Goal: Task Accomplishment & Management: Use online tool/utility

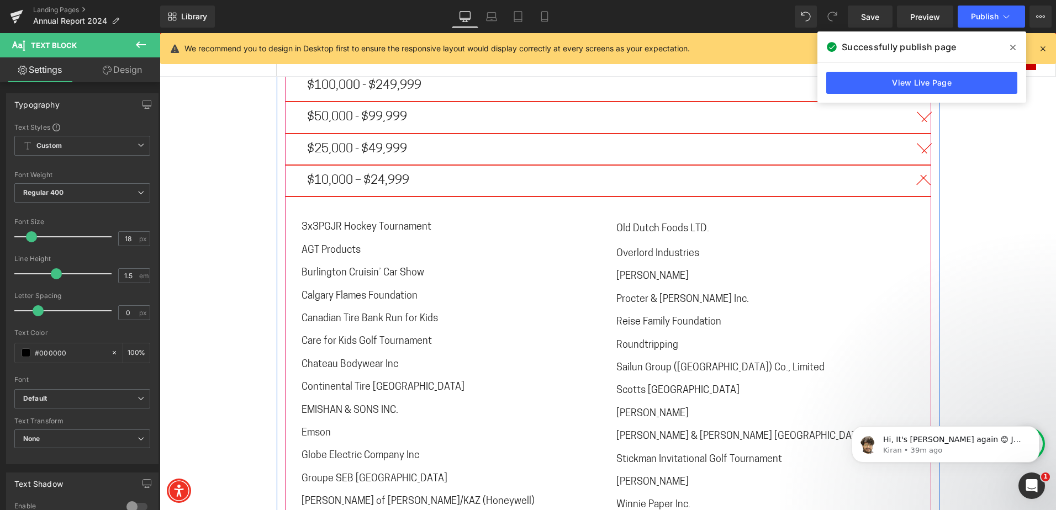
click at [914, 166] on button "button" at bounding box center [920, 181] width 22 height 30
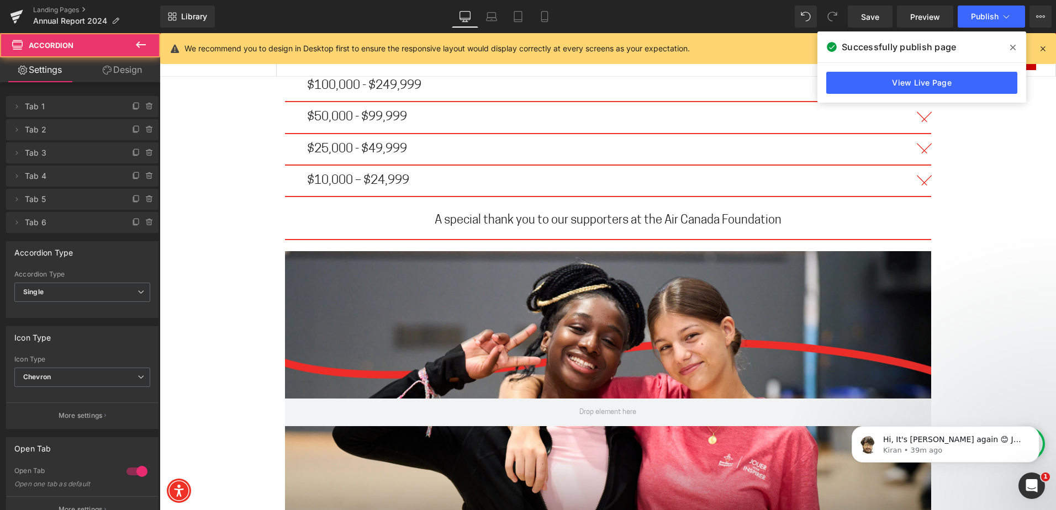
click at [1035, 480] on icon "Open Intercom Messenger" at bounding box center [1032, 486] width 18 height 18
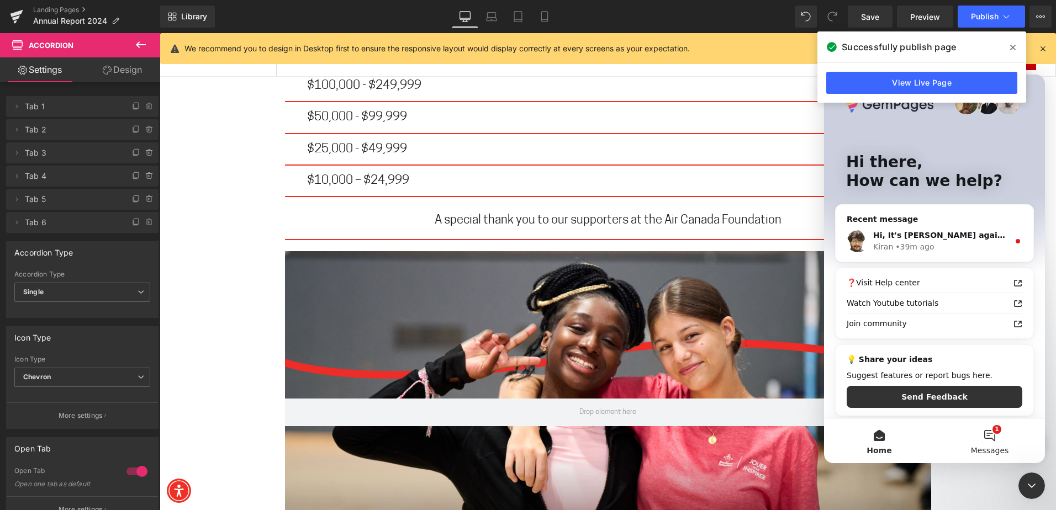
click at [969, 434] on button "1 Messages" at bounding box center [990, 441] width 110 height 44
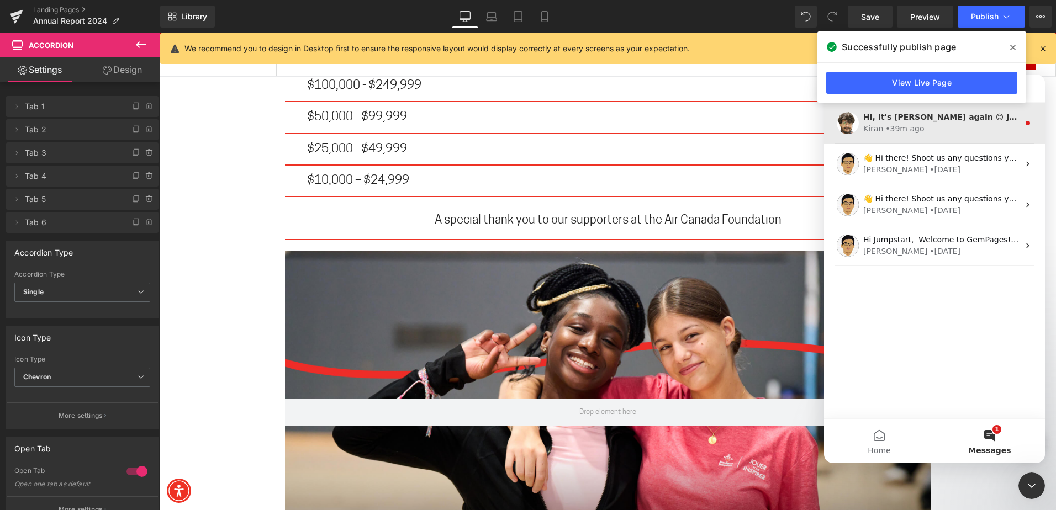
click at [909, 134] on div "• 39m ago" at bounding box center [904, 129] width 39 height 12
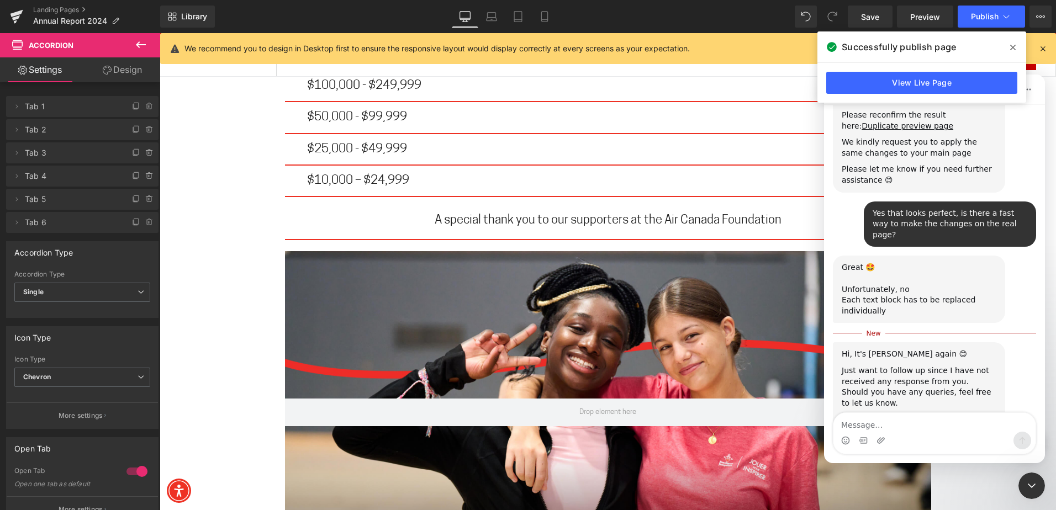
scroll to position [2420, 0]
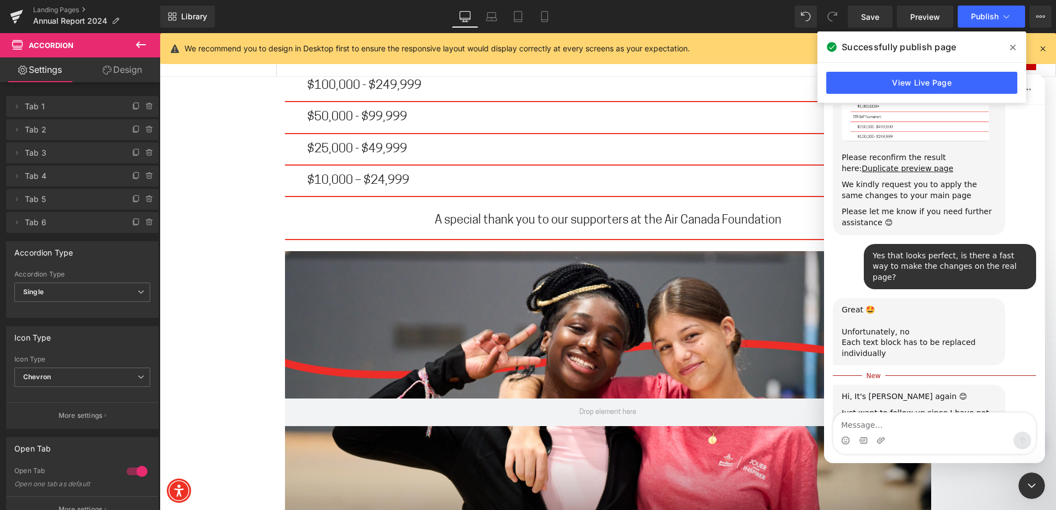
click at [1030, 493] on div "Close Intercom Messenger" at bounding box center [1032, 486] width 27 height 27
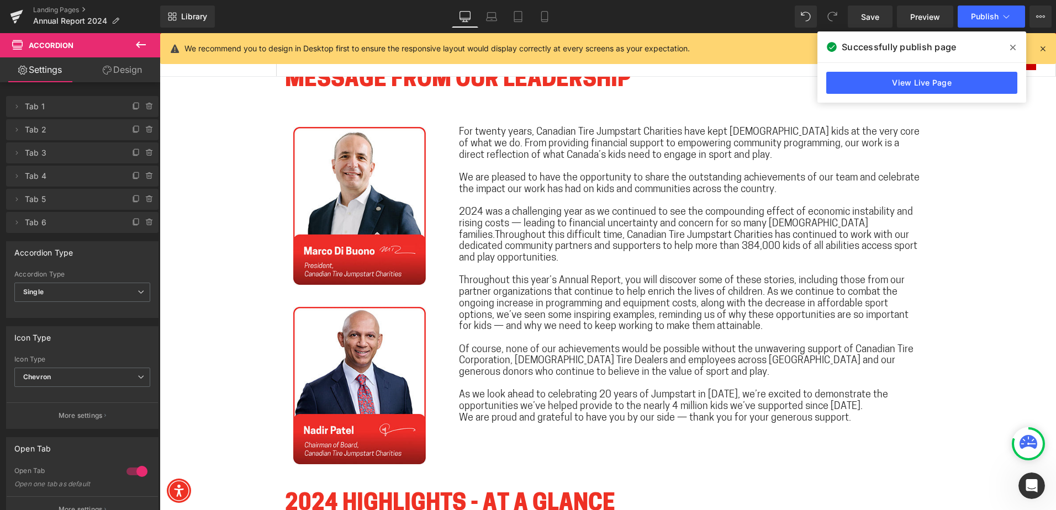
scroll to position [631, 0]
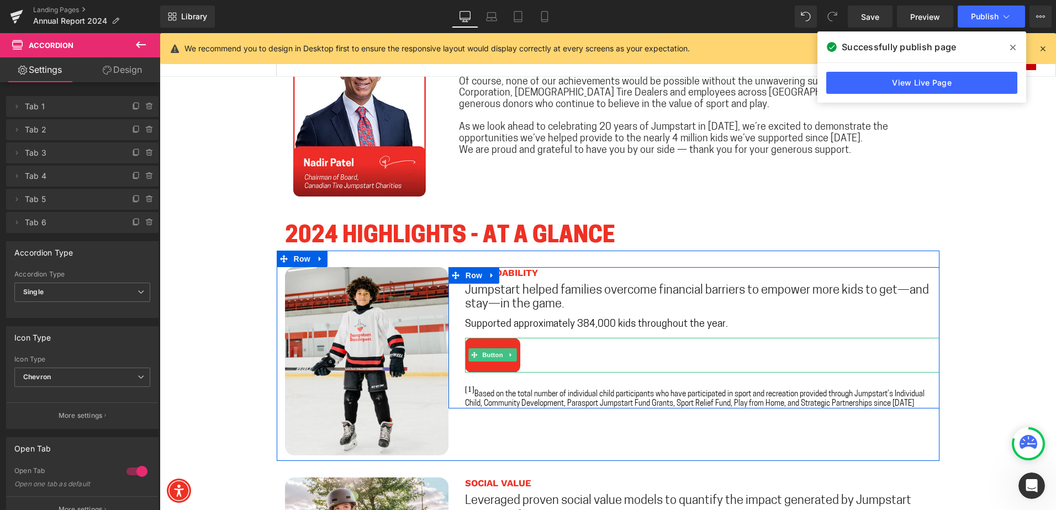
click at [507, 367] on link "View" at bounding box center [492, 355] width 55 height 35
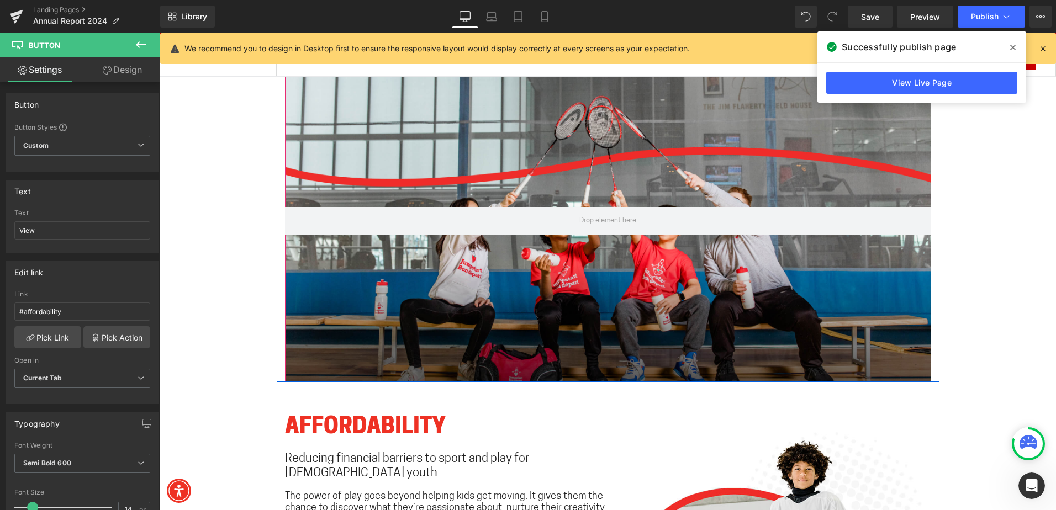
scroll to position [1680, 0]
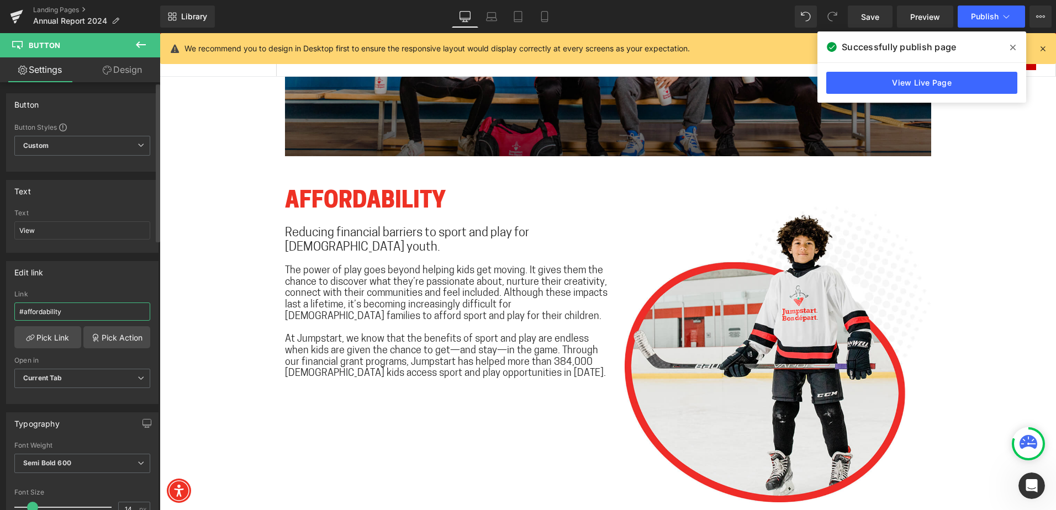
click at [91, 312] on input "#affordability" at bounding box center [82, 312] width 136 height 18
click at [128, 313] on input "#affordability" at bounding box center [82, 312] width 136 height 18
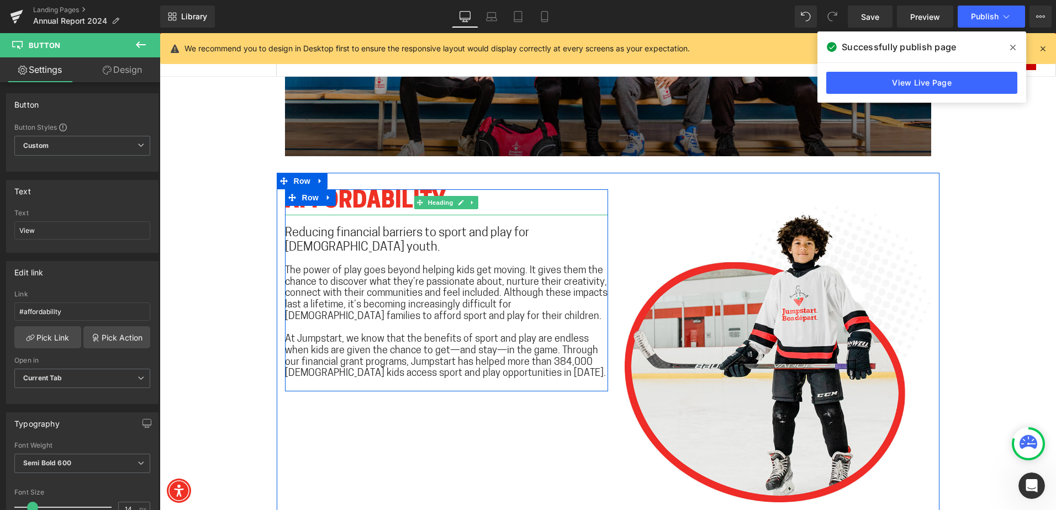
click at [407, 204] on h1 "AFFORDABILITY" at bounding box center [446, 202] width 323 height 26
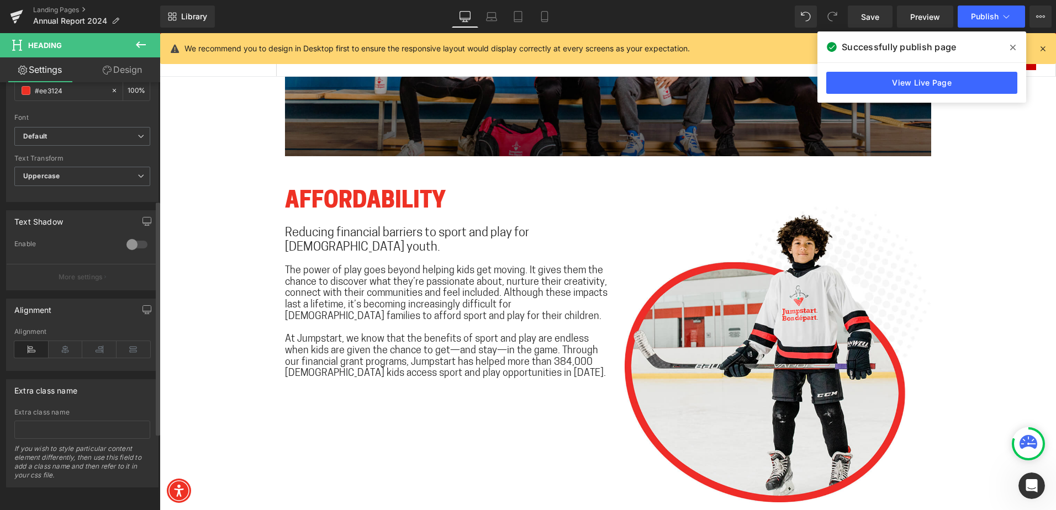
scroll to position [0, 0]
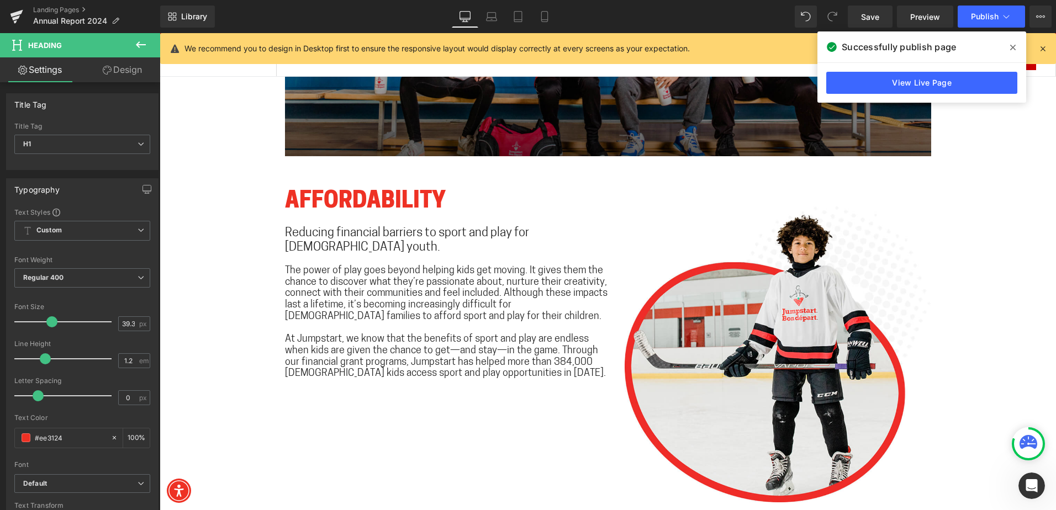
click at [142, 43] on icon at bounding box center [140, 44] width 13 height 13
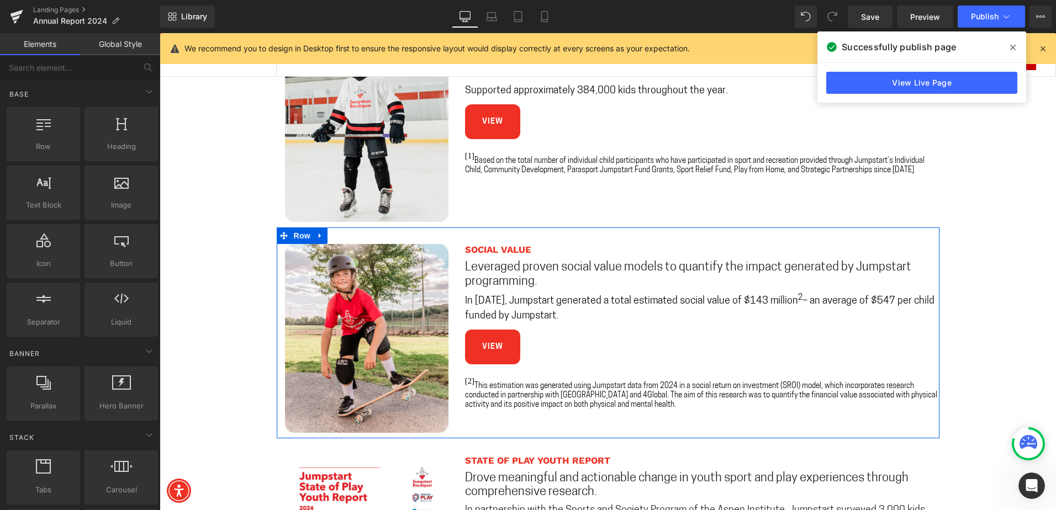
scroll to position [741, 0]
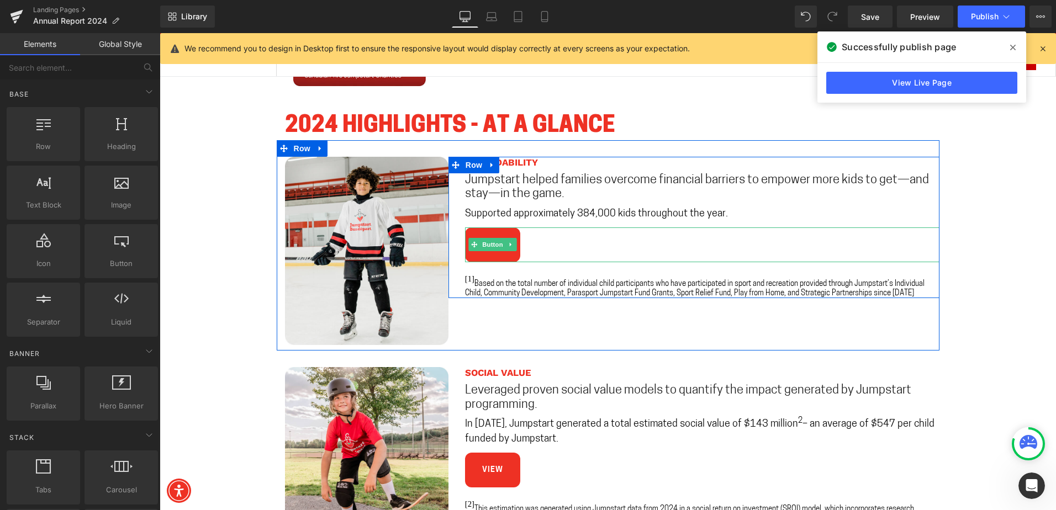
click at [514, 245] on link "View" at bounding box center [492, 245] width 55 height 35
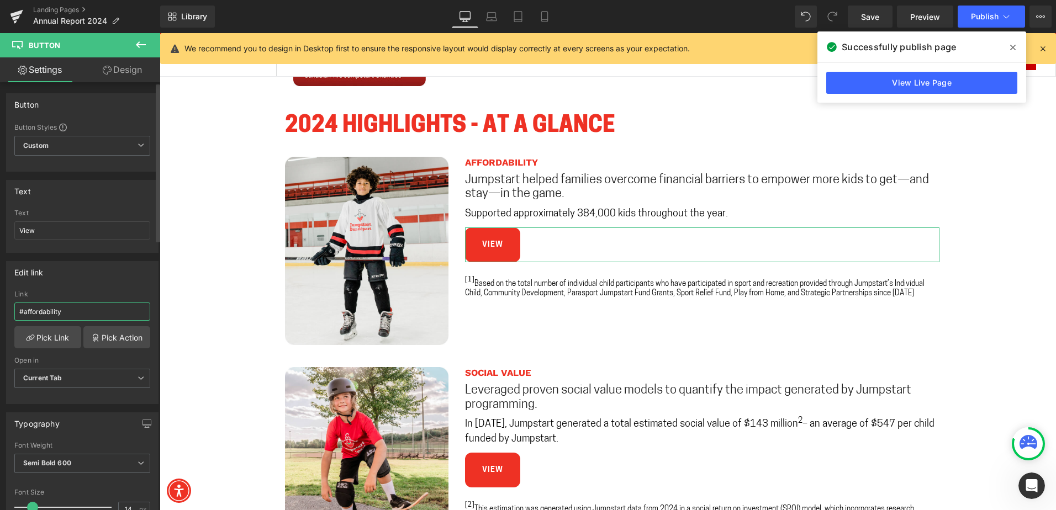
click at [73, 309] on input "#affordability" at bounding box center [82, 312] width 136 height 18
click at [59, 345] on link "Pick Link" at bounding box center [47, 337] width 67 height 22
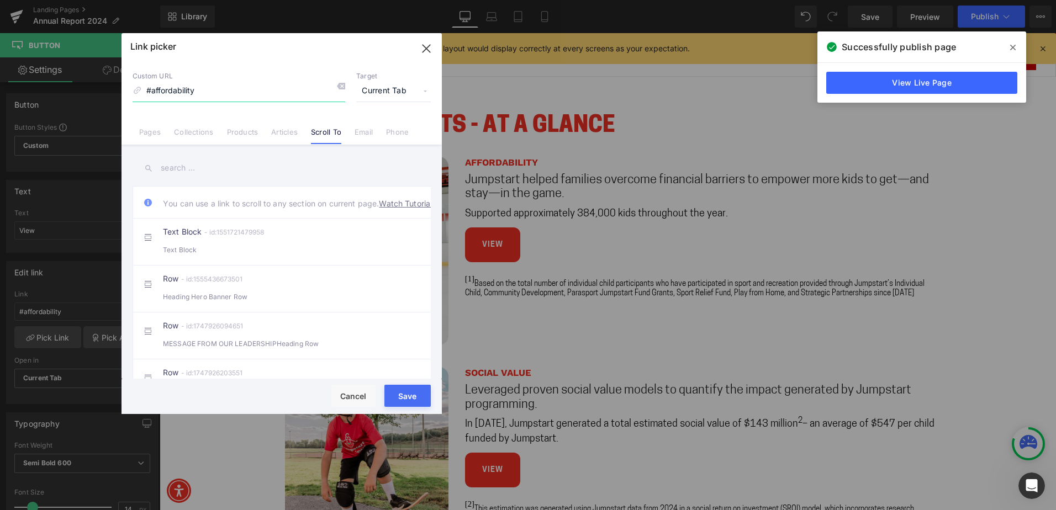
click at [219, 89] on input "#affordability" at bounding box center [239, 91] width 213 height 21
click at [190, 171] on input "text" at bounding box center [282, 168] width 298 height 25
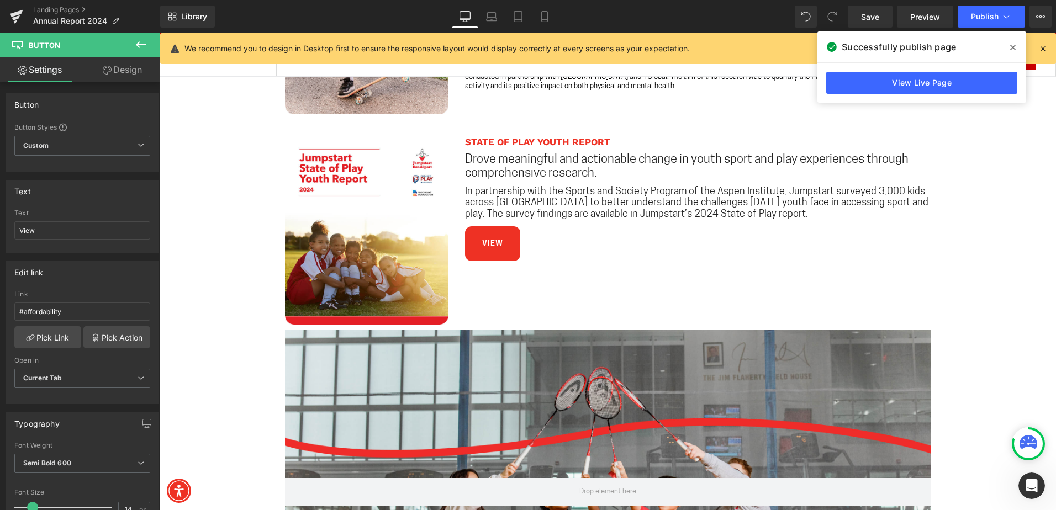
scroll to position [1625, 0]
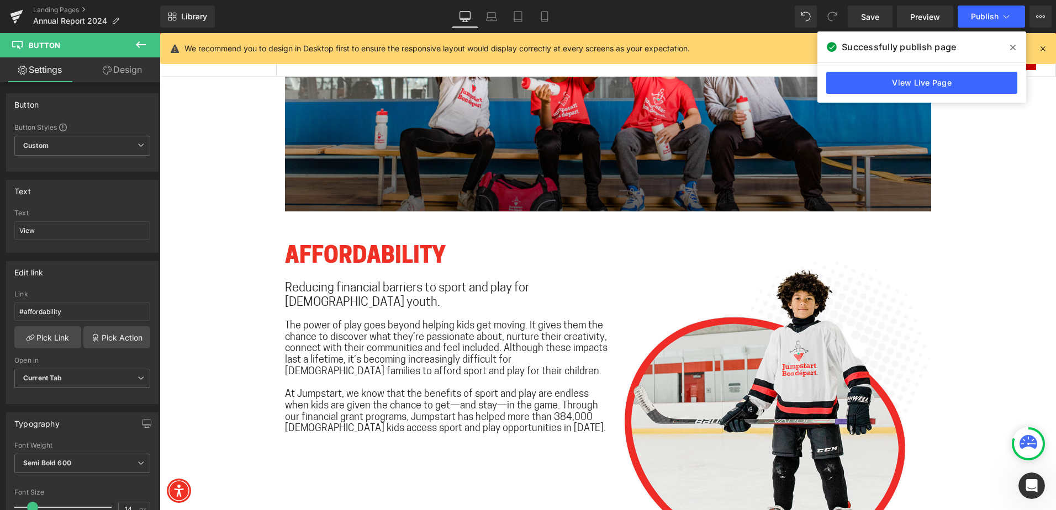
click at [347, 259] on h1 "AFFORDABILITY" at bounding box center [446, 258] width 323 height 26
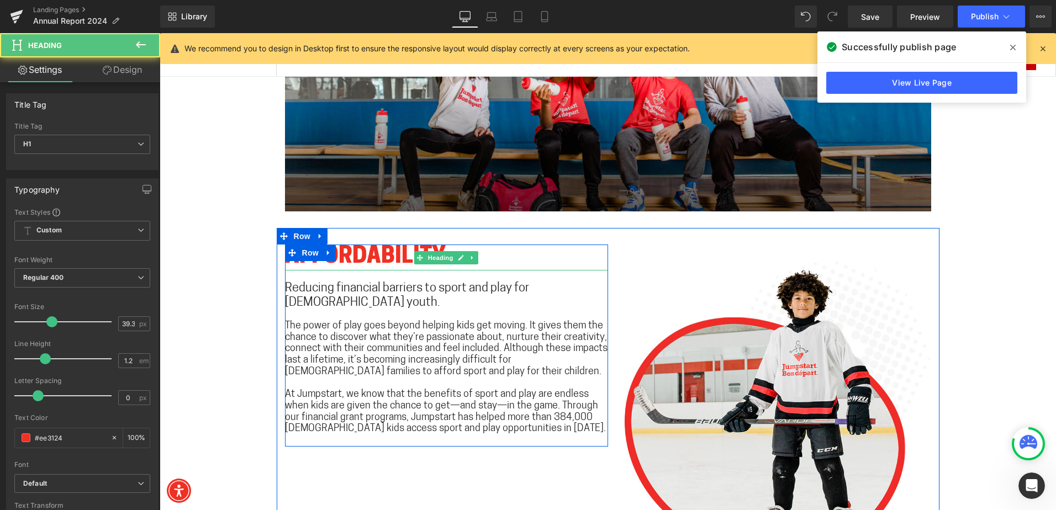
click at [331, 261] on h1 "AFFORDABILITY" at bounding box center [446, 258] width 323 height 26
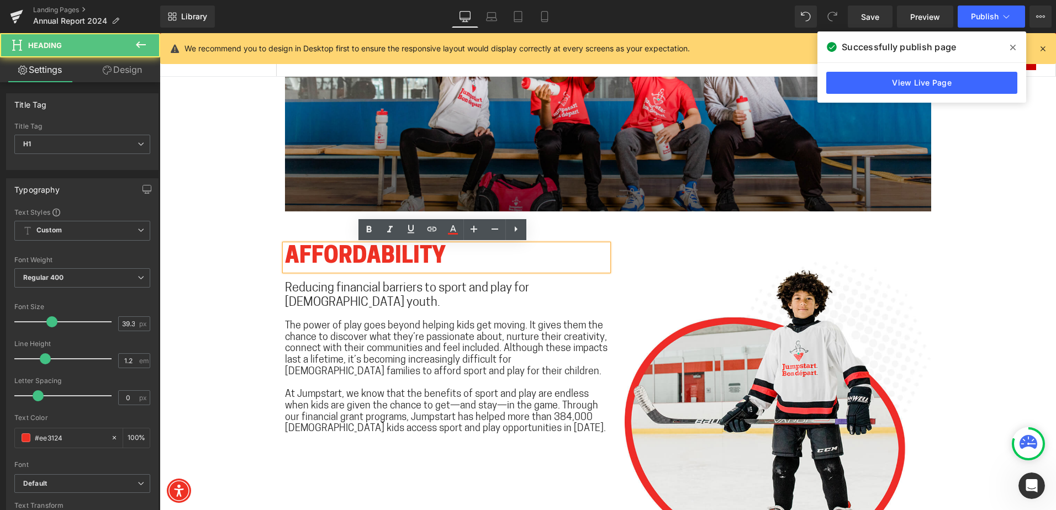
click at [303, 245] on div "AFFORDABILITY" at bounding box center [446, 258] width 323 height 26
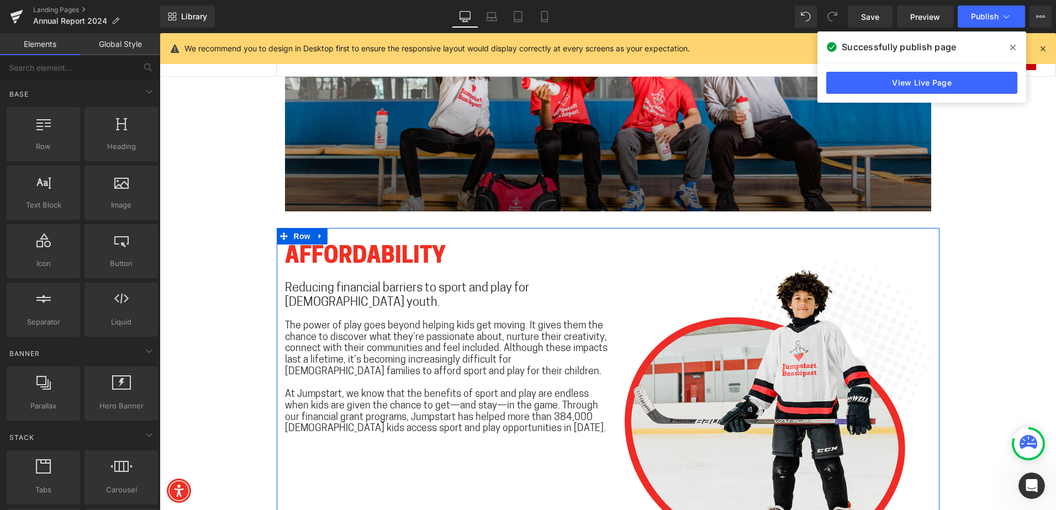
click at [279, 250] on div "AFFORDABILITY Heading Reducing financial barriers to sport and play for [DEMOGR…" at bounding box center [608, 398] width 663 height 341
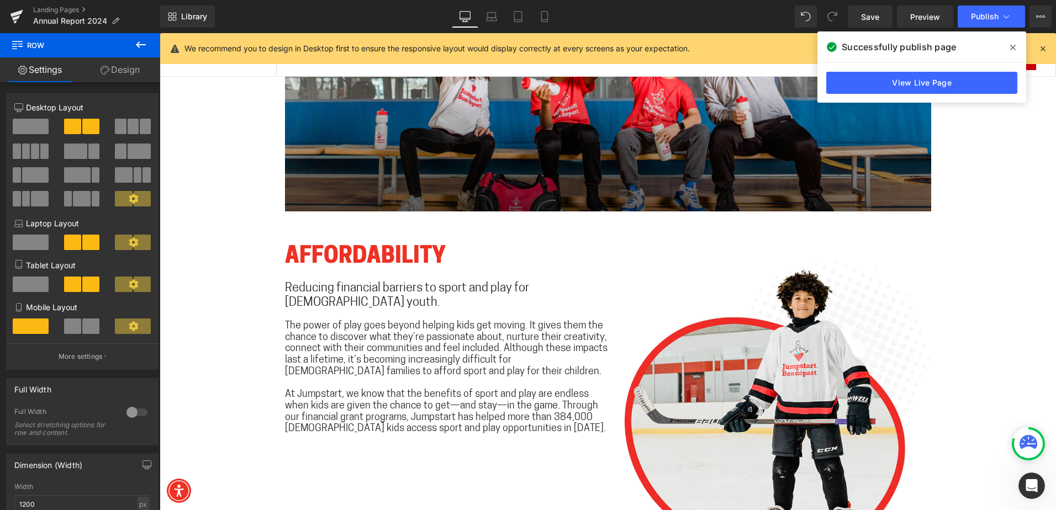
click at [41, 48] on span "Row" at bounding box center [66, 45] width 110 height 24
click at [130, 43] on button at bounding box center [141, 45] width 39 height 24
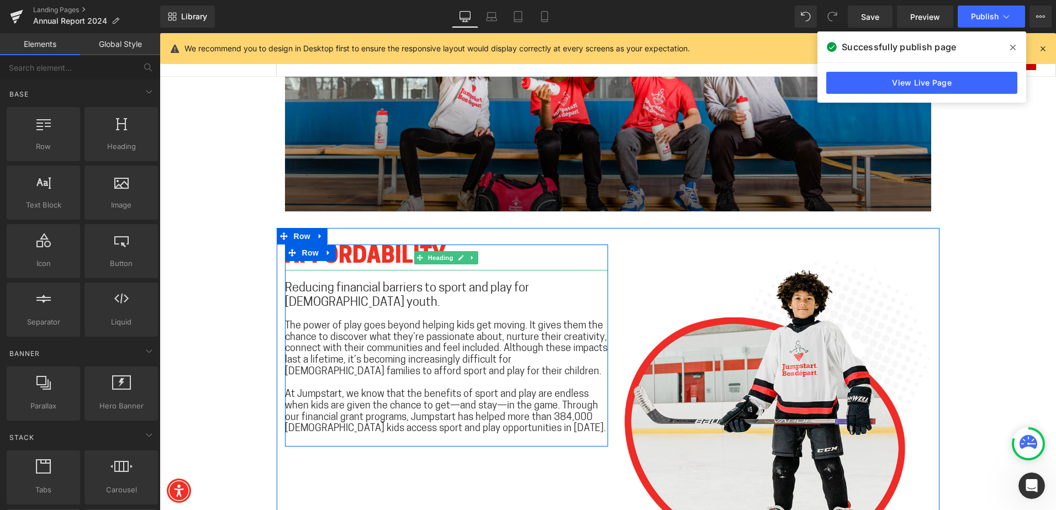
click at [349, 250] on h1 "AFFORDABILITY" at bounding box center [446, 258] width 323 height 26
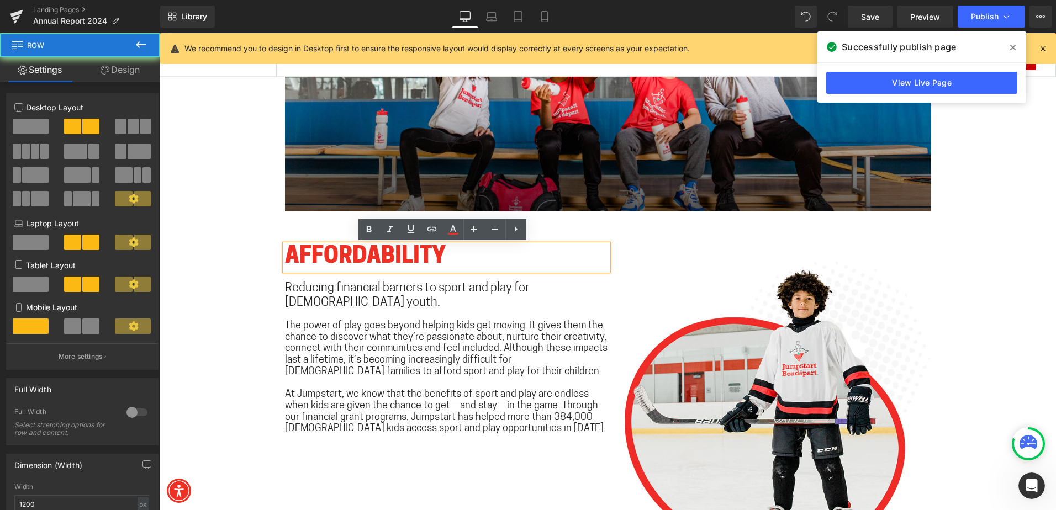
click at [338, 238] on div "AFFORDABILITY Heading Reducing financial barriers to sport and play for [DEMOGR…" at bounding box center [608, 398] width 663 height 341
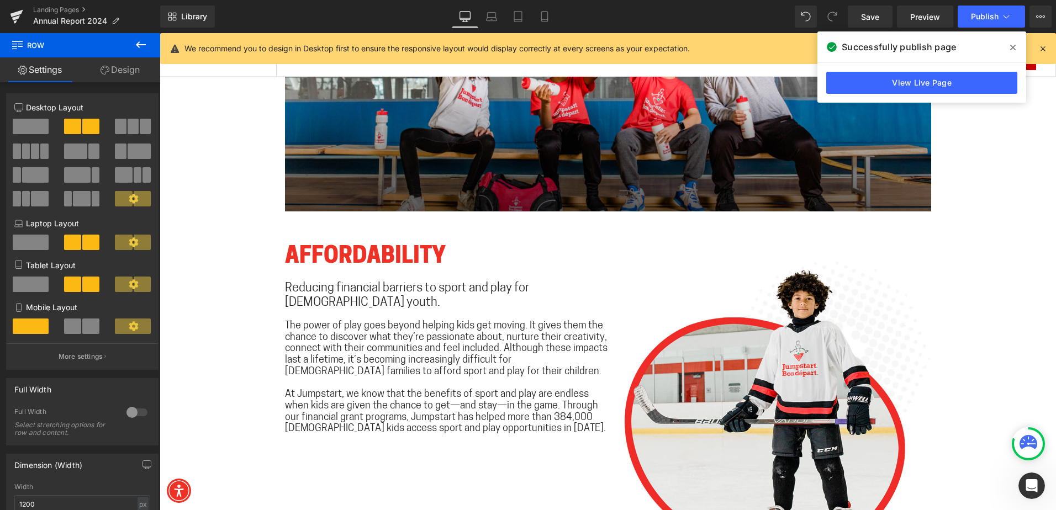
click at [277, 230] on div "AFFORDABILITY Heading Reducing financial barriers to sport and play for [DEMOGR…" at bounding box center [608, 398] width 663 height 341
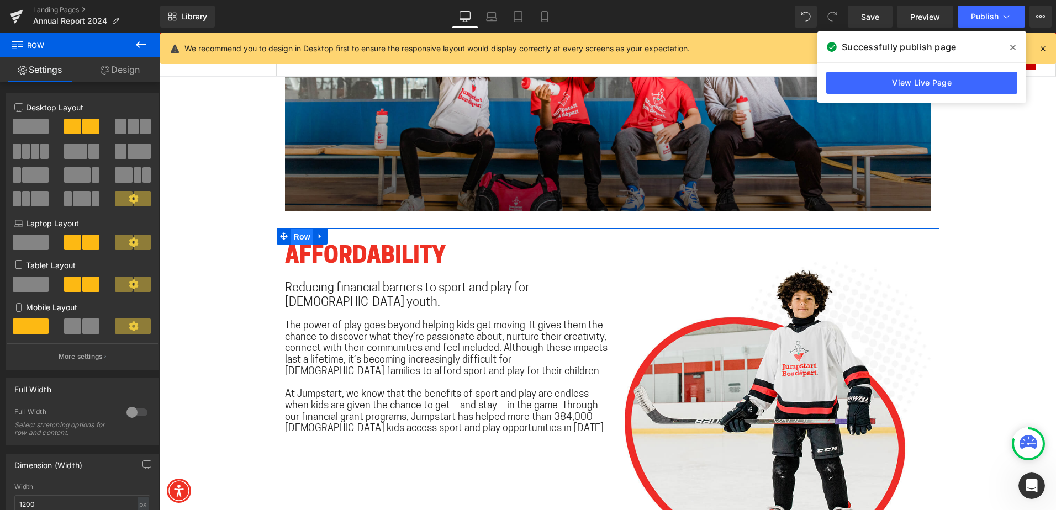
click at [293, 234] on span "Row" at bounding box center [302, 237] width 22 height 17
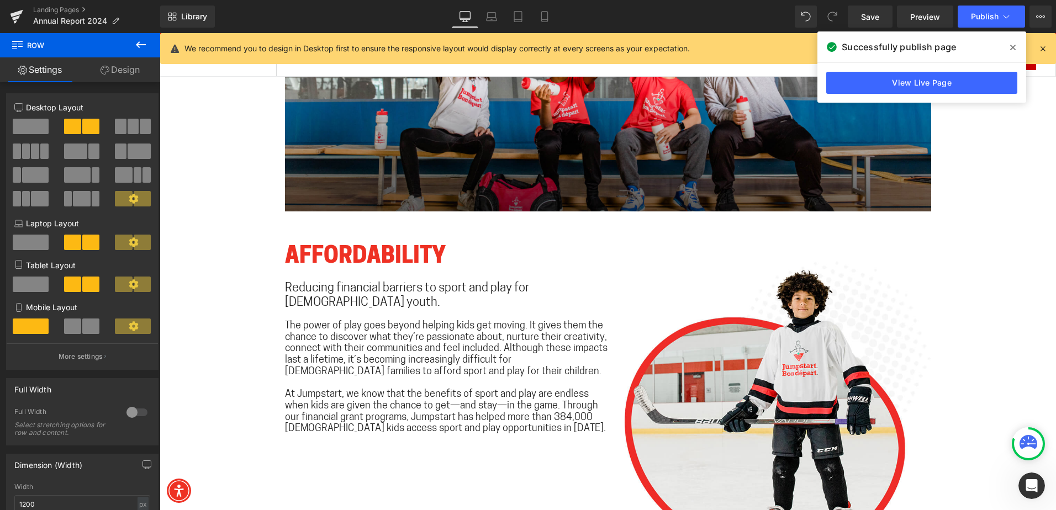
click at [43, 46] on span "Row" at bounding box center [66, 45] width 110 height 24
drag, startPoint x: 43, startPoint y: 46, endPoint x: 32, endPoint y: 49, distance: 11.3
click at [33, 49] on span "Row" at bounding box center [66, 45] width 110 height 24
click at [31, 49] on span "Row" at bounding box center [66, 45] width 110 height 24
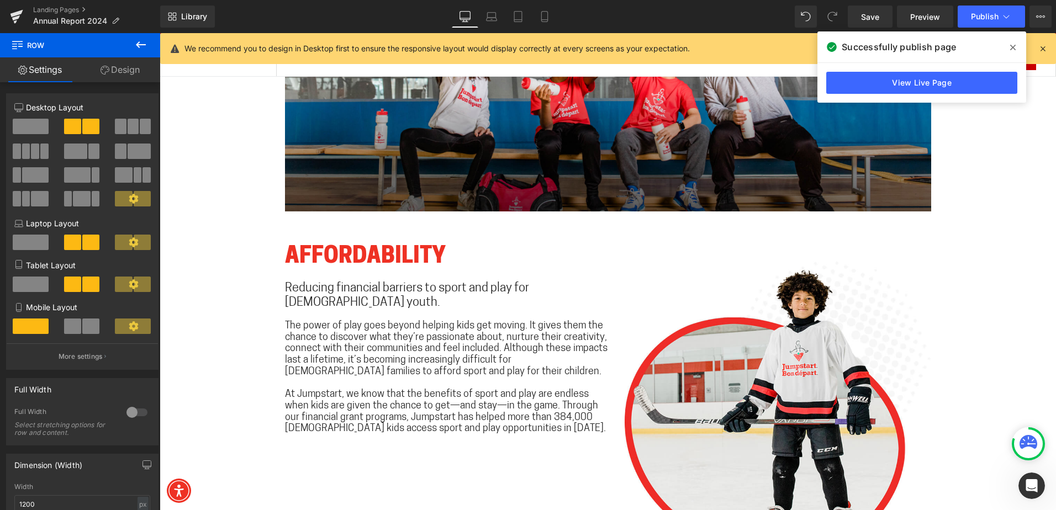
click at [35, 49] on span "Row" at bounding box center [66, 45] width 110 height 24
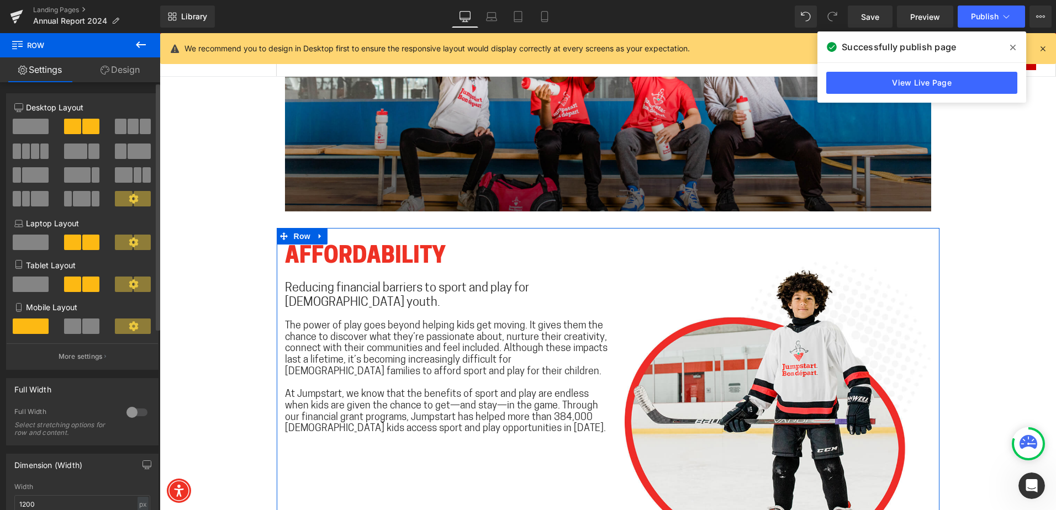
click at [125, 83] on div "6+6 6+6 12+12 Column Size Customizer 6+6 Desktop Layout Laptop Layout Tablet La…" at bounding box center [82, 438] width 165 height 712
click at [120, 68] on link "Design" at bounding box center [120, 69] width 80 height 25
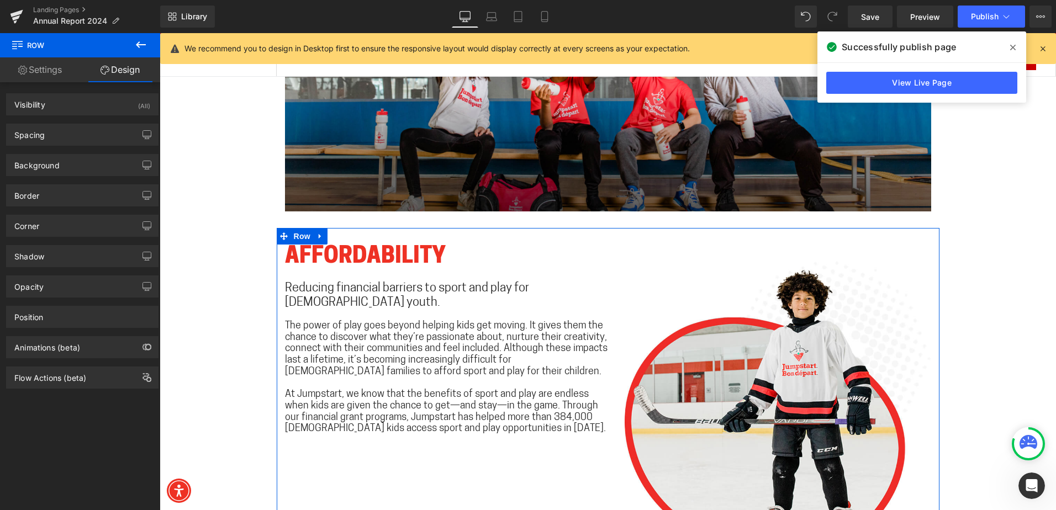
click at [63, 66] on link "Settings" at bounding box center [40, 69] width 80 height 25
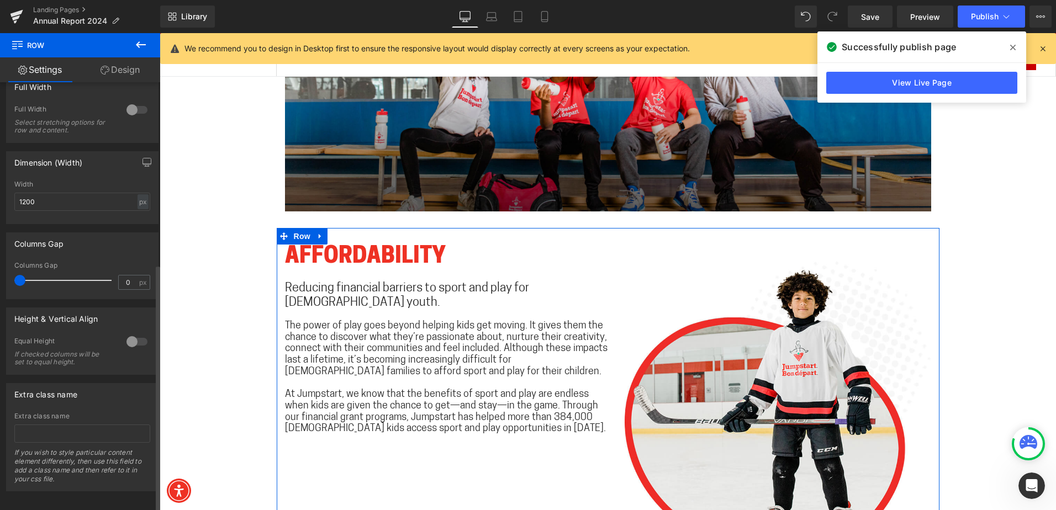
scroll to position [315, 0]
click at [51, 421] on input "text" at bounding box center [82, 430] width 136 height 18
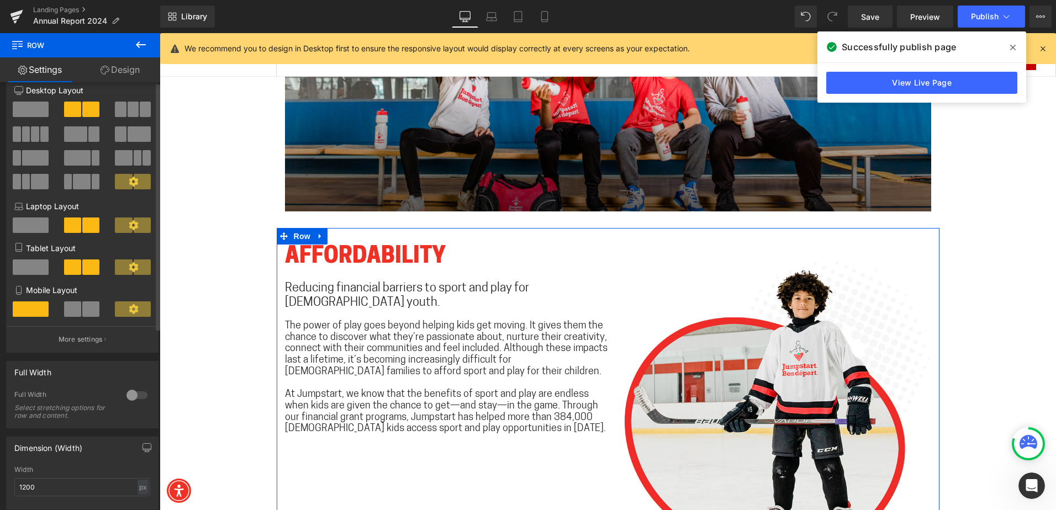
scroll to position [0, 0]
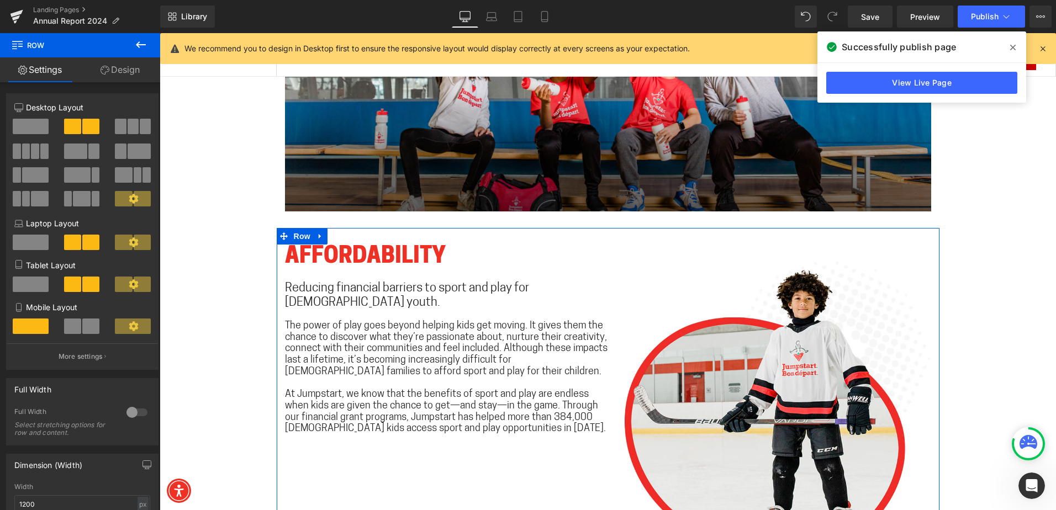
click at [135, 68] on link "Design" at bounding box center [120, 69] width 80 height 25
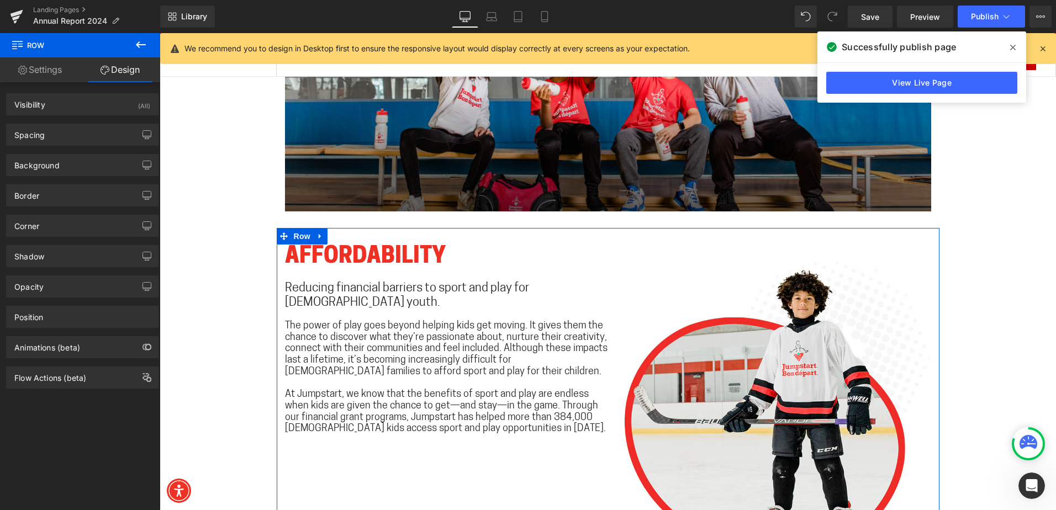
click at [70, 300] on div "Position Advanced option : Please proceed if you have coding knowledge. Relativ…" at bounding box center [82, 313] width 165 height 30
click at [63, 319] on div "Position" at bounding box center [82, 317] width 151 height 21
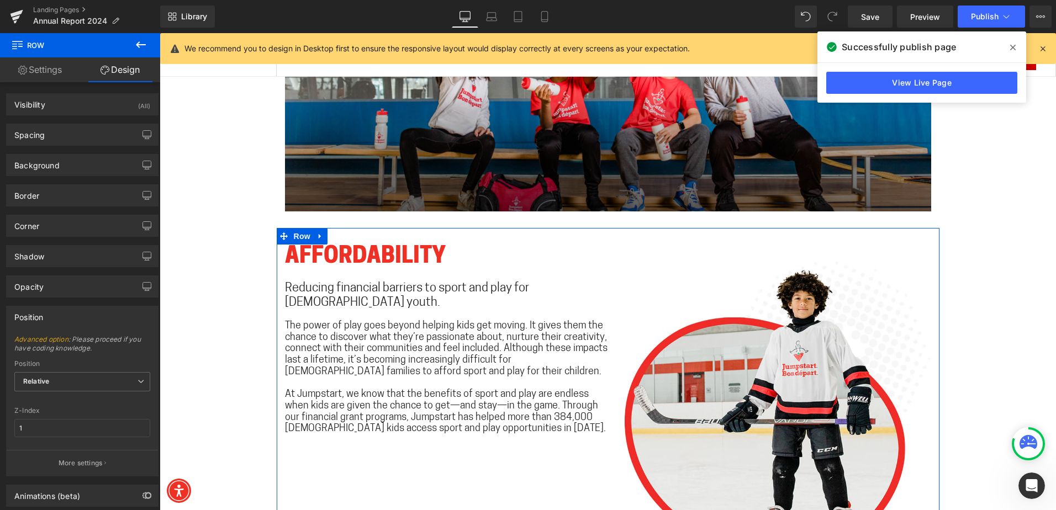
click at [131, 71] on link "Design" at bounding box center [120, 69] width 80 height 25
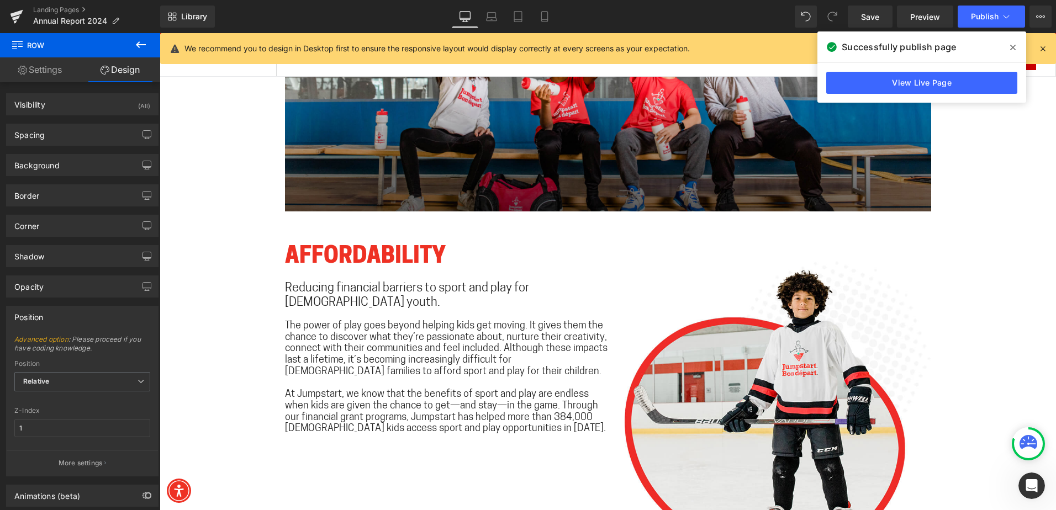
click at [144, 44] on icon at bounding box center [140, 44] width 13 height 13
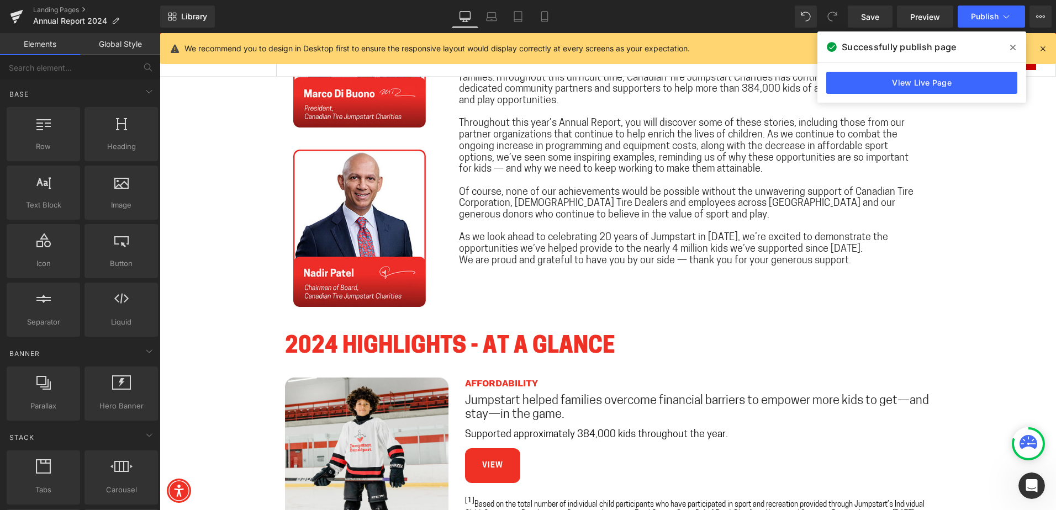
scroll to position [576, 0]
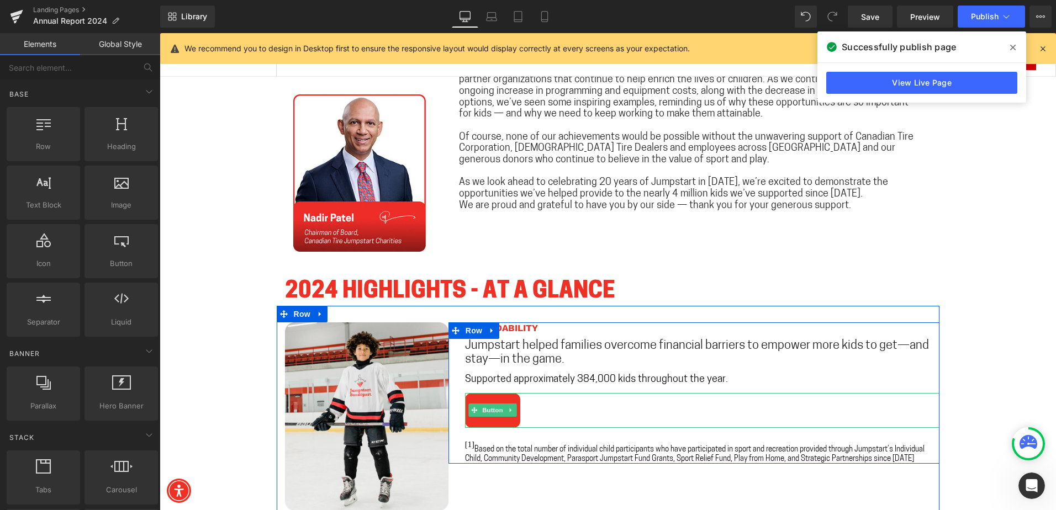
click at [489, 424] on link "View" at bounding box center [492, 410] width 55 height 35
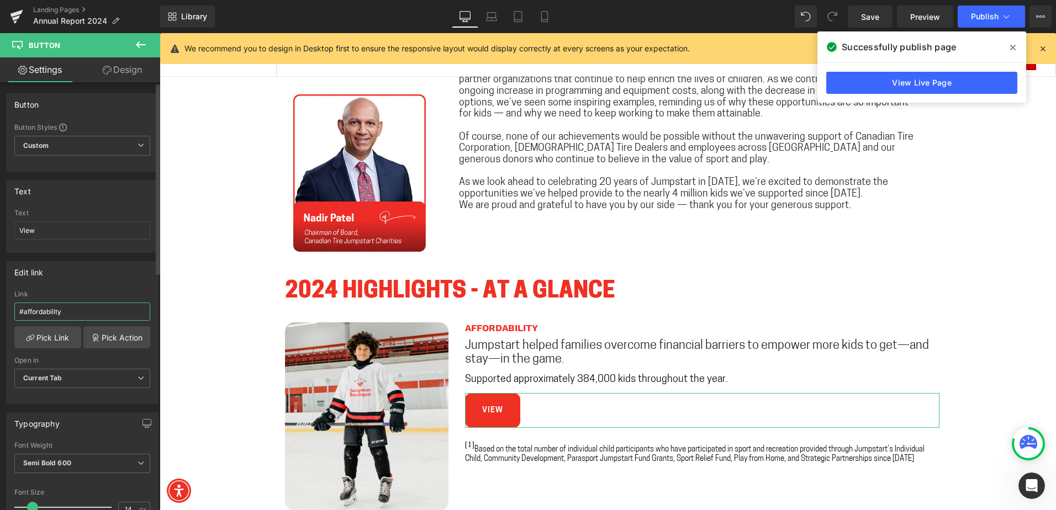
click at [77, 311] on input "#affordability" at bounding box center [82, 312] width 136 height 18
click at [48, 344] on link "Pick Link" at bounding box center [47, 337] width 67 height 22
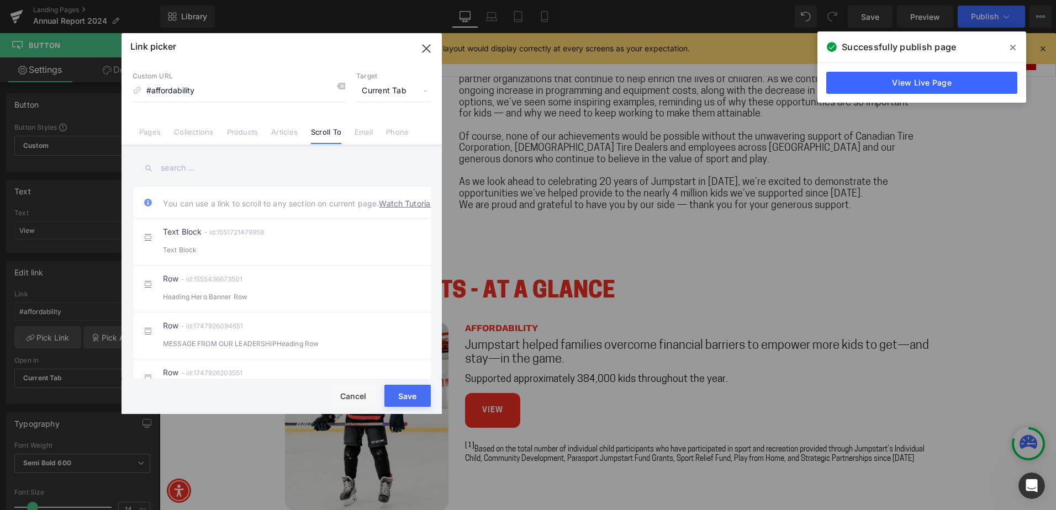
click at [379, 209] on link "Watch Tutorial" at bounding box center [405, 204] width 53 height 12
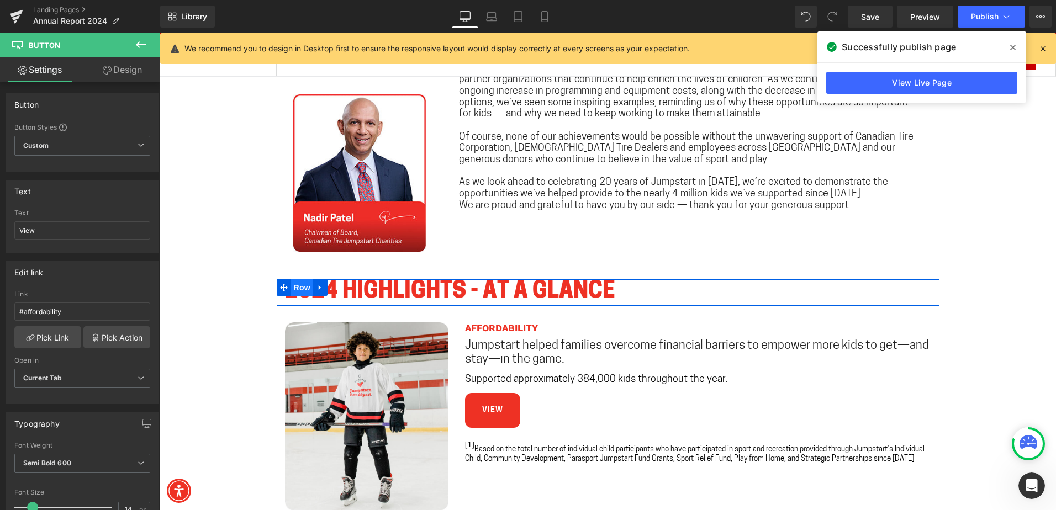
click at [298, 291] on span "Row" at bounding box center [302, 287] width 22 height 17
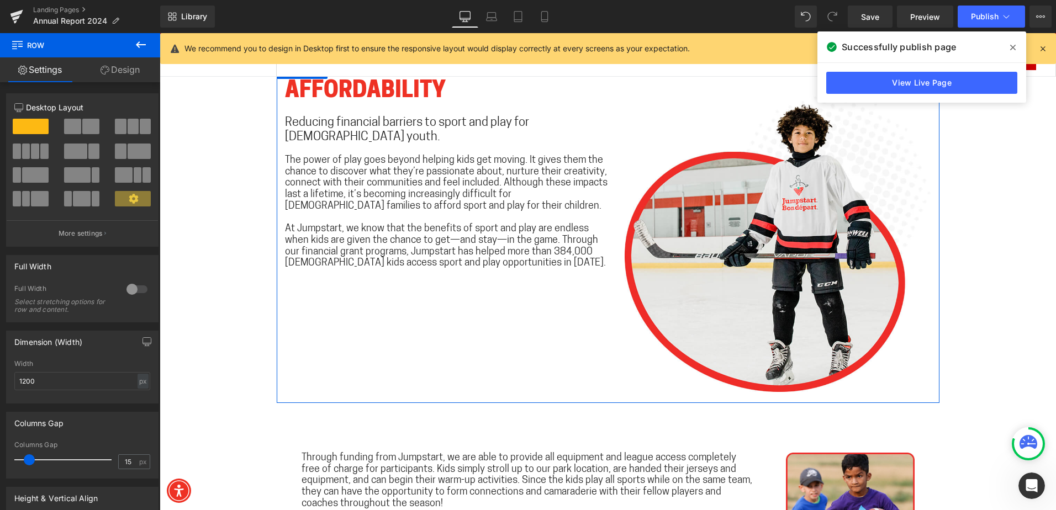
scroll to position [1680, 0]
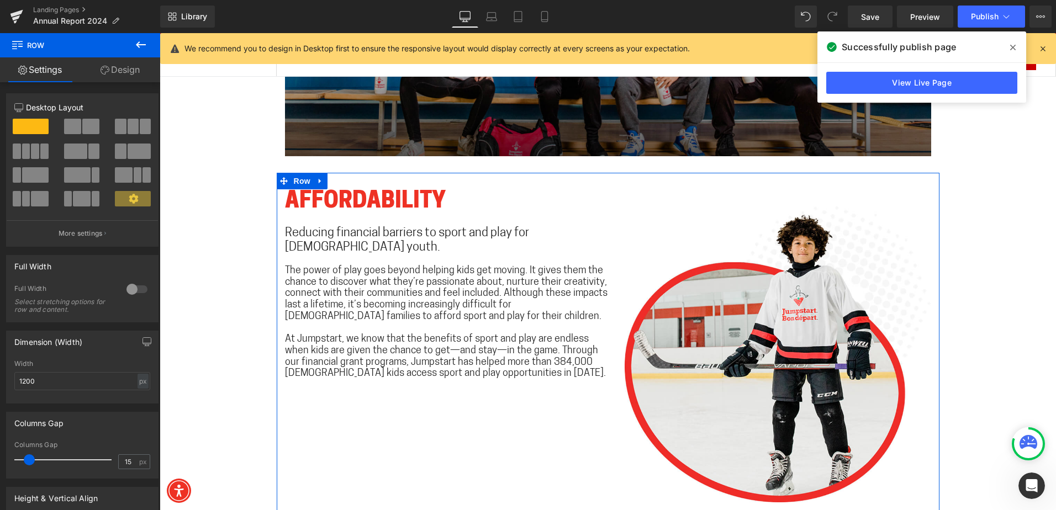
click at [358, 177] on div "AFFORDABILITY Heading Reducing financial barriers to sport and play for [DEMOGR…" at bounding box center [608, 343] width 663 height 341
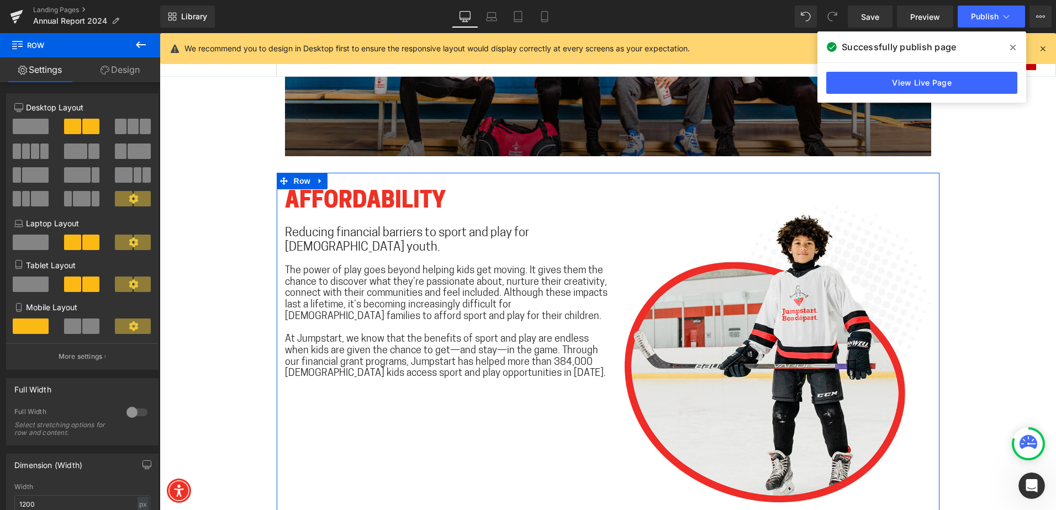
drag, startPoint x: 65, startPoint y: 105, endPoint x: 52, endPoint y: 68, distance: 38.6
drag, startPoint x: 52, startPoint y: 68, endPoint x: 109, endPoint y: 67, distance: 57.5
click at [113, 58] on link "Design" at bounding box center [120, 69] width 80 height 25
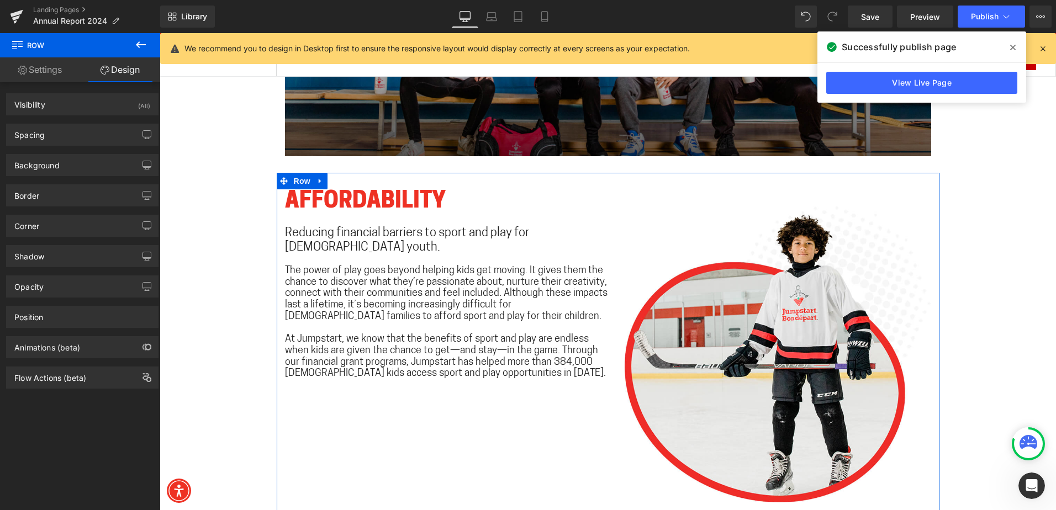
click at [109, 67] on link "Design" at bounding box center [120, 69] width 80 height 25
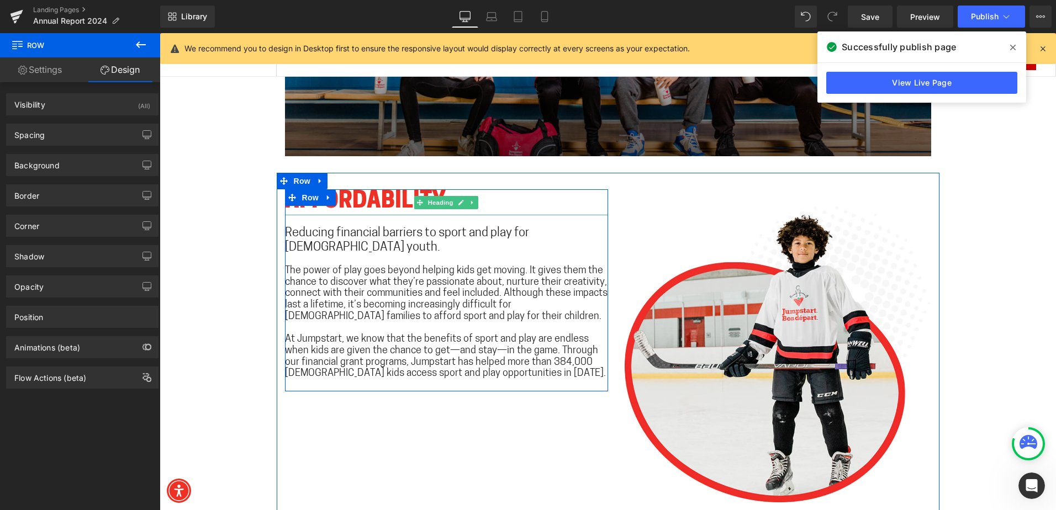
click at [339, 198] on h1 "AFFORDABILITY" at bounding box center [446, 202] width 323 height 26
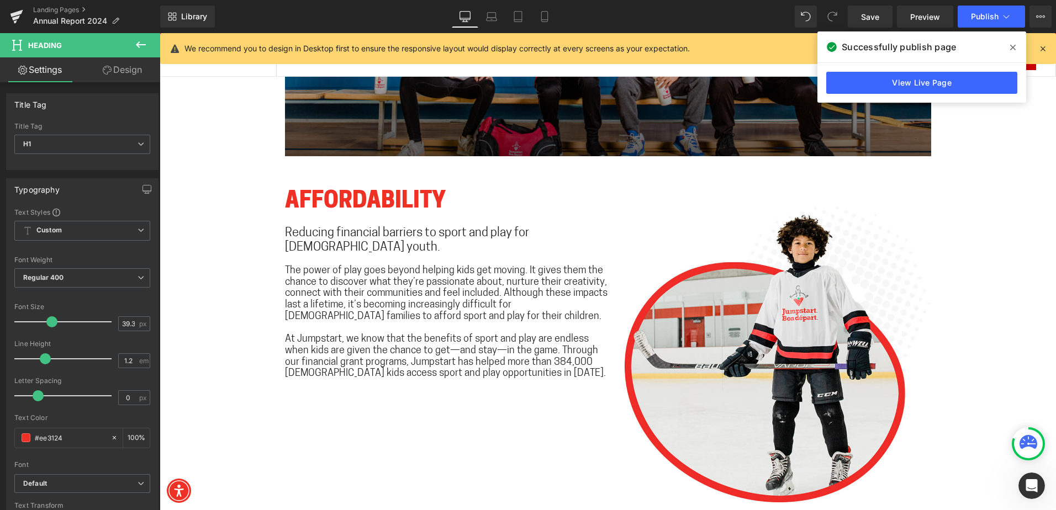
drag, startPoint x: 91, startPoint y: 97, endPoint x: 61, endPoint y: 66, distance: 43.4
drag, startPoint x: 61, startPoint y: 66, endPoint x: 40, endPoint y: 68, distance: 21.1
click at [40, 68] on link "Settings" at bounding box center [40, 69] width 80 height 25
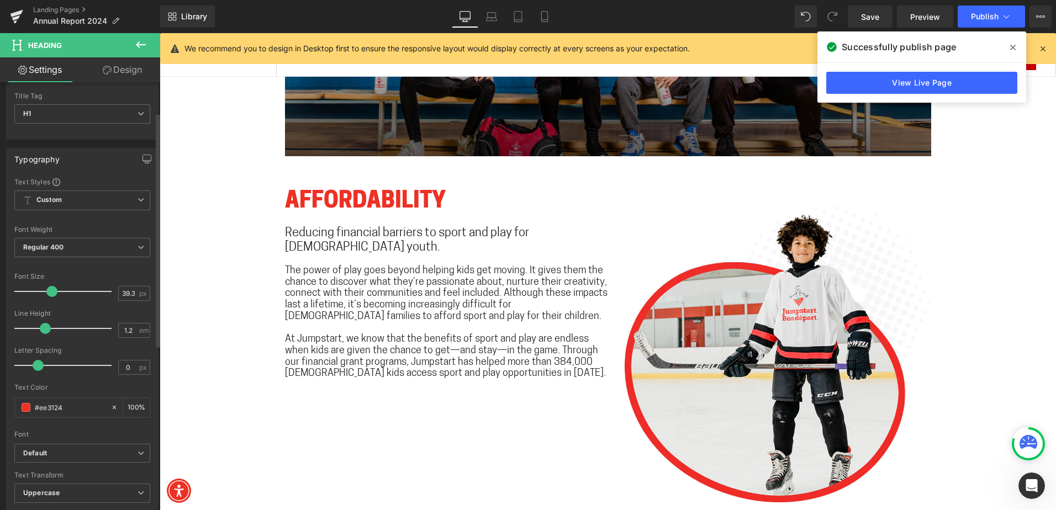
scroll to position [55, 0]
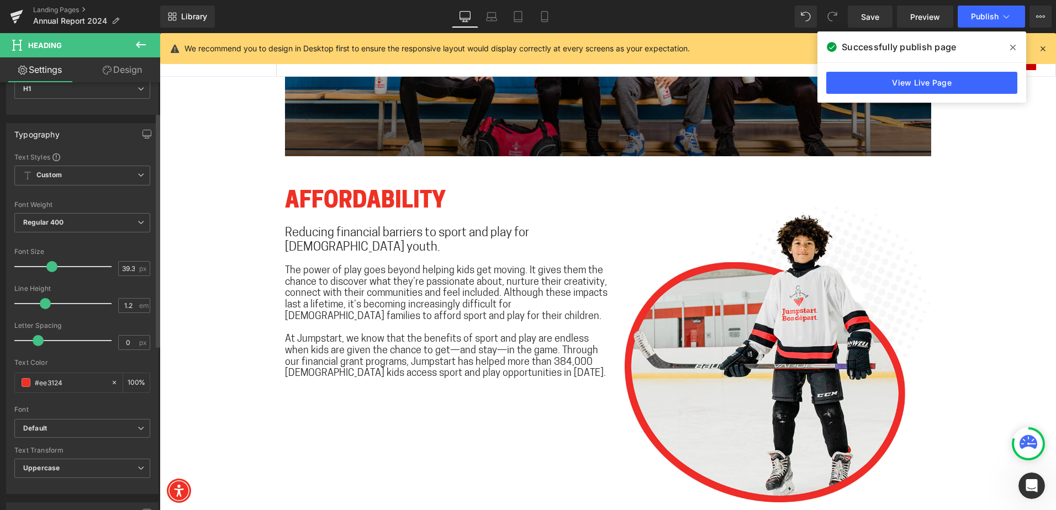
drag, startPoint x: 140, startPoint y: 135, endPoint x: 110, endPoint y: 134, distance: 29.3
drag, startPoint x: 110, startPoint y: 134, endPoint x: 80, endPoint y: 120, distance: 33.9
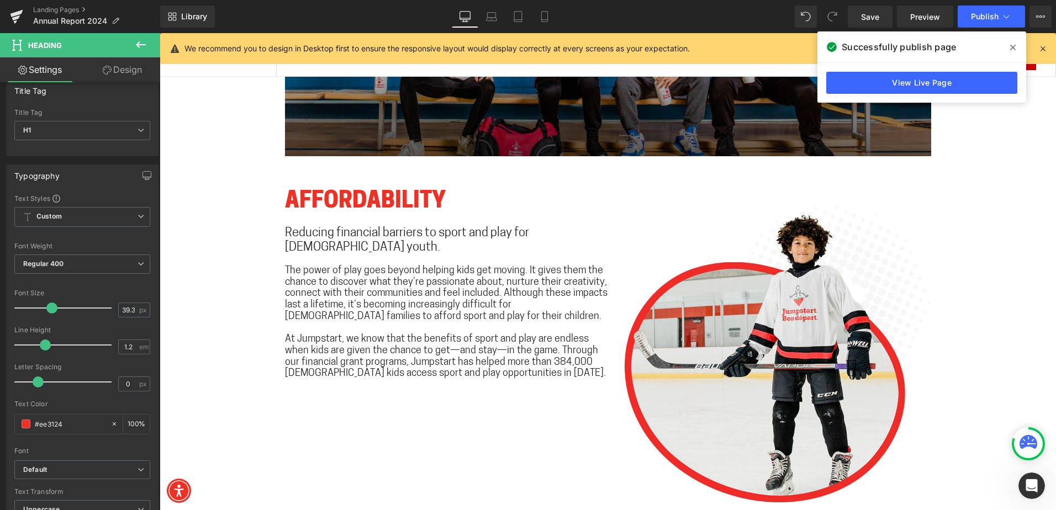
scroll to position [0, 0]
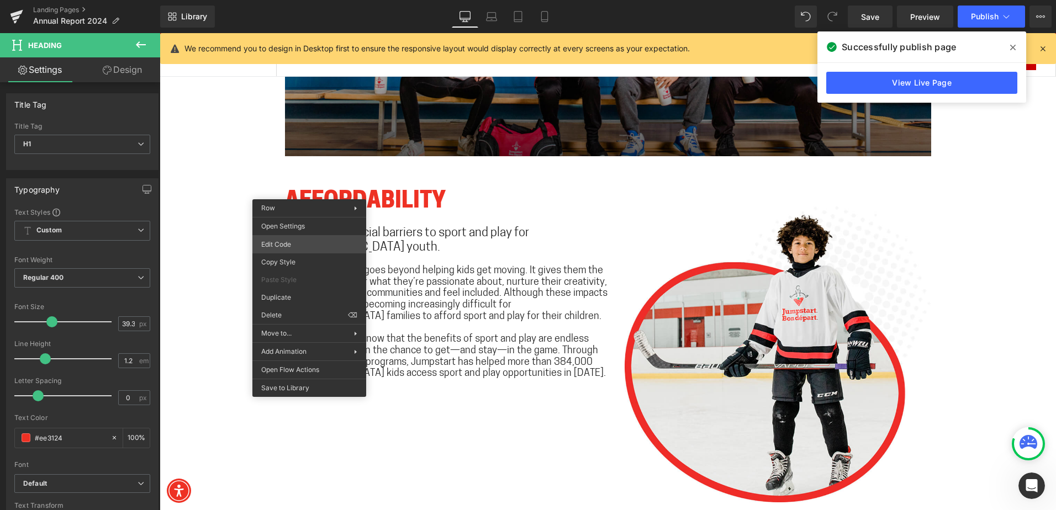
click at [299, 0] on div "Row You are previewing how the will restyle your page. You can not edit Element…" at bounding box center [528, 0] width 1056 height 0
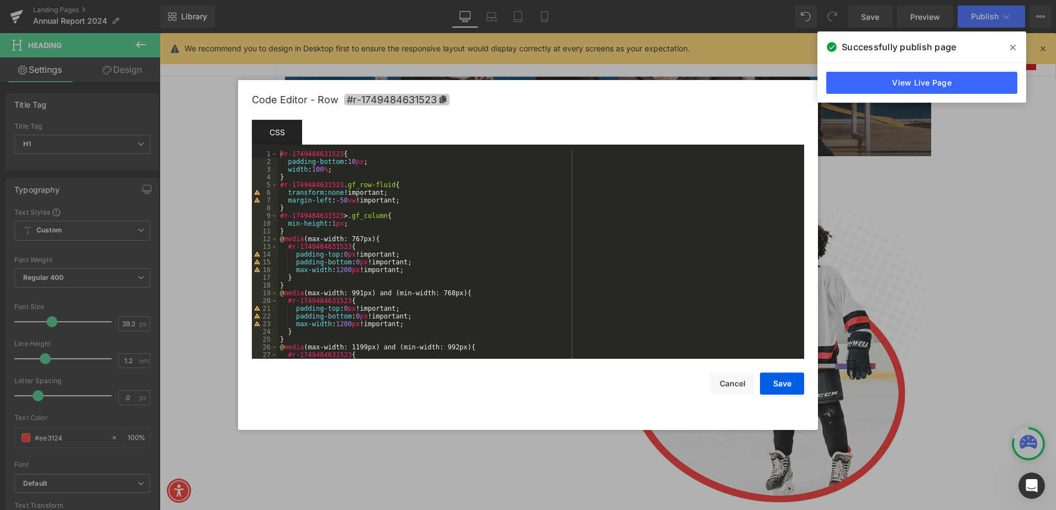
click at [423, 99] on span "#r-1749484631523" at bounding box center [397, 100] width 106 height 12
click at [777, 379] on button "Save" at bounding box center [782, 384] width 44 height 22
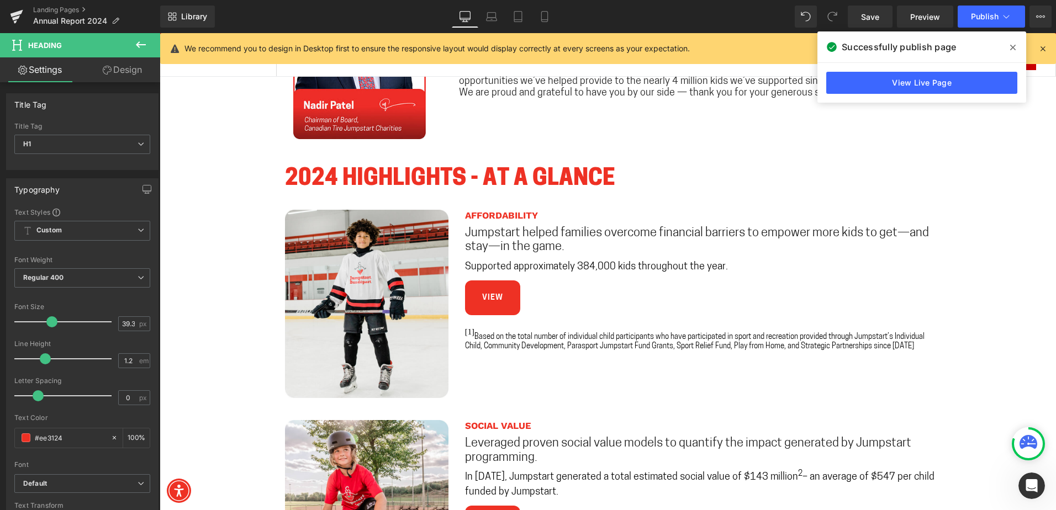
scroll to position [686, 0]
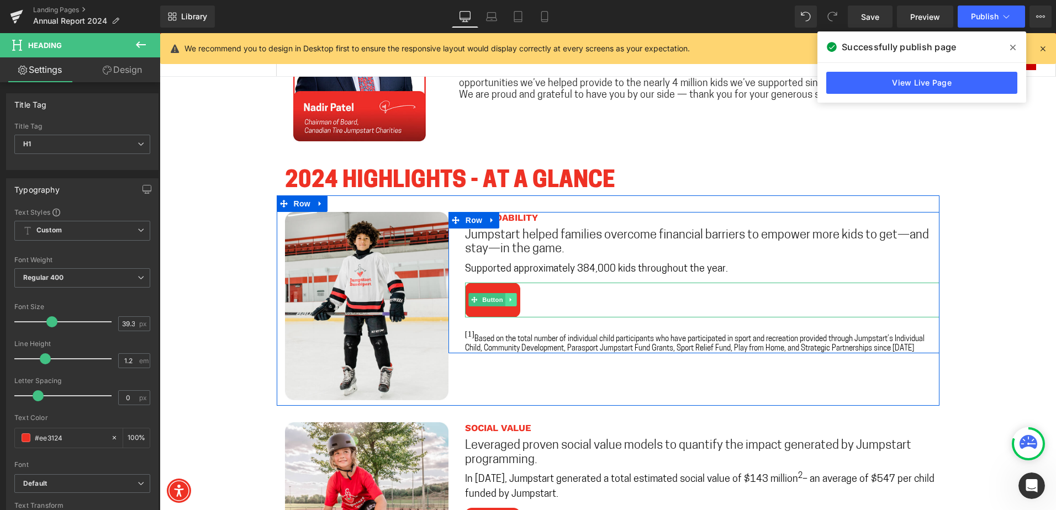
click at [511, 303] on link at bounding box center [511, 299] width 12 height 13
click at [474, 313] on link "View" at bounding box center [492, 300] width 55 height 35
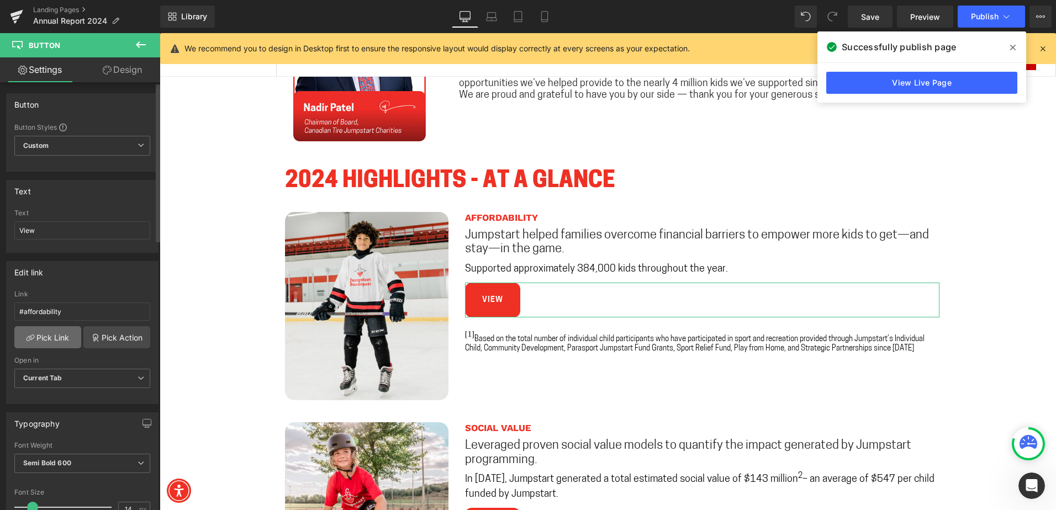
click at [49, 335] on link "Pick Link" at bounding box center [47, 337] width 67 height 22
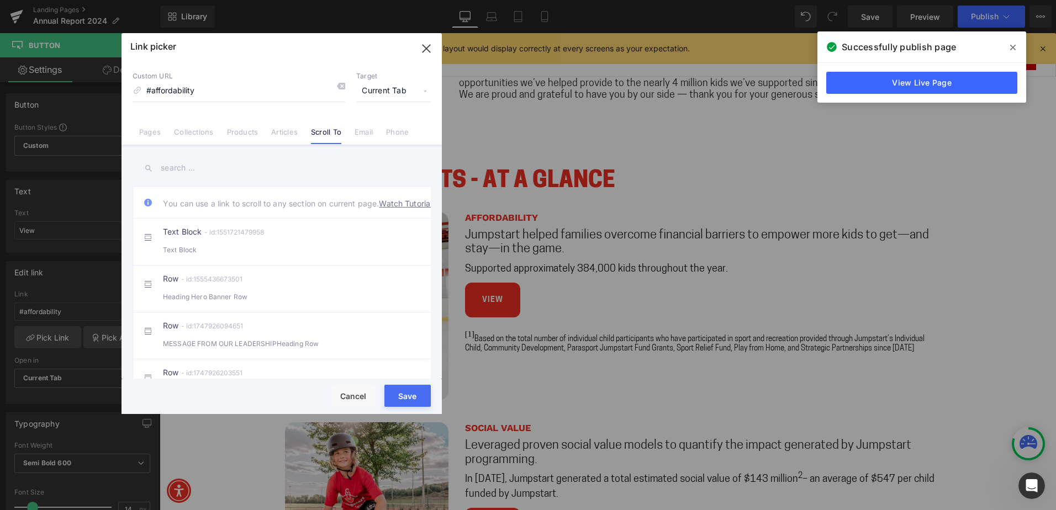
paste input "#r-1749484631523"
type input "#r-1749484631523"
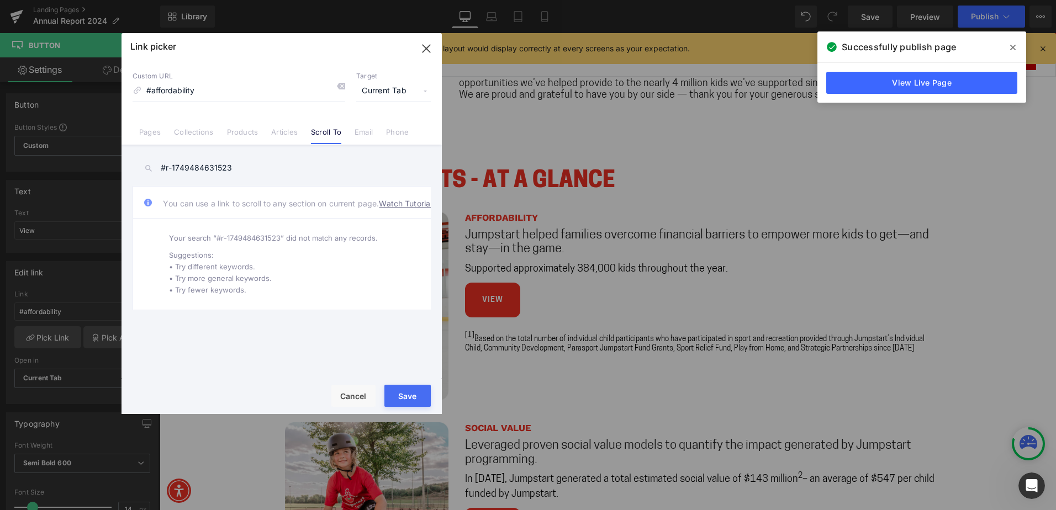
drag, startPoint x: 281, startPoint y: 167, endPoint x: 108, endPoint y: 156, distance: 173.3
click at [108, 156] on div "Link picker Back to Library Insert Custom URL #affordability Target Current Tab…" at bounding box center [528, 255] width 1056 height 510
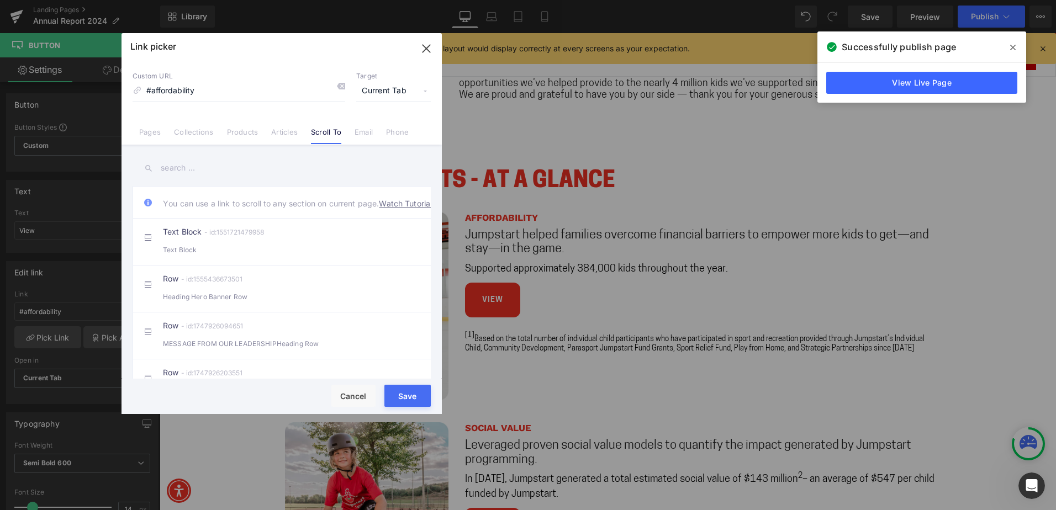
drag, startPoint x: 168, startPoint y: 162, endPoint x: 310, endPoint y: 151, distance: 142.4
click at [310, 151] on div "You can use a link to scroll to any section on current page. Watch Tutorial Tex…" at bounding box center [282, 263] width 320 height 237
click at [198, 167] on input "text" at bounding box center [282, 168] width 298 height 25
paste input "#r-1749484631523"
type input "#r-1749484631523"
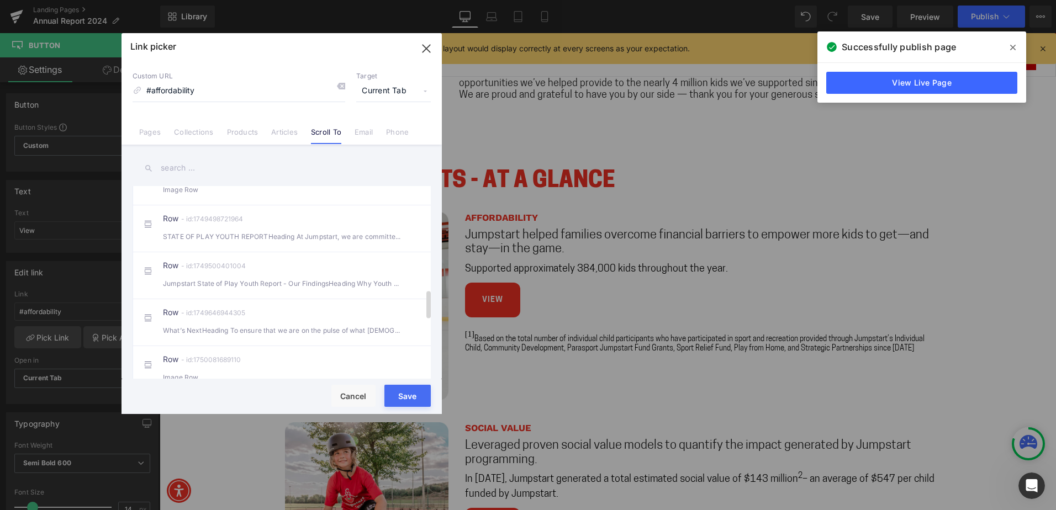
scroll to position [718, 0]
click at [422, 50] on icon "button" at bounding box center [427, 49] width 18 height 18
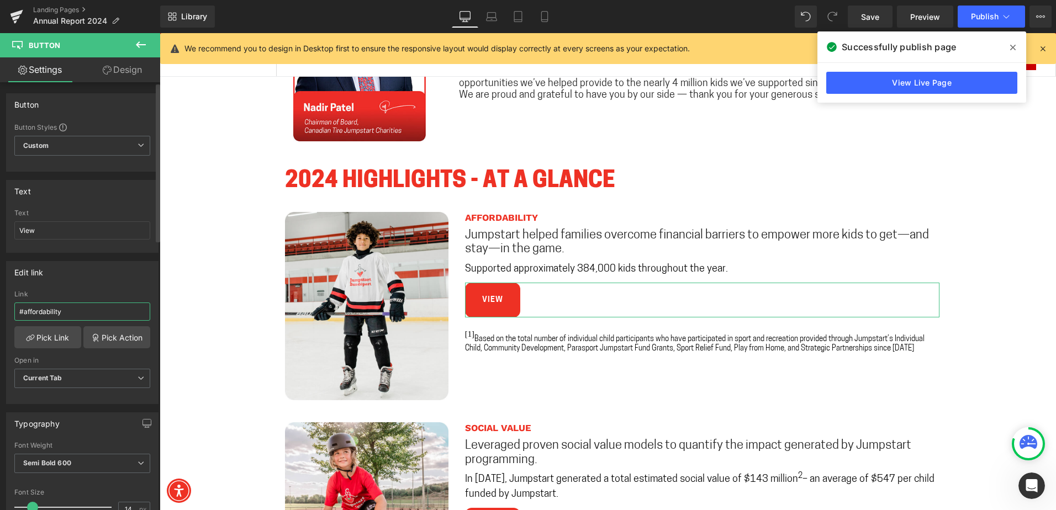
click at [57, 307] on input "#affordability" at bounding box center [82, 312] width 136 height 18
click at [81, 315] on input "#affordability" at bounding box center [82, 312] width 136 height 18
drag, startPoint x: 88, startPoint y: 312, endPoint x: -2, endPoint y: 306, distance: 90.8
click at [0, 306] on html "Row You are previewing how the will restyle your page. You can not edit Element…" at bounding box center [528, 255] width 1056 height 510
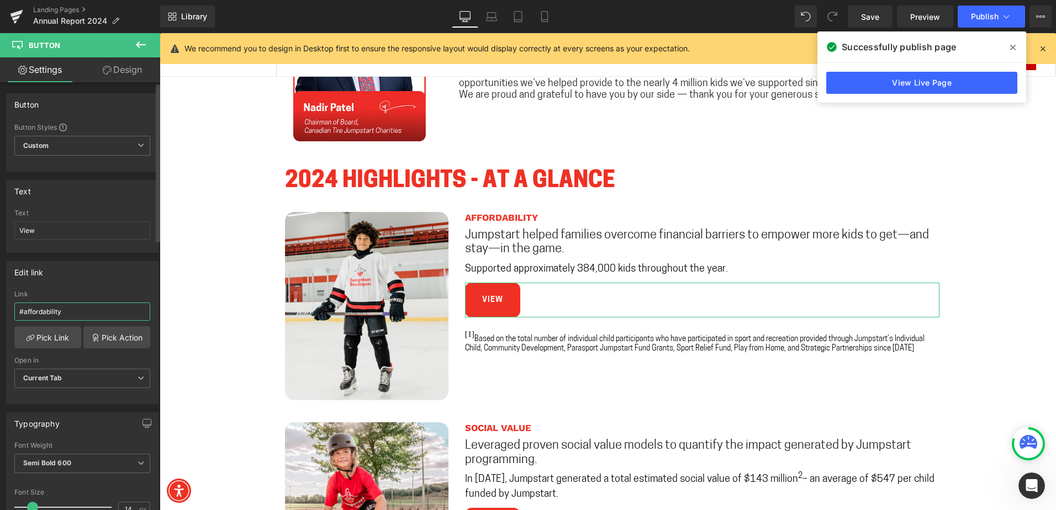
paste input "r-1749484631523"
type input "#r-1749484631523"
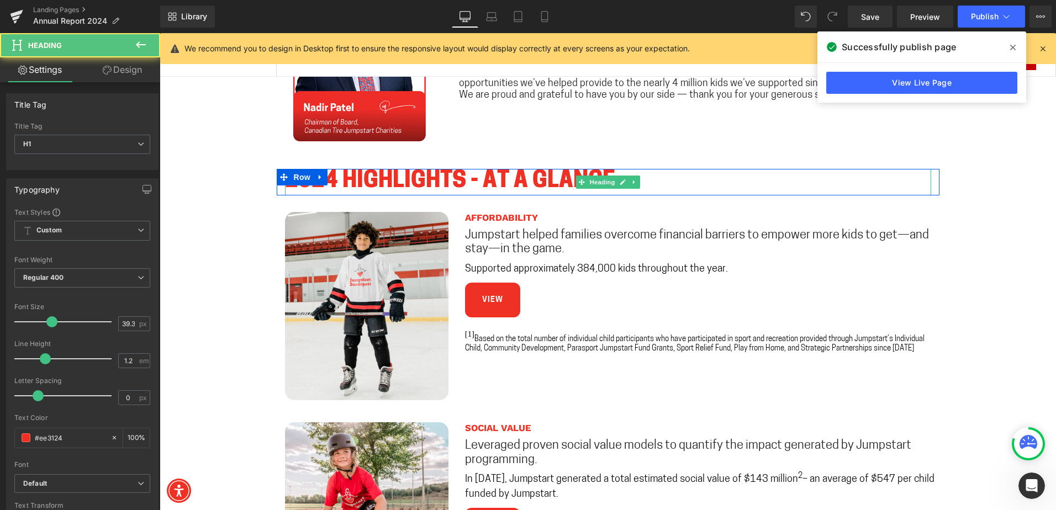
click at [349, 173] on h1 "2024 HIGHLIGHTS - AT A GLANCE" at bounding box center [608, 182] width 646 height 26
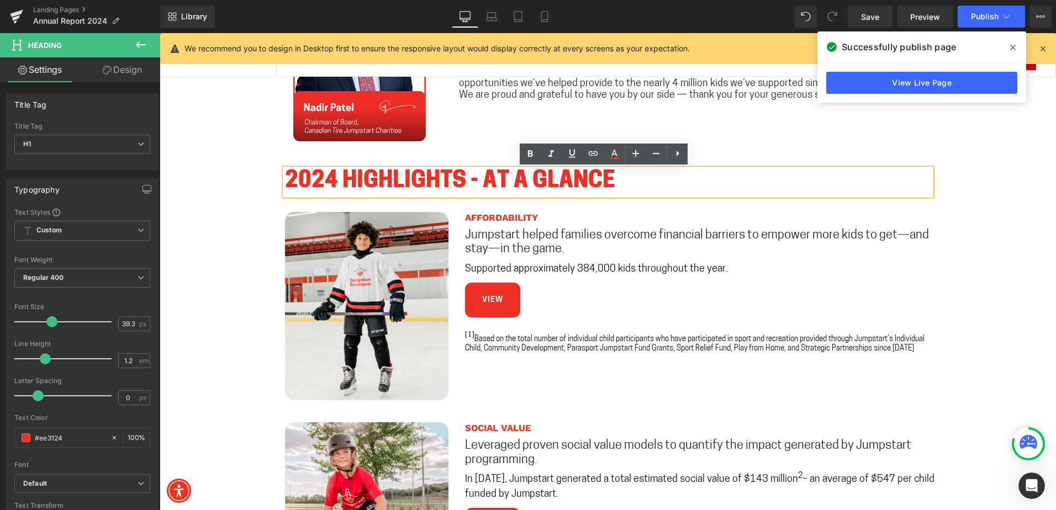
click at [305, 197] on li "Row" at bounding box center [296, 203] width 29 height 13
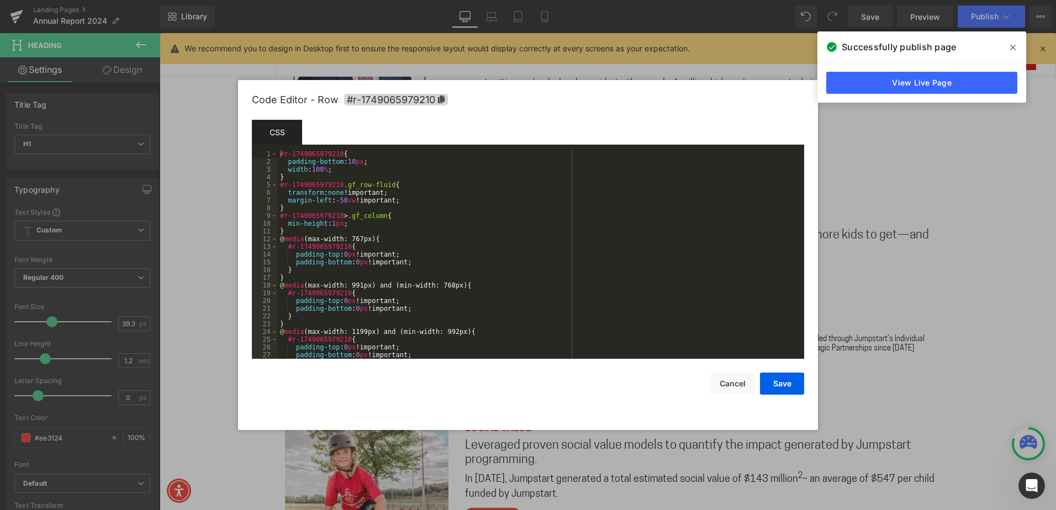
click at [277, 0] on div "Row You are previewing how the will restyle your page. You can not edit Element…" at bounding box center [528, 0] width 1056 height 0
click at [963, 356] on div at bounding box center [528, 255] width 1056 height 510
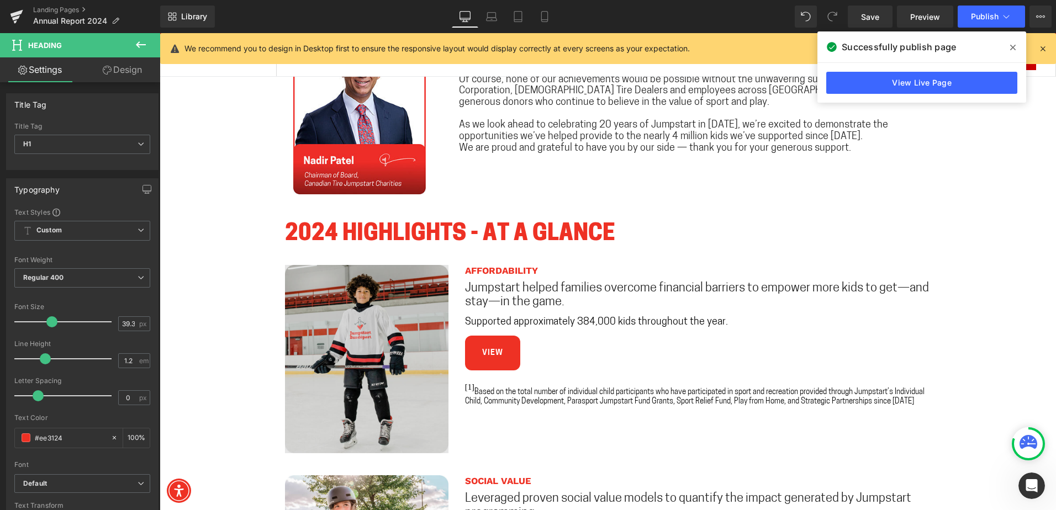
scroll to position [773, 0]
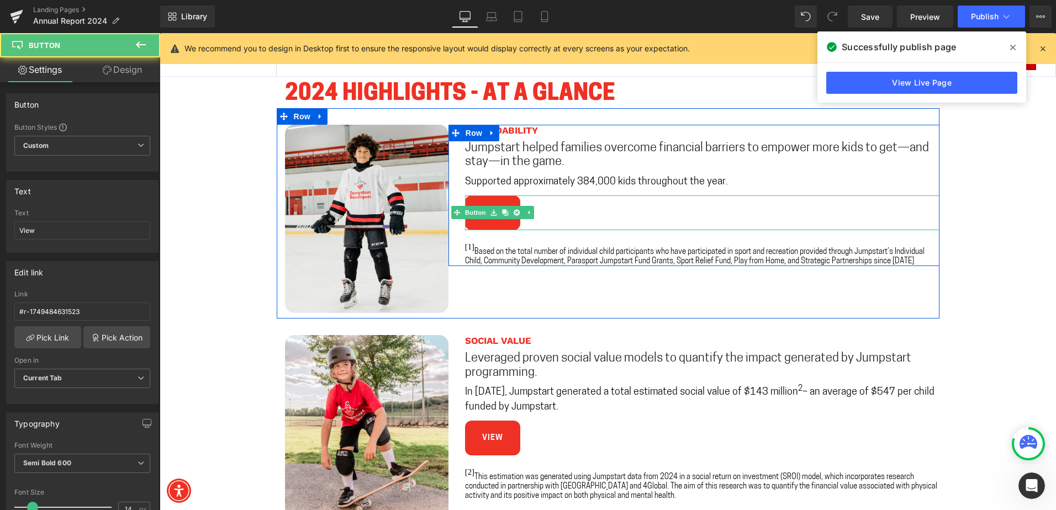
click at [494, 226] on link "View" at bounding box center [492, 213] width 55 height 35
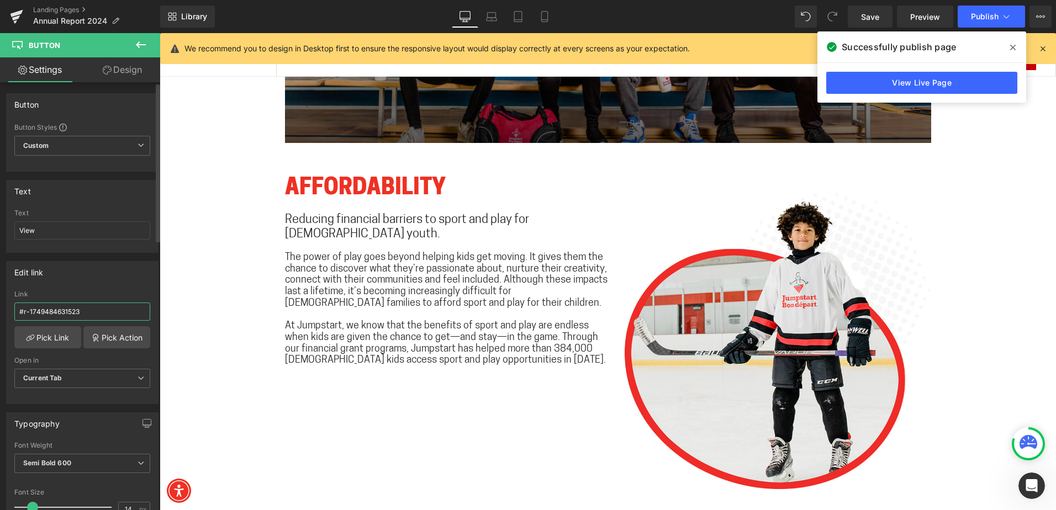
click at [79, 311] on input "#r-1749484631523" at bounding box center [82, 312] width 136 height 18
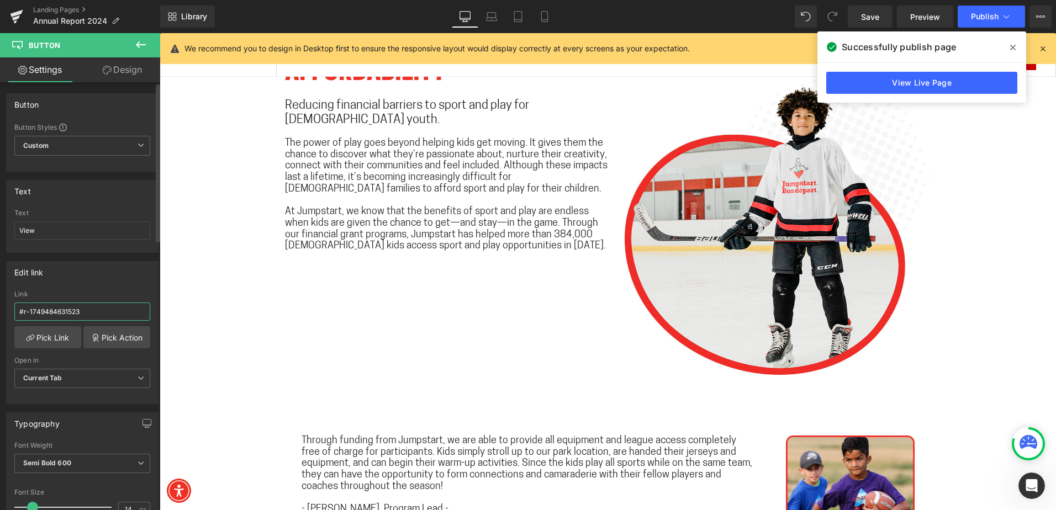
scroll to position [1820, 0]
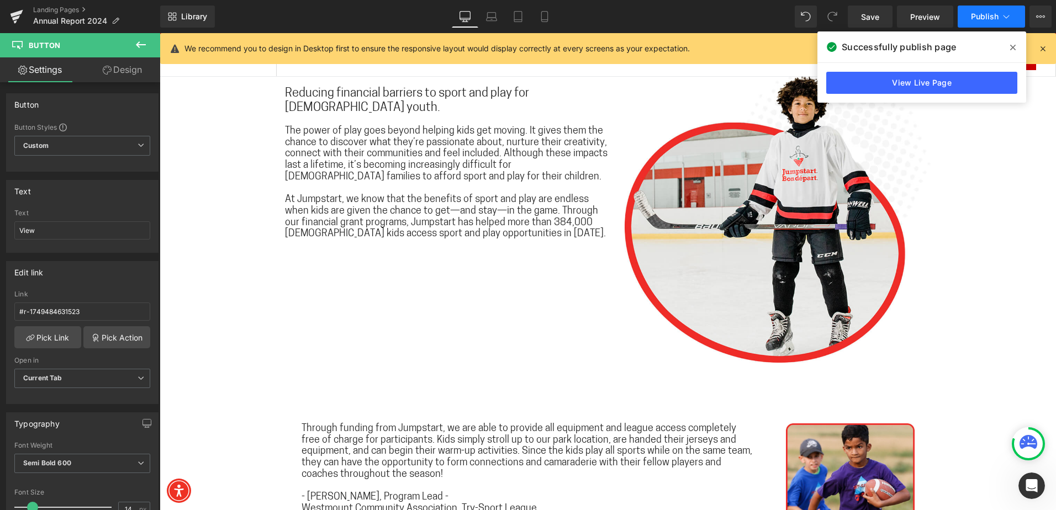
click at [987, 17] on span "Publish" at bounding box center [985, 16] width 28 height 9
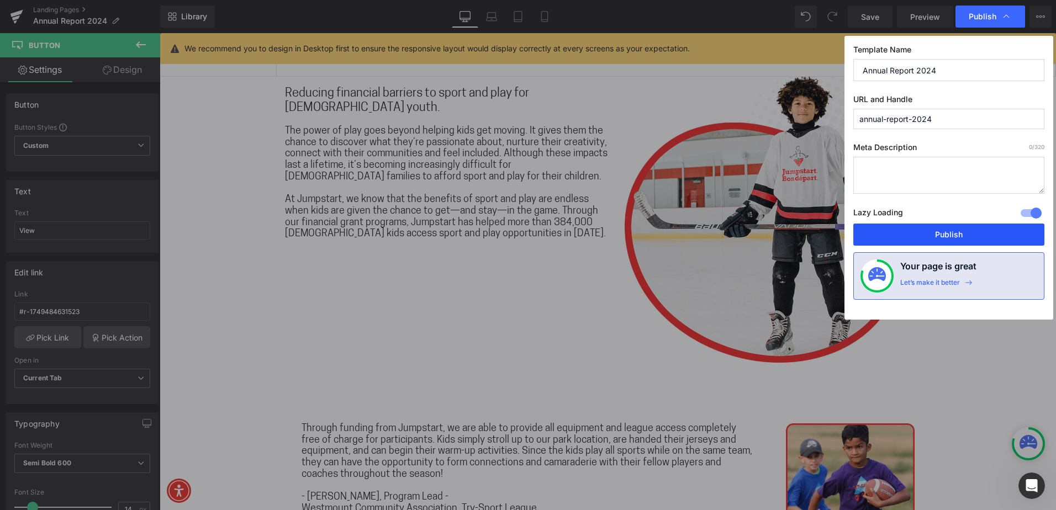
click at [932, 237] on button "Publish" at bounding box center [948, 235] width 191 height 22
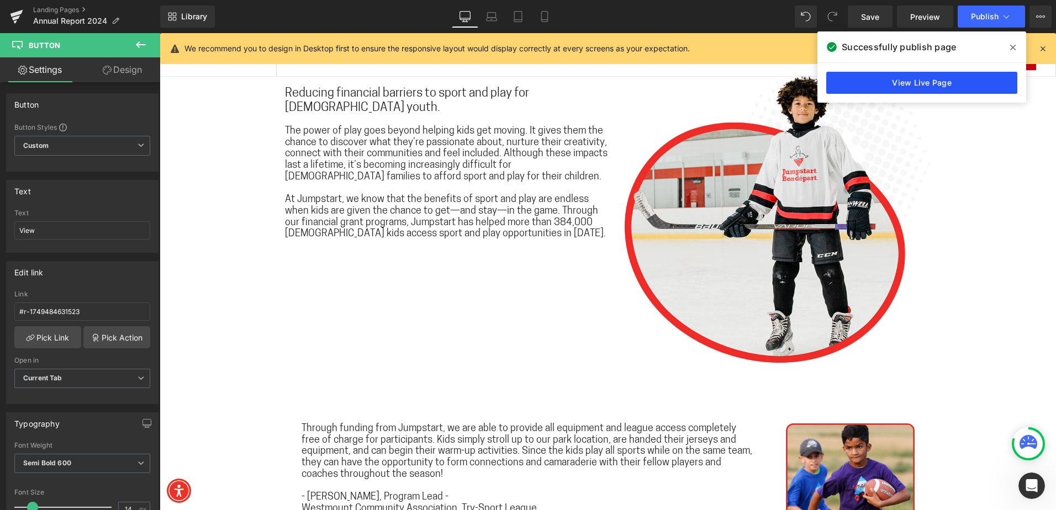
click at [964, 83] on link "View Live Page" at bounding box center [921, 83] width 191 height 22
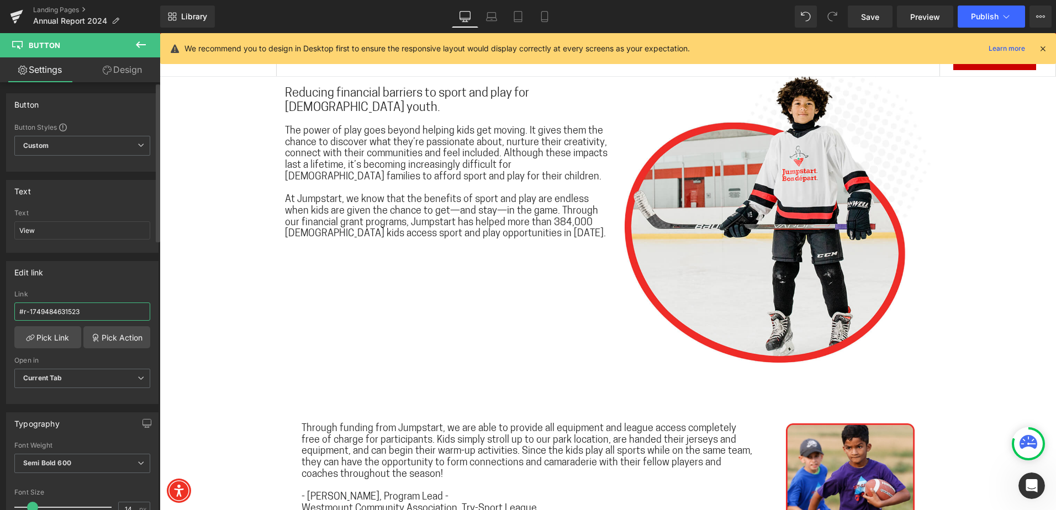
click at [68, 309] on input "#r-1749484631523" at bounding box center [82, 312] width 136 height 18
type input "#affordability"
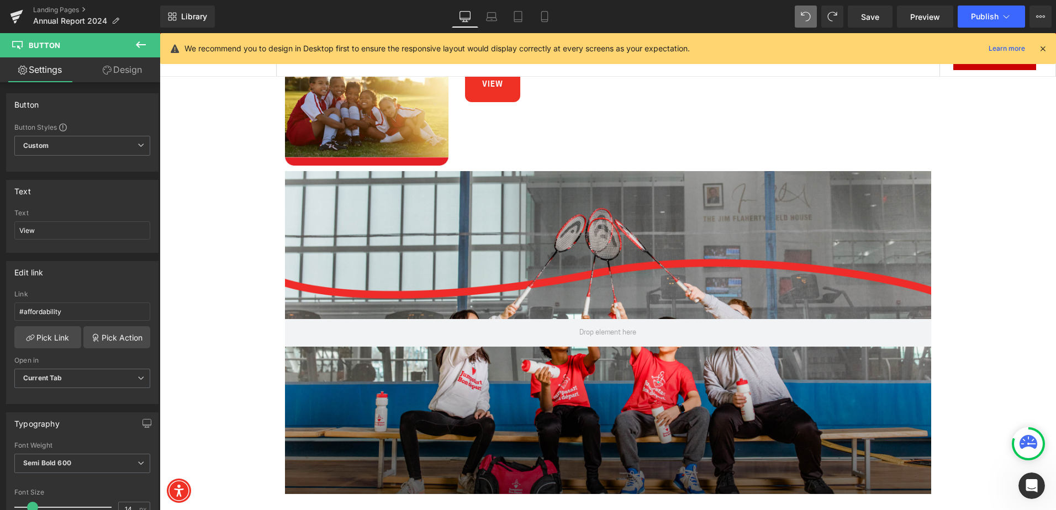
scroll to position [774, 0]
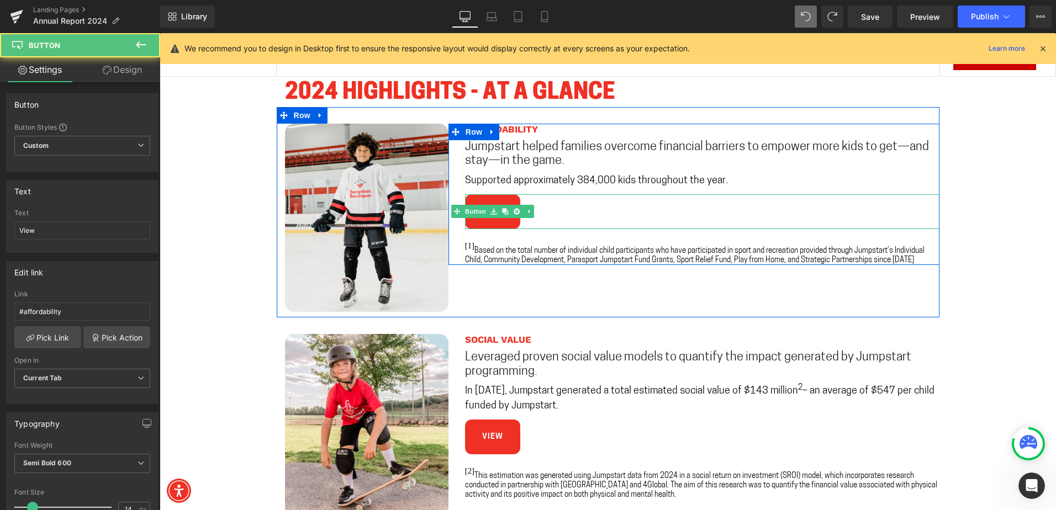
click at [505, 223] on link "View" at bounding box center [492, 211] width 55 height 35
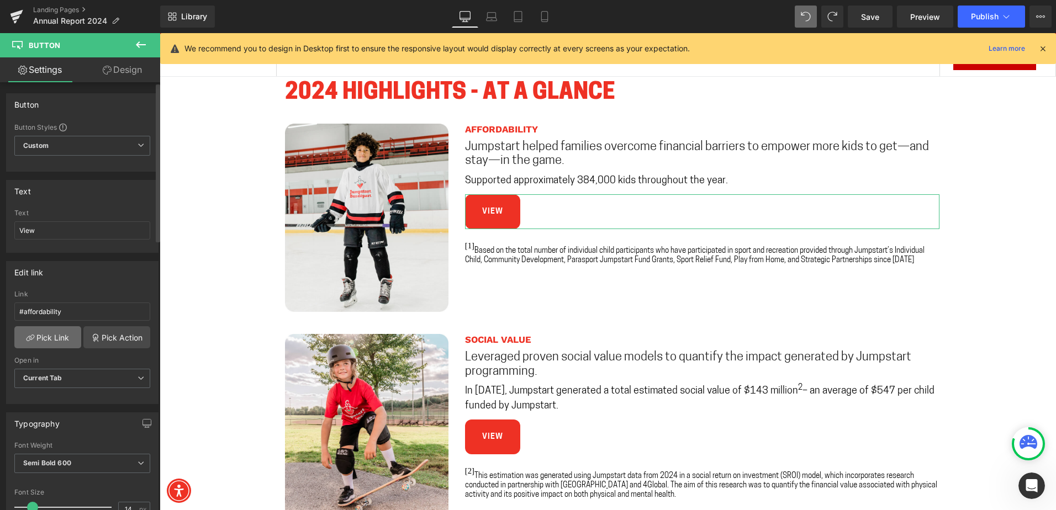
click at [51, 334] on link "Pick Link" at bounding box center [47, 337] width 67 height 22
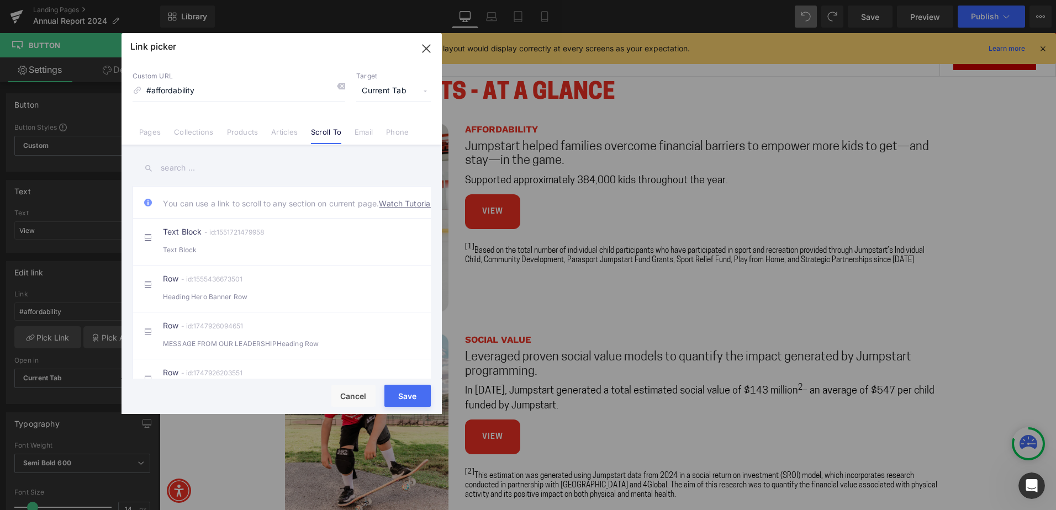
click at [224, 175] on input "text" at bounding box center [282, 168] width 298 height 25
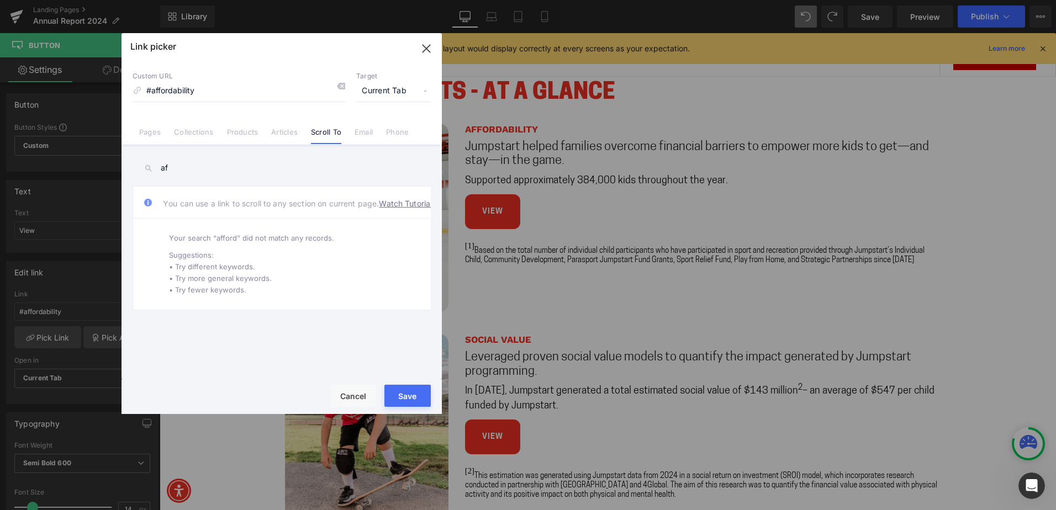
type input "a"
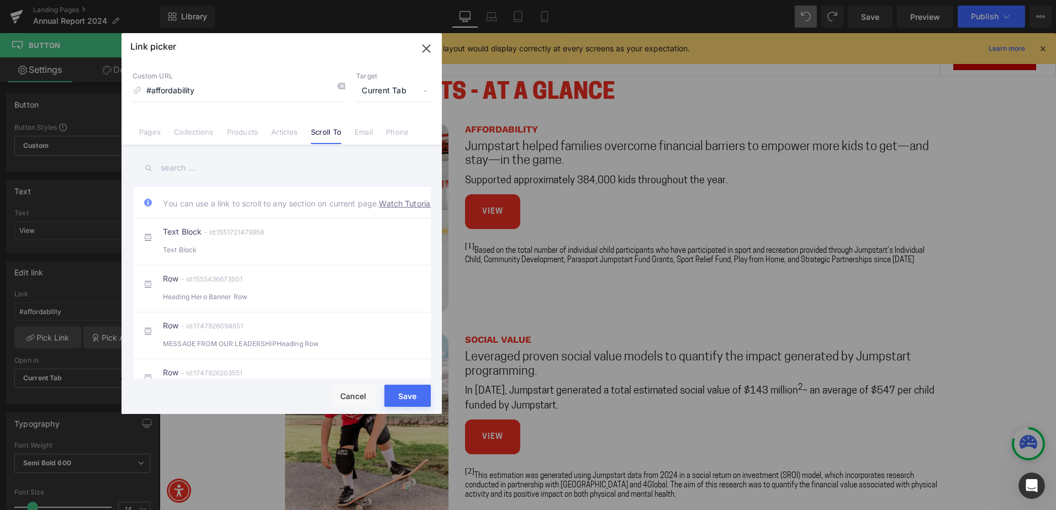
click at [331, 130] on link "Scroll To" at bounding box center [326, 136] width 30 height 17
click at [243, 91] on input "#affordability" at bounding box center [239, 91] width 213 height 21
click at [212, 92] on input "#affordability" at bounding box center [239, 91] width 213 height 21
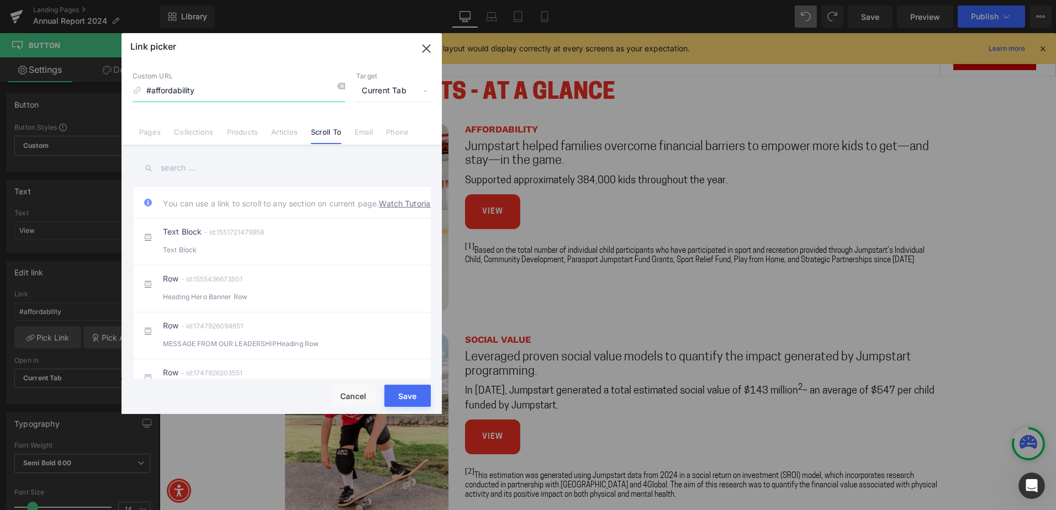
click at [212, 92] on input "#affordability" at bounding box center [239, 91] width 213 height 21
paste input "r-1749484631523"
type input "#r-1749484631523"
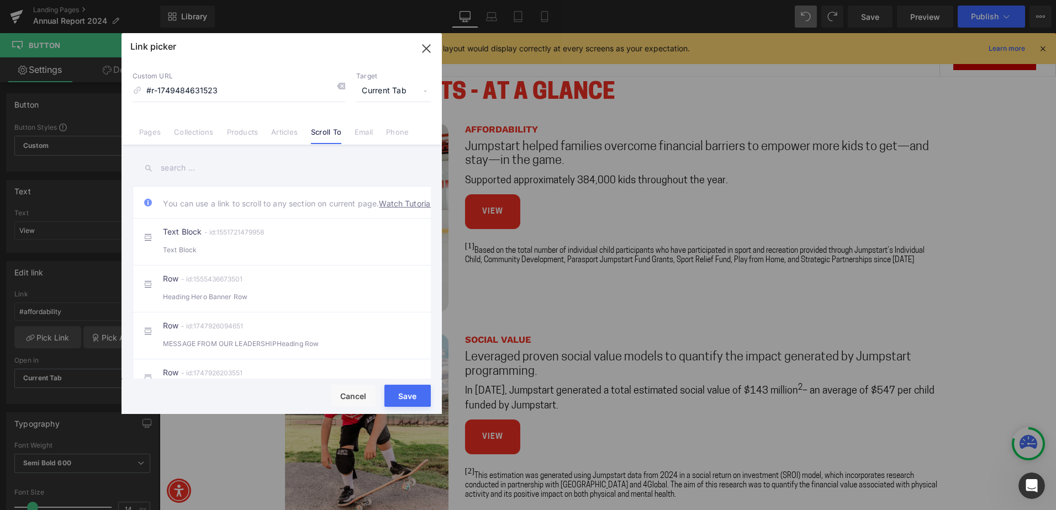
click at [416, 404] on button "Save" at bounding box center [407, 396] width 46 height 22
type input "#r-1749484631523"
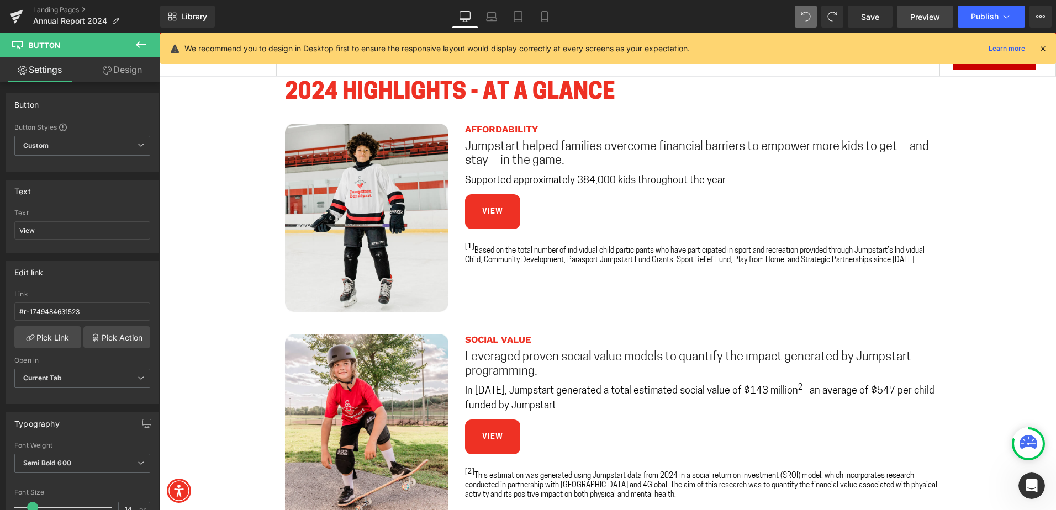
click at [940, 19] on span "Preview" at bounding box center [925, 17] width 30 height 12
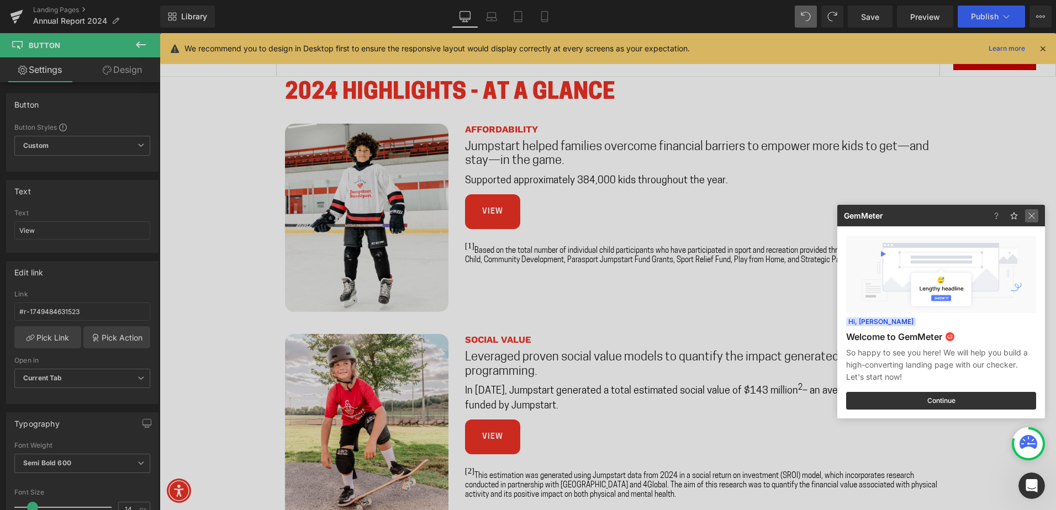
click at [1035, 219] on img at bounding box center [1031, 215] width 13 height 13
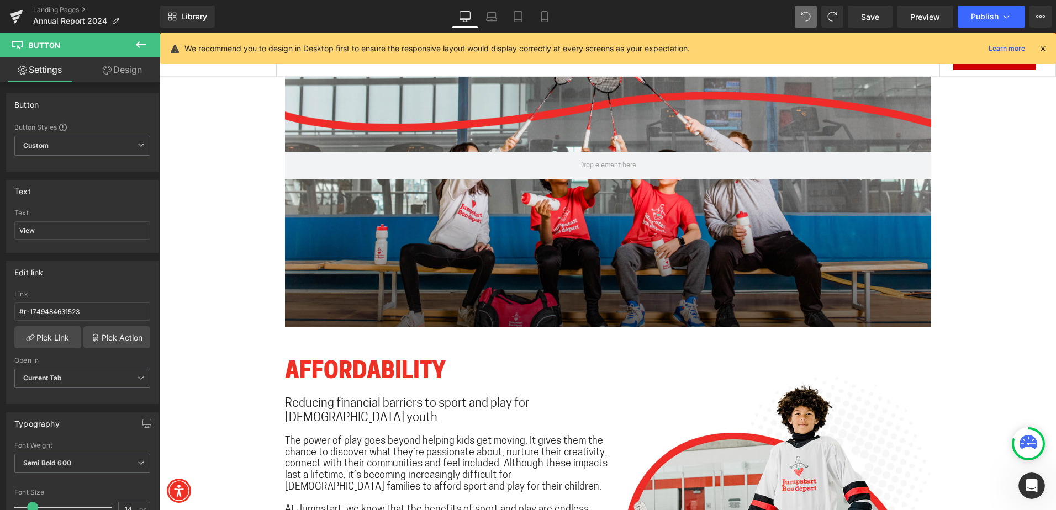
scroll to position [1658, 0]
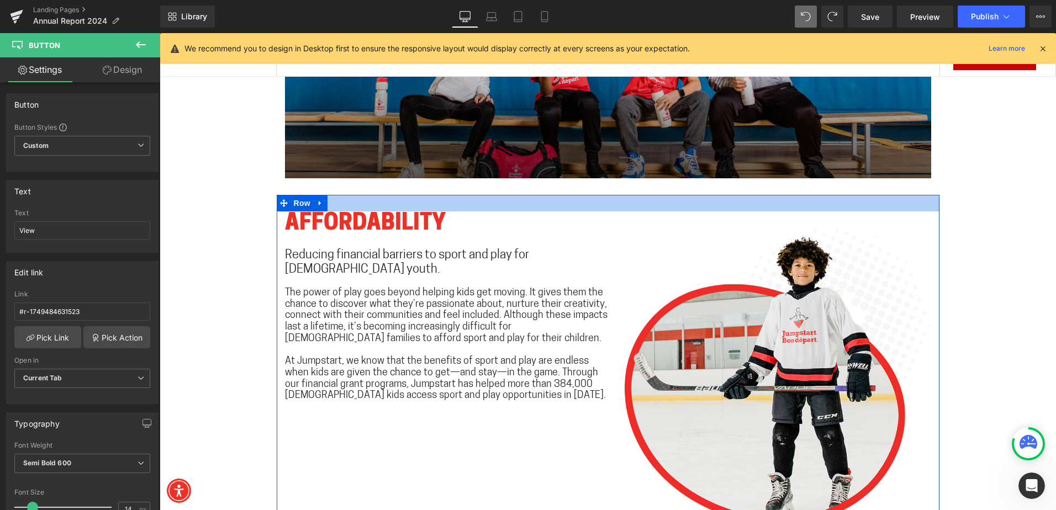
click at [445, 199] on div at bounding box center [608, 203] width 663 height 17
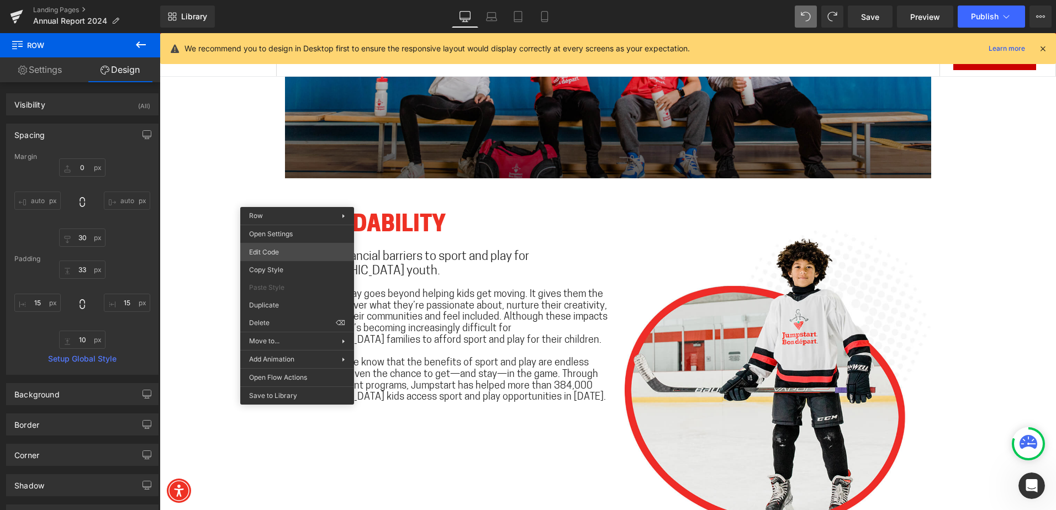
click at [281, 0] on div "Row You are previewing how the will restyle your page. You can not edit Element…" at bounding box center [528, 0] width 1056 height 0
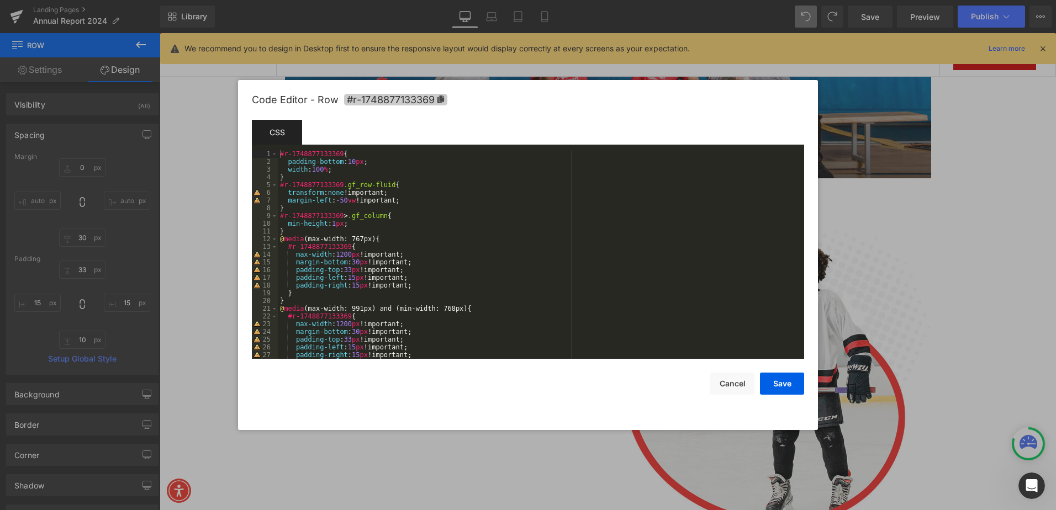
click at [440, 101] on icon at bounding box center [440, 100] width 7 height 8
click at [781, 379] on button "Save" at bounding box center [782, 384] width 44 height 22
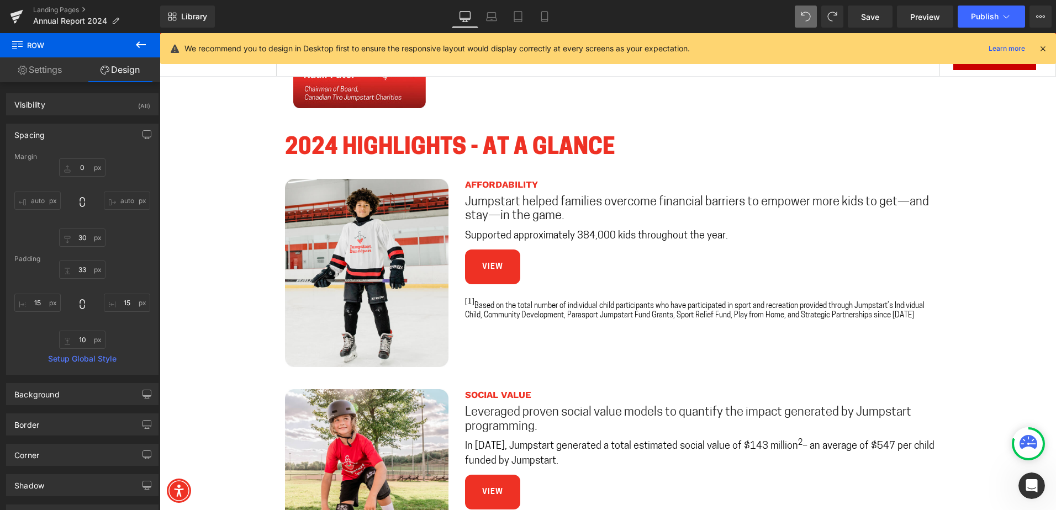
click at [511, 276] on link "View" at bounding box center [492, 267] width 55 height 35
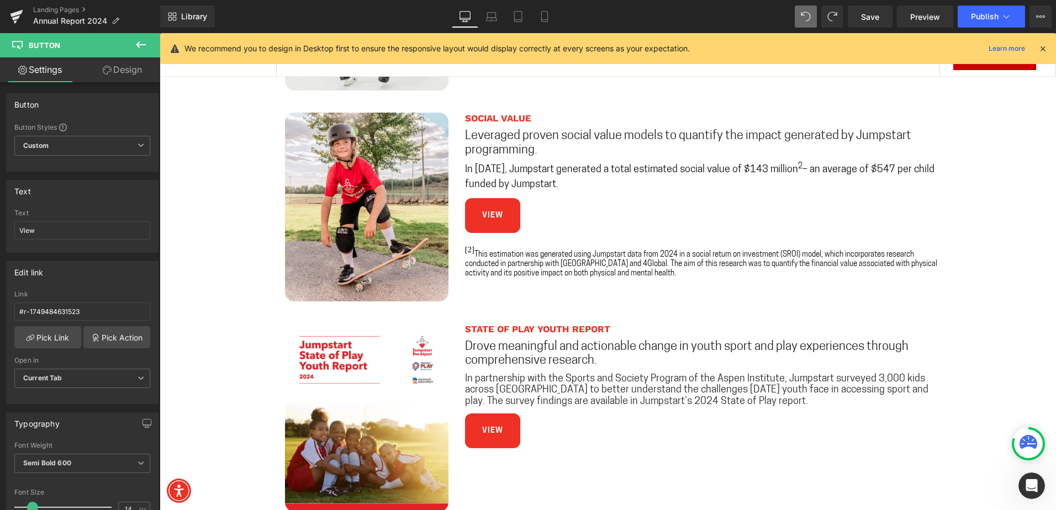
scroll to position [993, 0]
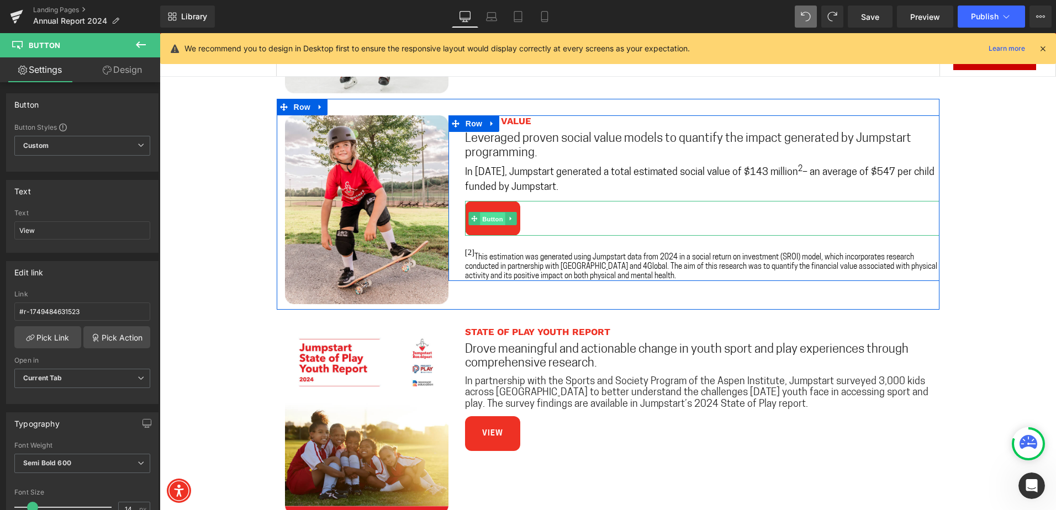
click at [491, 221] on span "Button" at bounding box center [492, 218] width 25 height 13
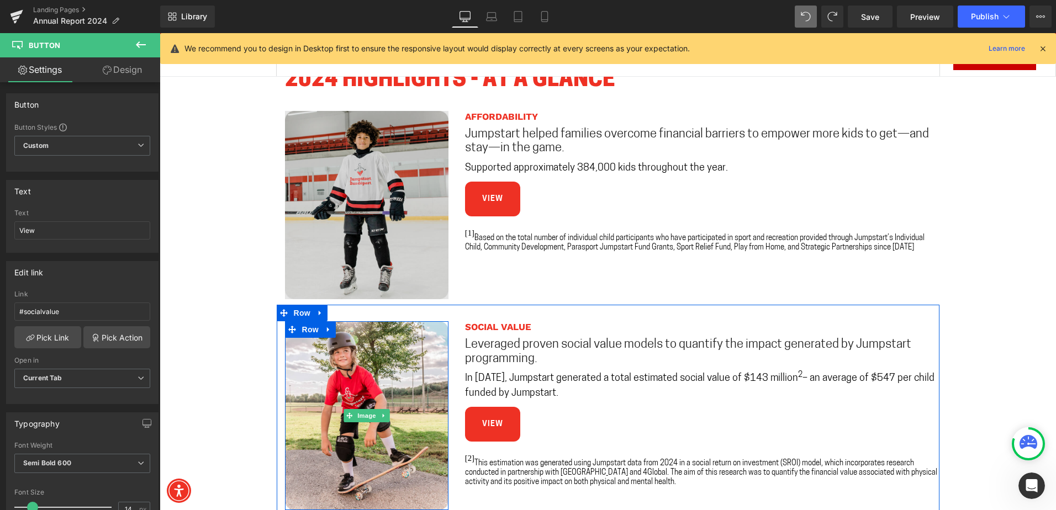
scroll to position [772, 0]
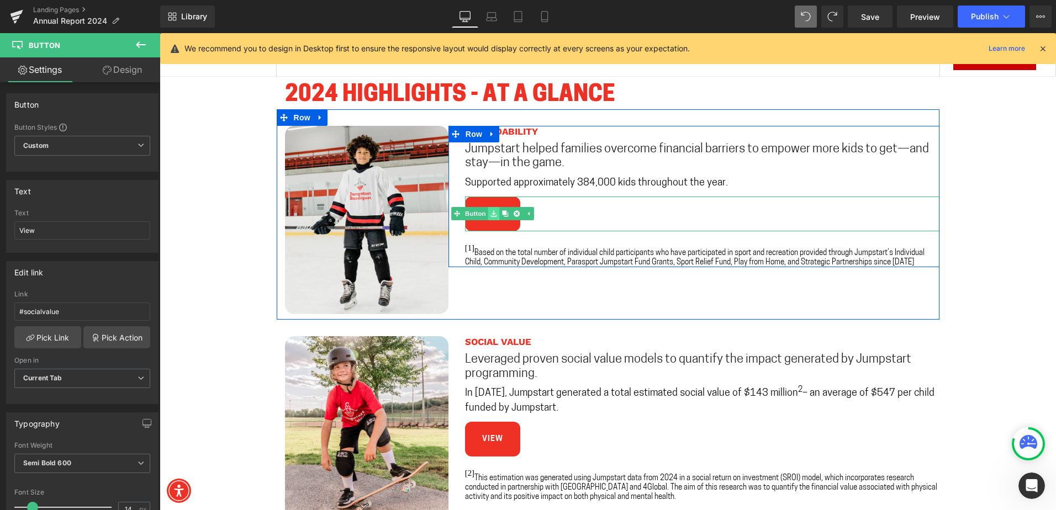
click at [488, 215] on link at bounding box center [494, 213] width 12 height 13
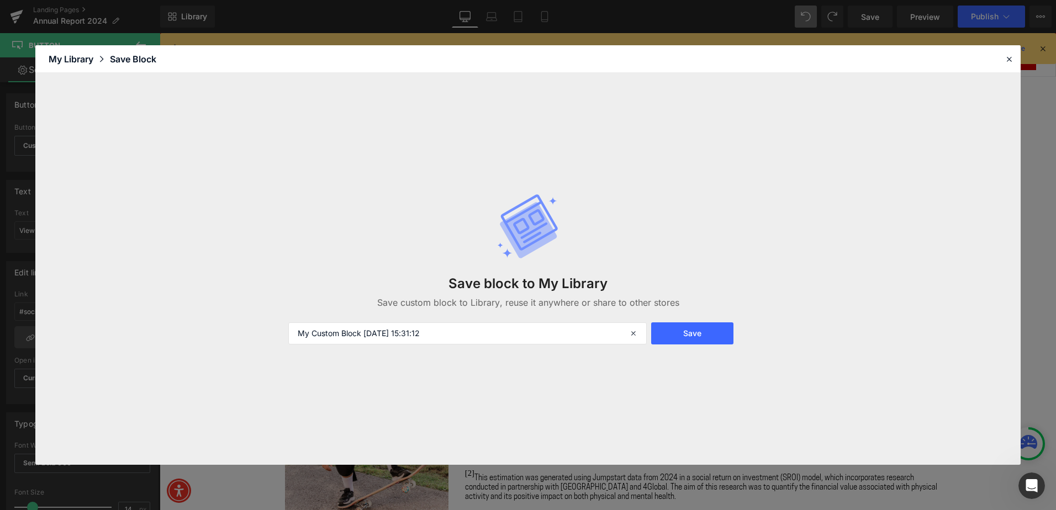
click at [478, 214] on div "Save block to My Library Save custom block to Library, reuse it anywhere or sha…" at bounding box center [528, 269] width 493 height 196
click at [1010, 55] on icon at bounding box center [1009, 59] width 10 height 10
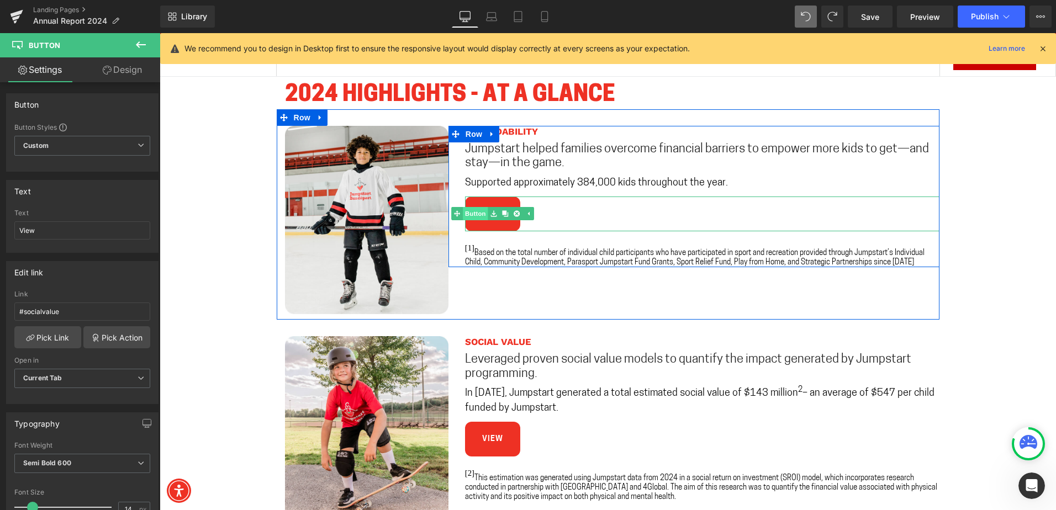
click at [473, 213] on link "Button" at bounding box center [469, 213] width 36 height 13
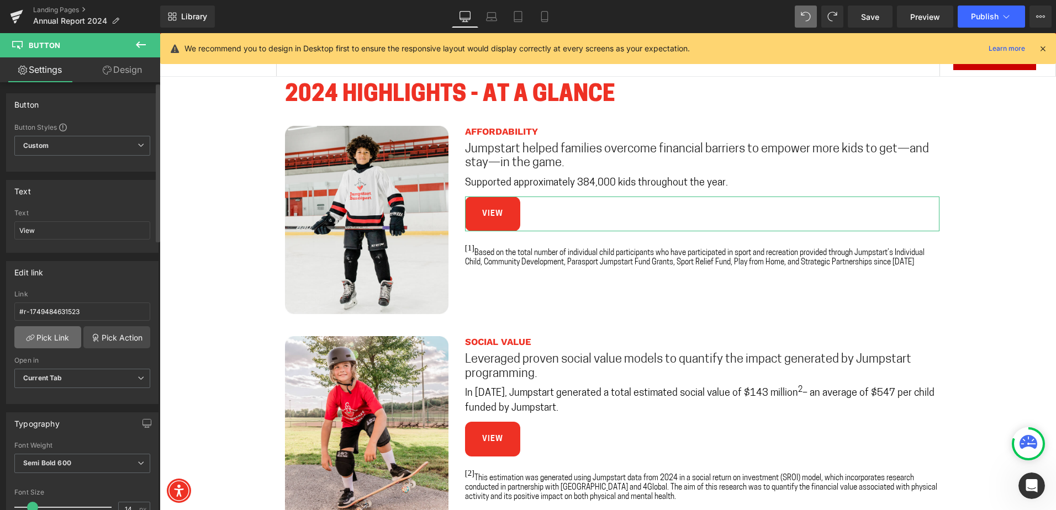
click at [49, 337] on link "Pick Link" at bounding box center [47, 337] width 67 height 22
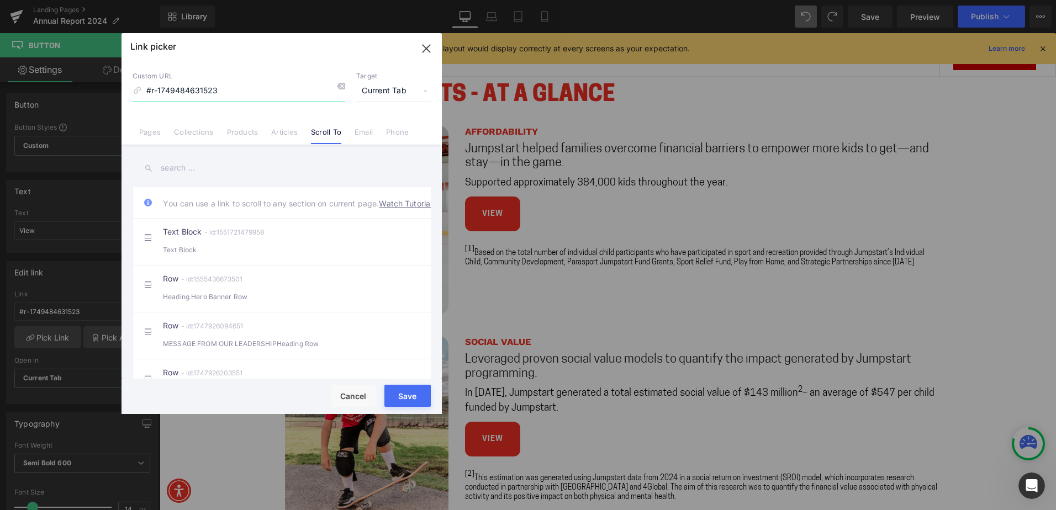
click at [231, 92] on input "#r-1749484631523" at bounding box center [239, 91] width 213 height 21
click at [396, 393] on button "Save" at bounding box center [407, 396] width 46 height 22
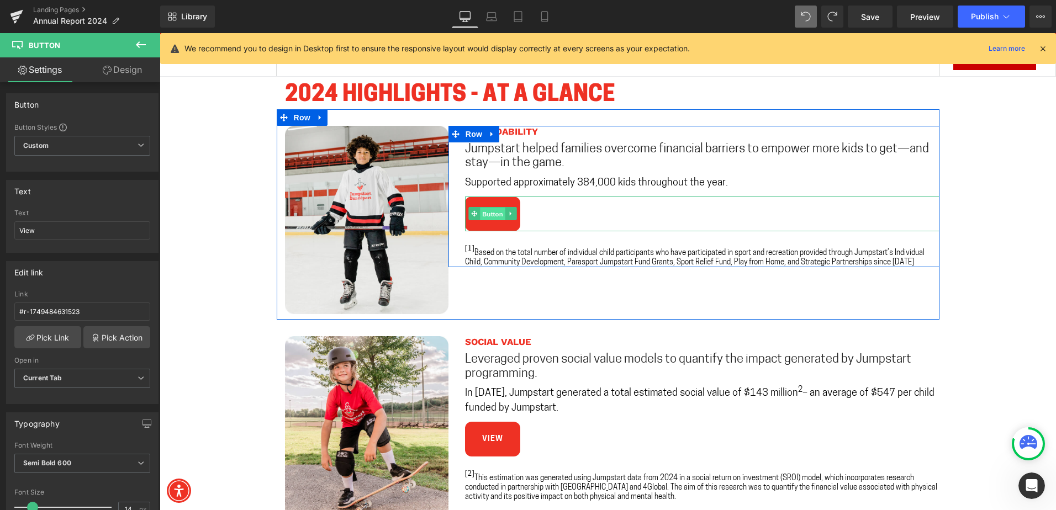
click at [493, 208] on span "Button" at bounding box center [492, 214] width 25 height 13
click at [500, 221] on link "View" at bounding box center [492, 214] width 55 height 35
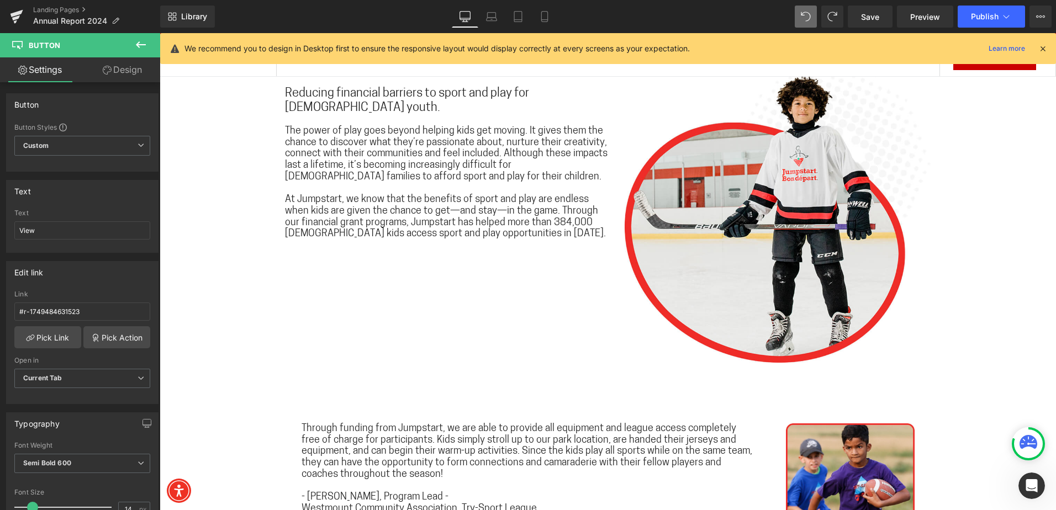
scroll to position [1766, 0]
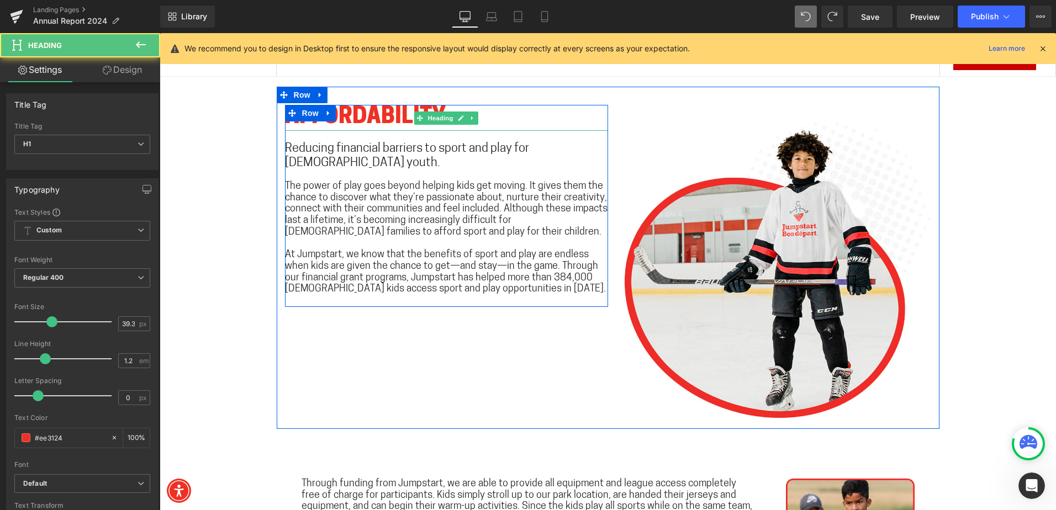
click at [371, 116] on h1 "AFFORDABILITY" at bounding box center [446, 118] width 323 height 26
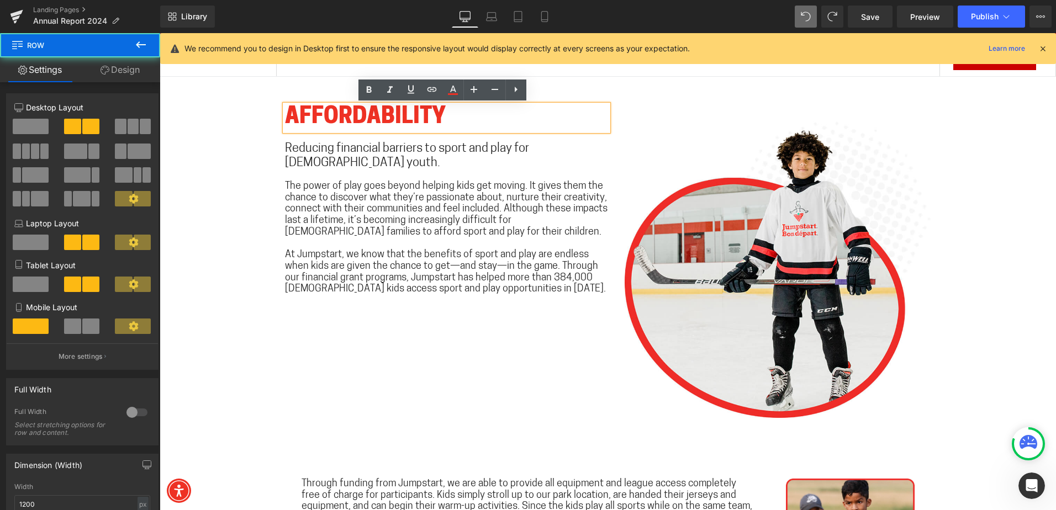
click at [321, 95] on div "AFFORDABILITY Heading Reducing financial barriers to sport and play for [DEMOGR…" at bounding box center [608, 258] width 663 height 342
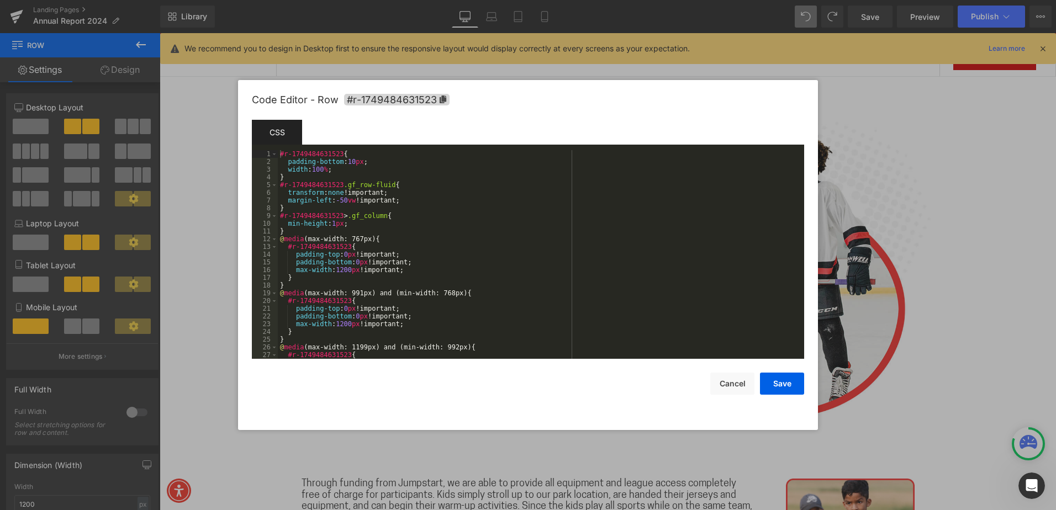
click at [299, 0] on div "Button You are previewing how the will restyle your page. You can not edit Elem…" at bounding box center [528, 0] width 1056 height 0
click at [415, 99] on span "#r-1749484631523" at bounding box center [397, 100] width 106 height 12
click at [869, 129] on div at bounding box center [528, 255] width 1056 height 510
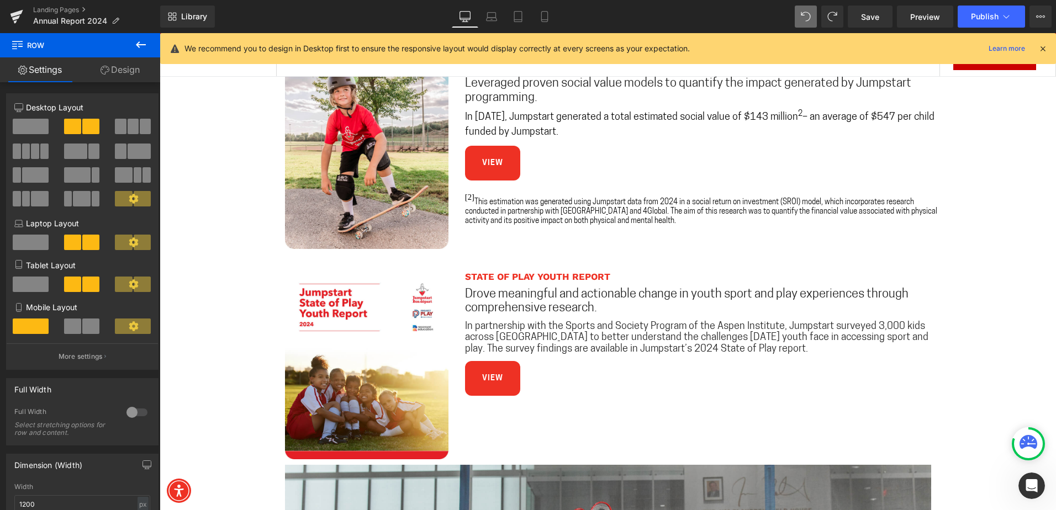
scroll to position [827, 0]
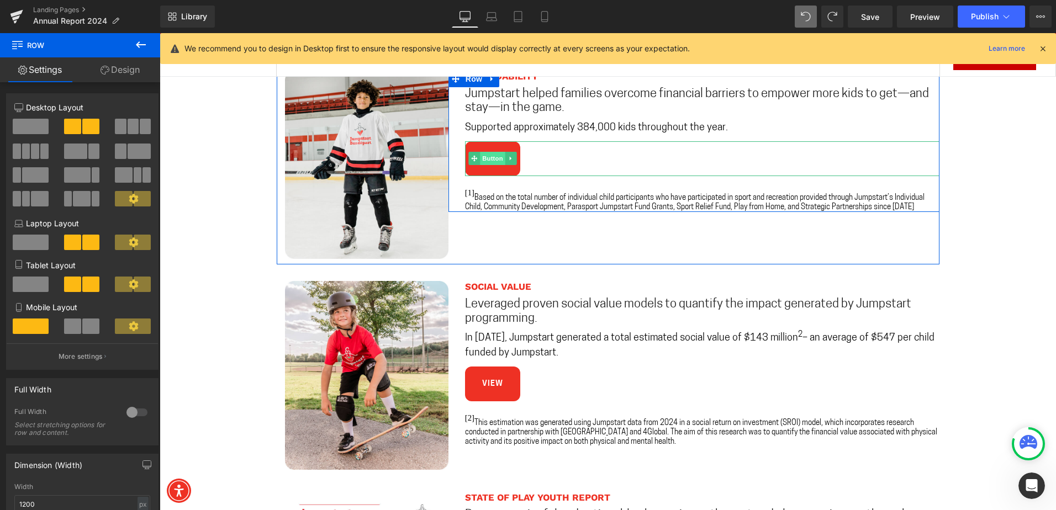
click at [487, 155] on span "Button" at bounding box center [492, 158] width 25 height 13
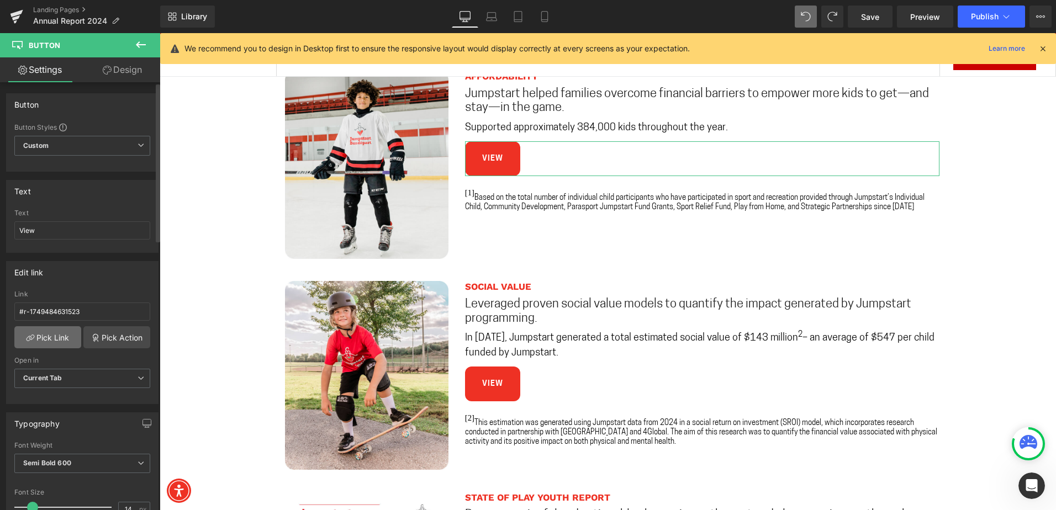
click at [59, 344] on link "Pick Link" at bounding box center [47, 337] width 67 height 22
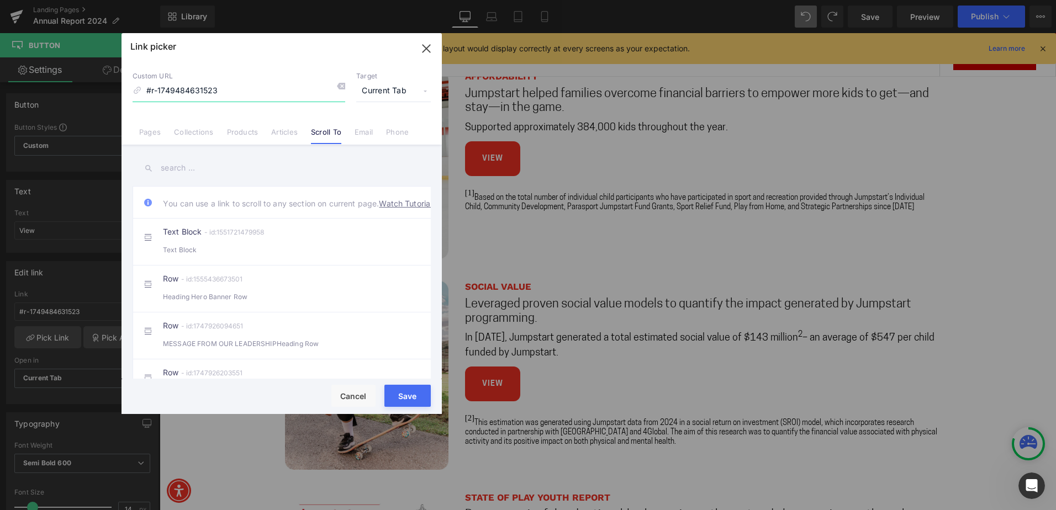
click at [230, 91] on input "#r-1749484631523" at bounding box center [239, 91] width 213 height 21
click at [230, 92] on input "#r-1749484631523" at bounding box center [239, 91] width 213 height 21
click at [407, 394] on button "Save" at bounding box center [407, 396] width 46 height 22
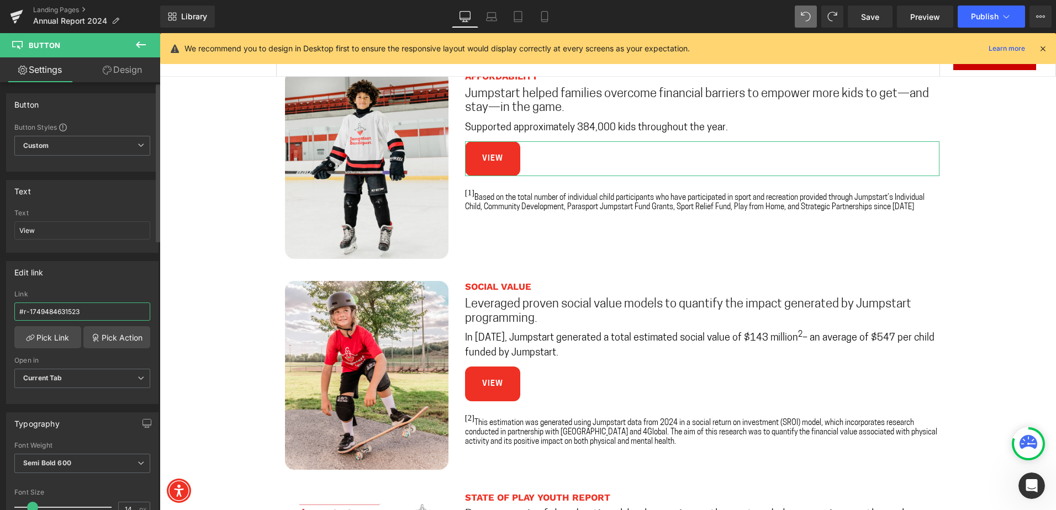
click at [88, 312] on input "#r-1749484631523" at bounding box center [82, 312] width 136 height 18
click at [891, 16] on link "Save" at bounding box center [870, 17] width 45 height 22
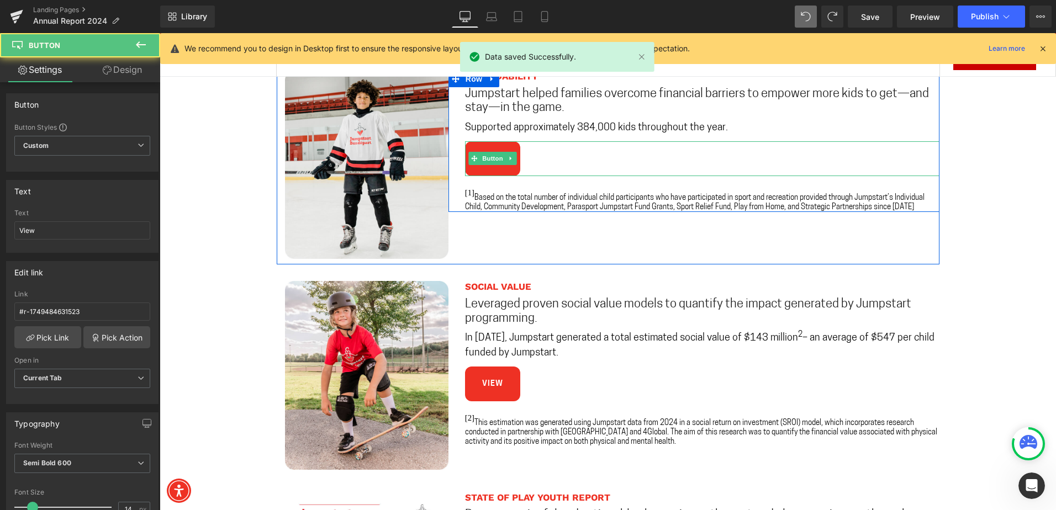
click at [504, 172] on link "View" at bounding box center [492, 158] width 55 height 35
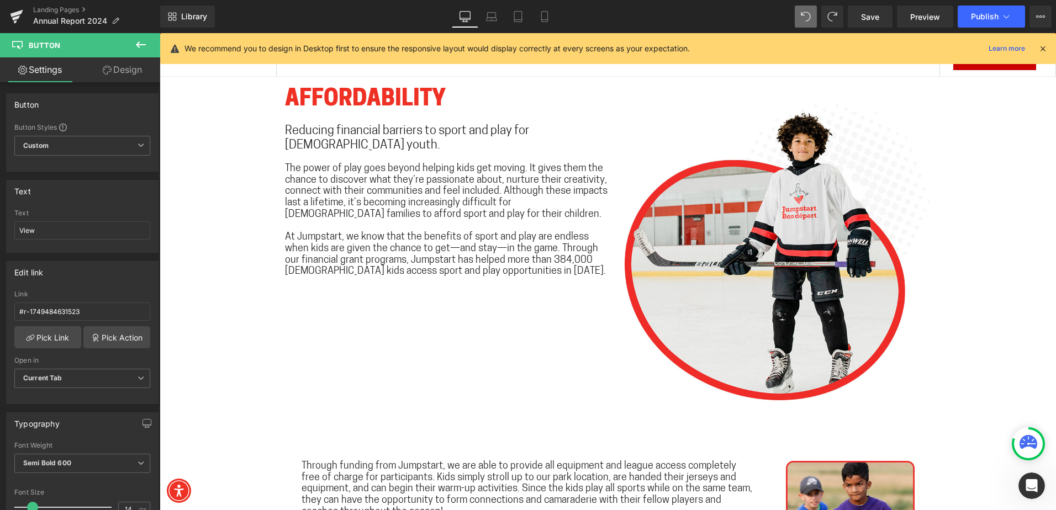
scroll to position [1766, 0]
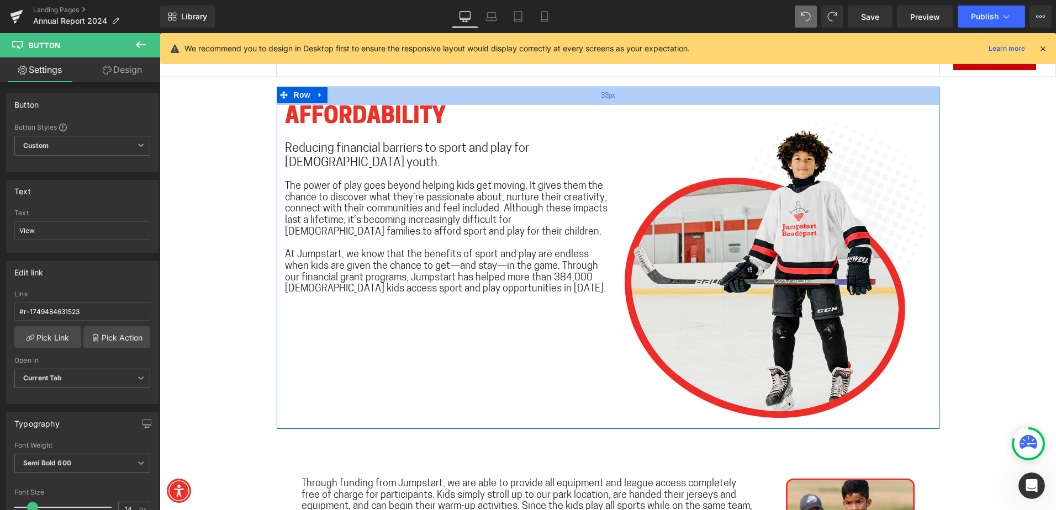
click at [342, 96] on div "33px" at bounding box center [608, 96] width 663 height 18
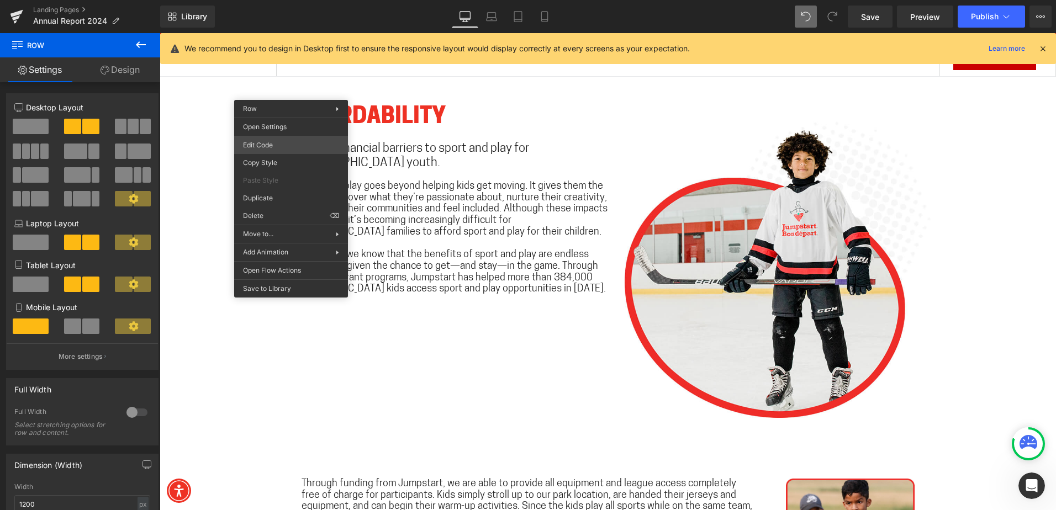
click at [307, 0] on div "Button You are previewing how the will restyle your page. You can not edit Elem…" at bounding box center [528, 0] width 1056 height 0
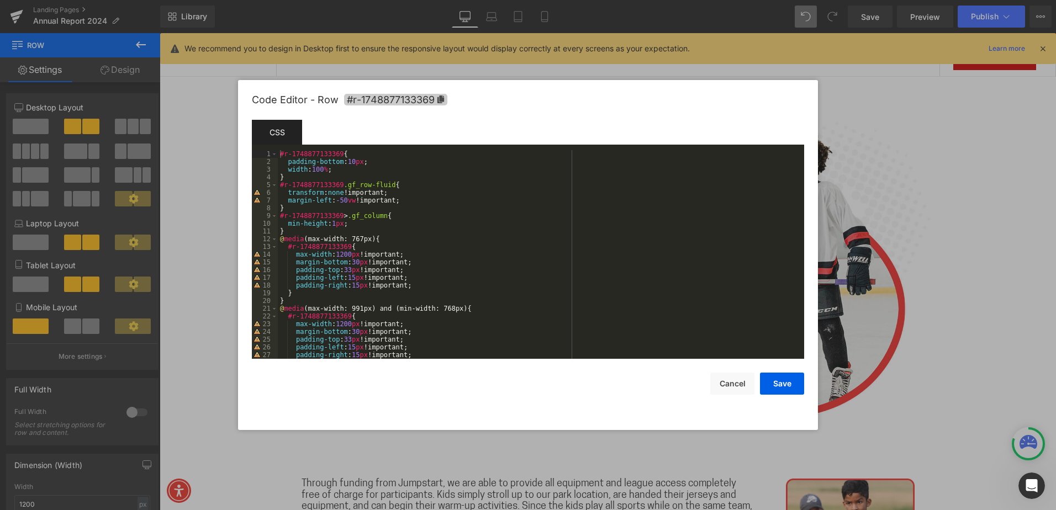
click at [436, 100] on span "#r-1748877133369" at bounding box center [395, 100] width 103 height 12
click at [829, 132] on div at bounding box center [528, 255] width 1056 height 510
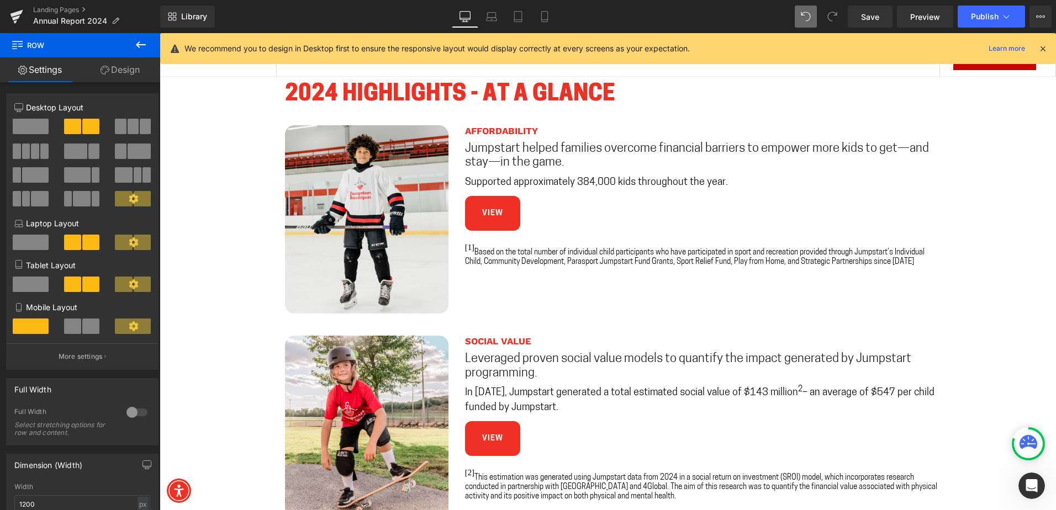
scroll to position [772, 0]
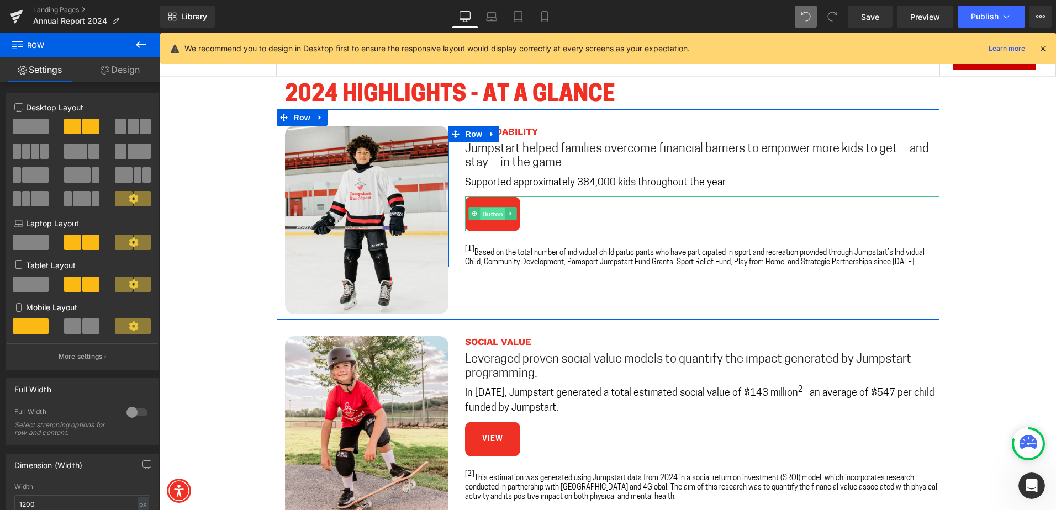
click at [494, 214] on span "Button" at bounding box center [492, 214] width 25 height 13
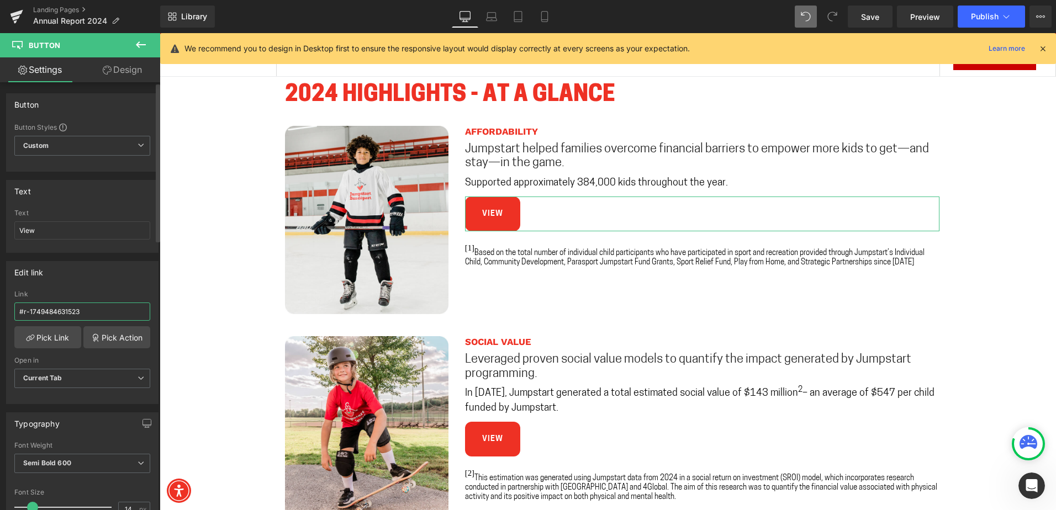
click at [76, 308] on input "#r-1749484631523" at bounding box center [82, 312] width 136 height 18
paste input "8877133369"
type input "#r-1748877133369"
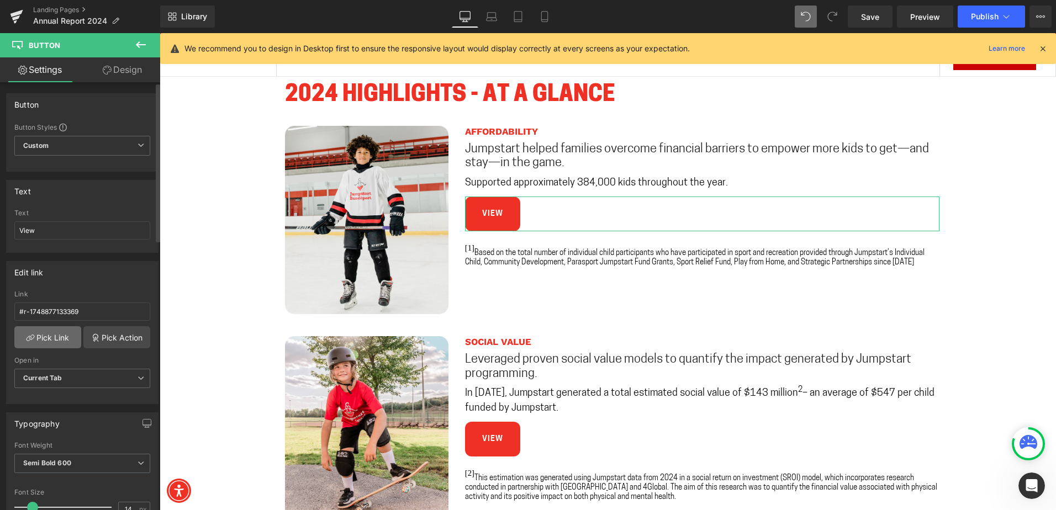
click at [55, 334] on link "Pick Link" at bounding box center [47, 337] width 67 height 22
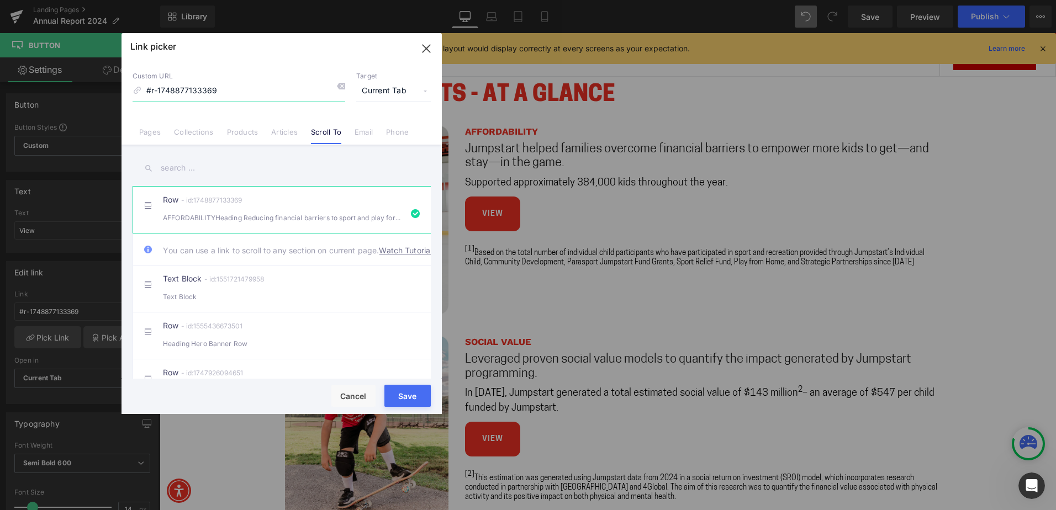
click at [262, 96] on input "#r-1748877133369" at bounding box center [239, 91] width 213 height 21
click at [261, 97] on input "#r-1748877133369" at bounding box center [239, 91] width 213 height 21
click at [400, 391] on button "Save" at bounding box center [407, 396] width 46 height 22
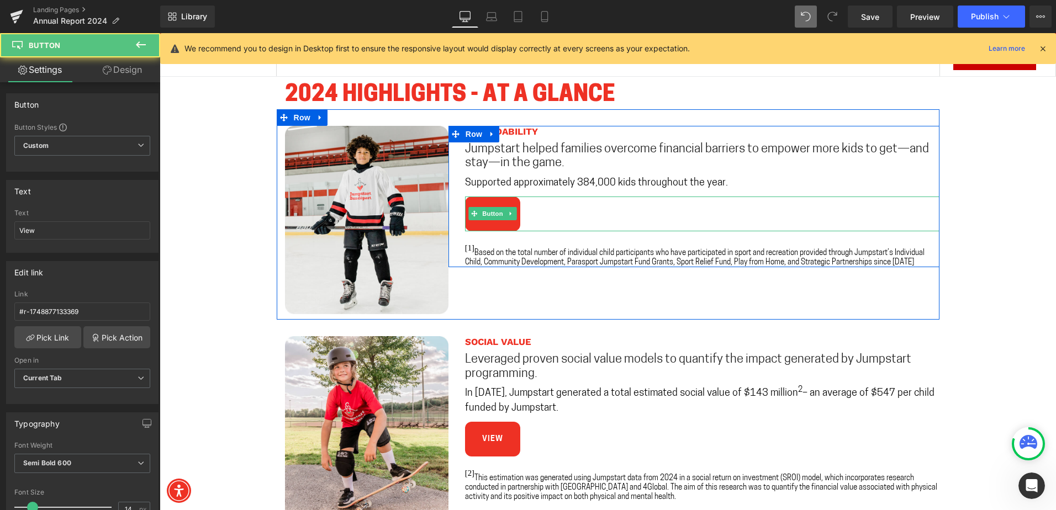
click at [490, 226] on link "View" at bounding box center [492, 214] width 55 height 35
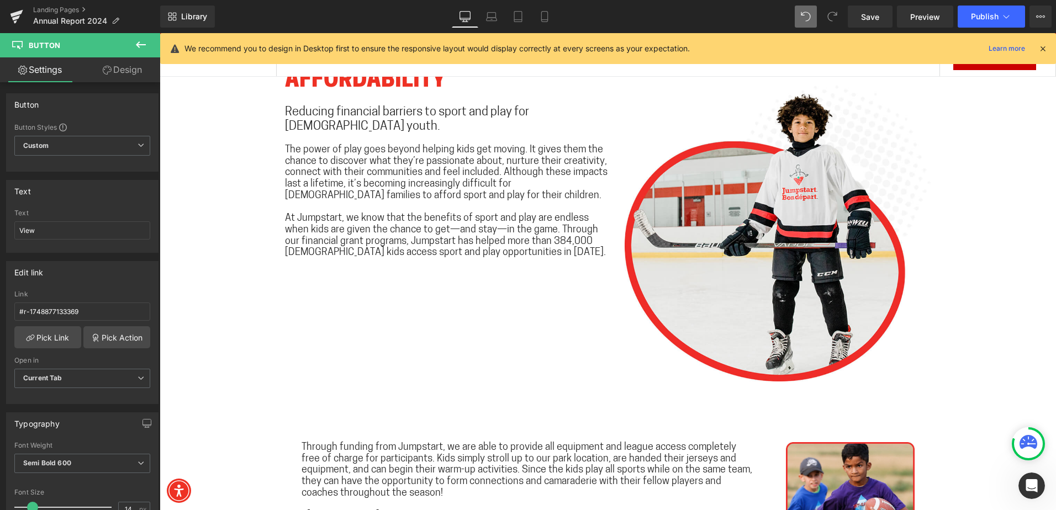
scroll to position [1803, 0]
click at [1046, 51] on icon at bounding box center [1043, 49] width 10 height 10
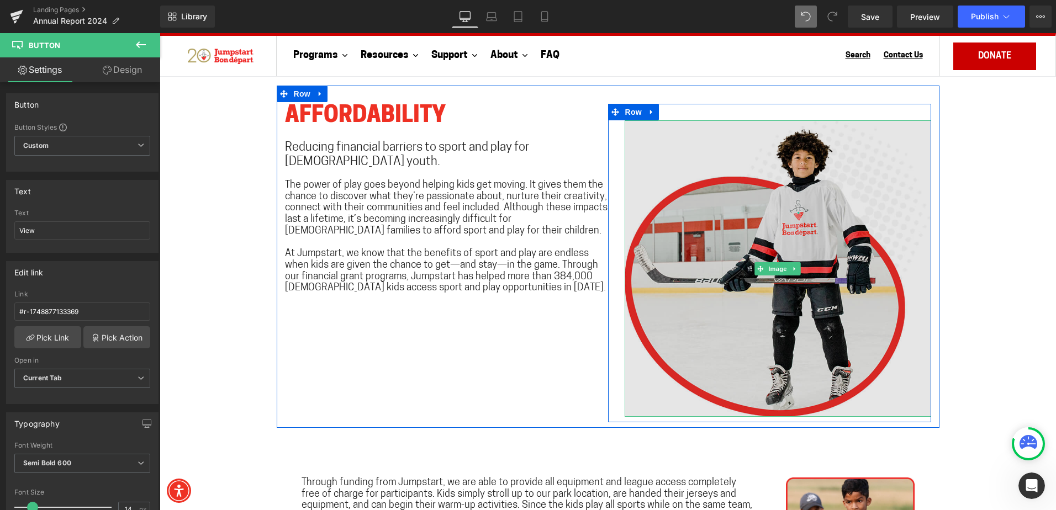
scroll to position [1748, 0]
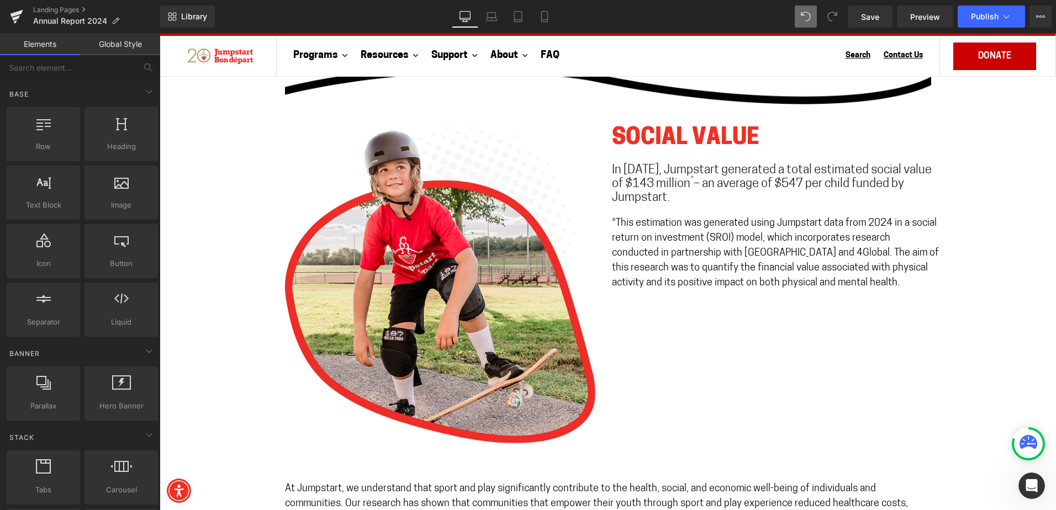
scroll to position [2411, 0]
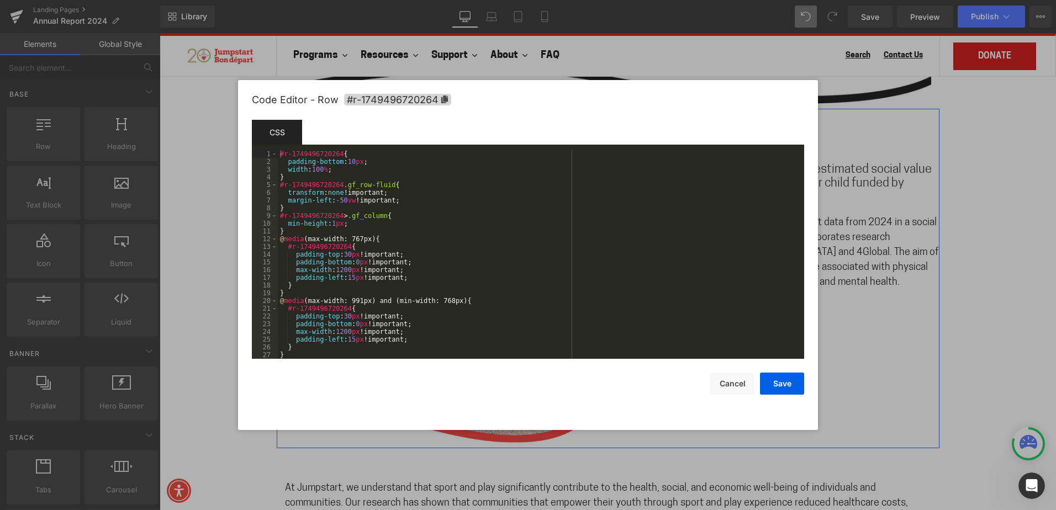
click at [294, 0] on div "Button You are previewing how the will restyle your page. You can not edit Elem…" at bounding box center [528, 0] width 1056 height 0
click at [444, 102] on icon at bounding box center [445, 100] width 8 height 8
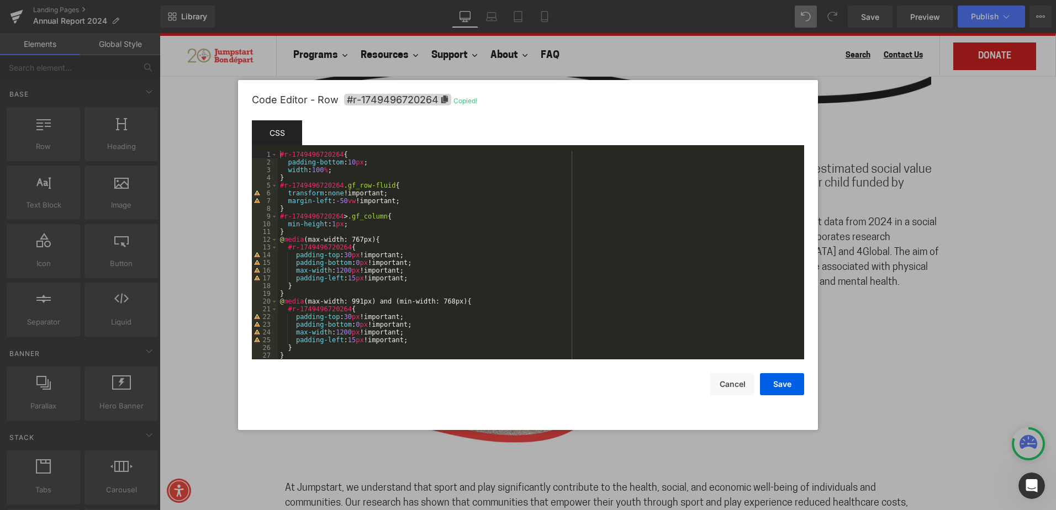
click at [873, 228] on div at bounding box center [528, 255] width 1056 height 510
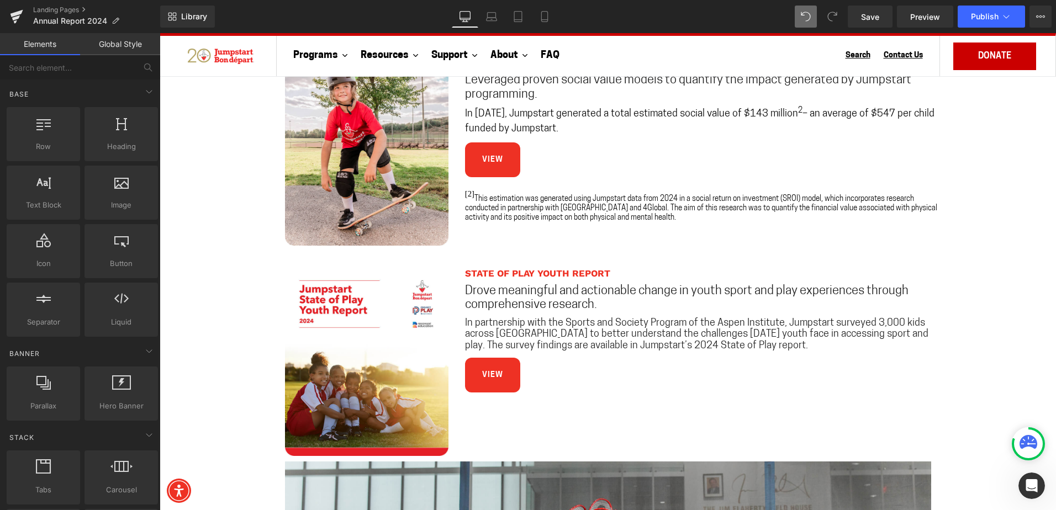
scroll to position [1030, 0]
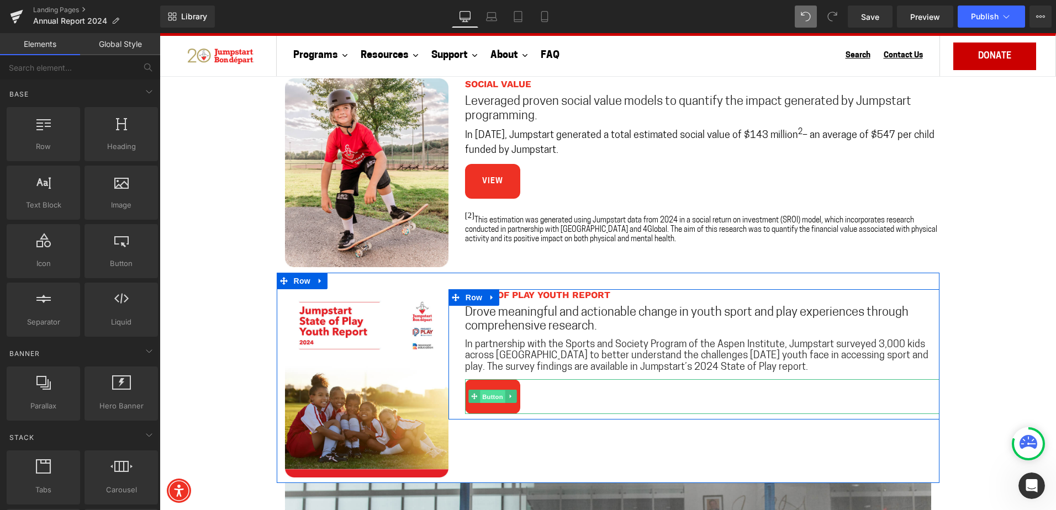
click at [485, 394] on span "Button" at bounding box center [492, 397] width 25 height 13
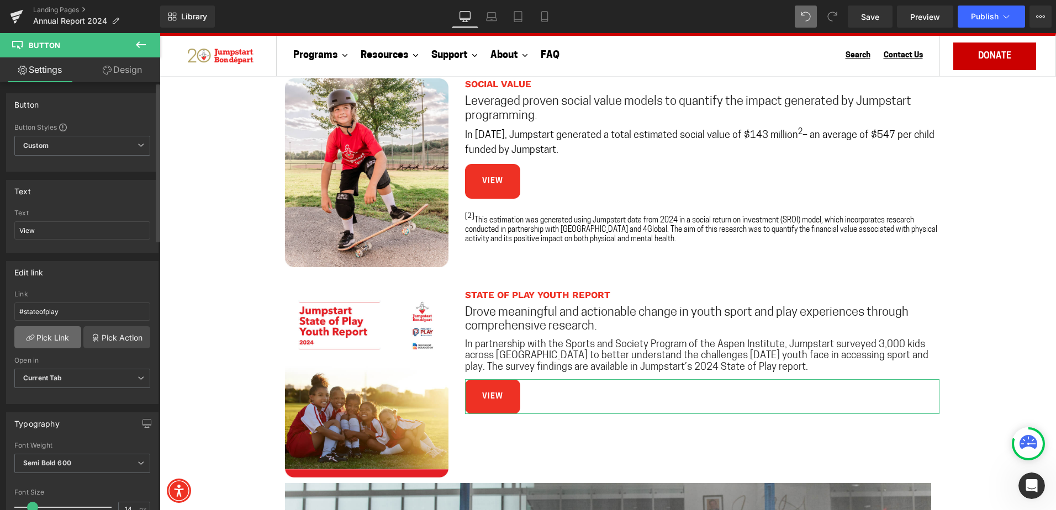
click at [46, 337] on link "Pick Link" at bounding box center [47, 337] width 67 height 22
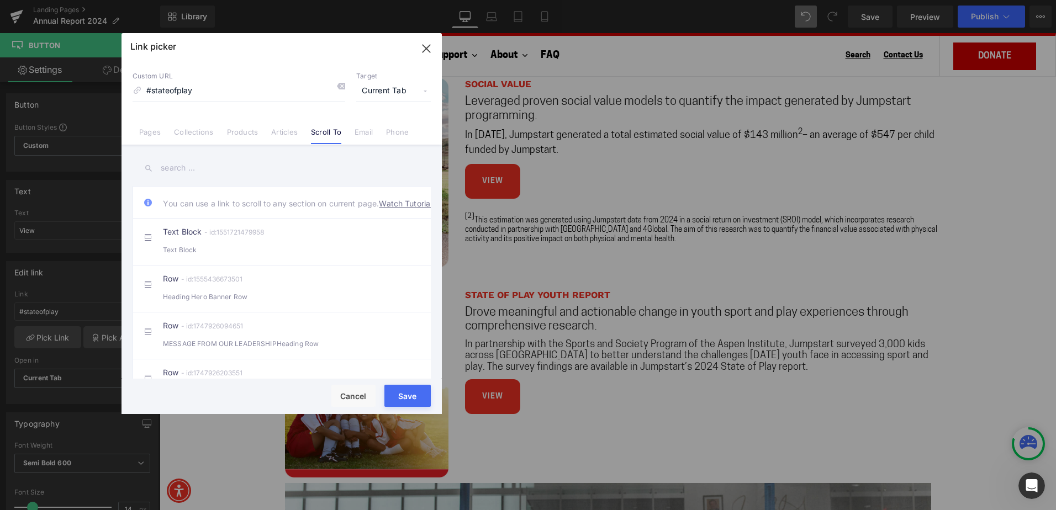
click at [178, 97] on input "#stateofplay" at bounding box center [239, 91] width 213 height 21
type input "#r-1749496720264"
click at [412, 400] on button "Save" at bounding box center [407, 396] width 46 height 22
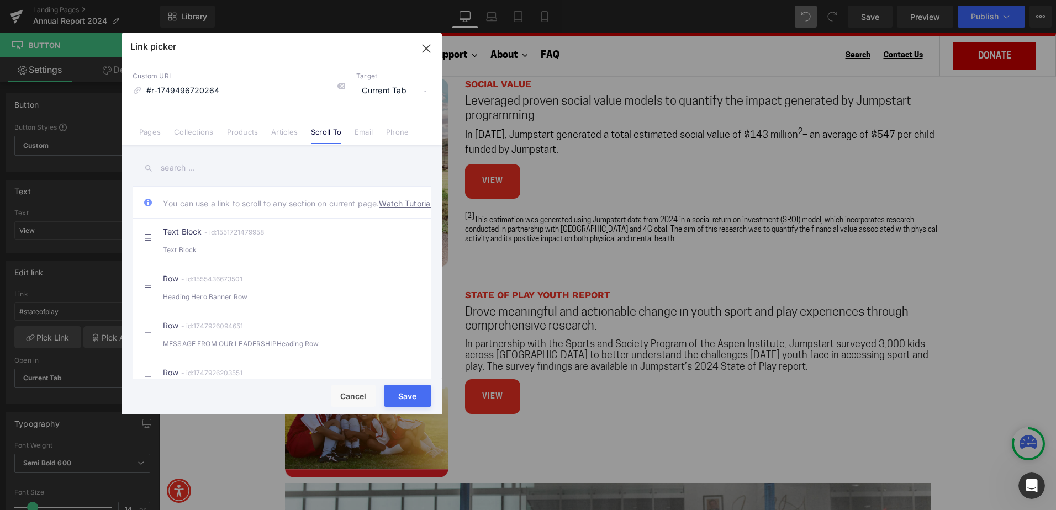
type input "#r-1749496720264"
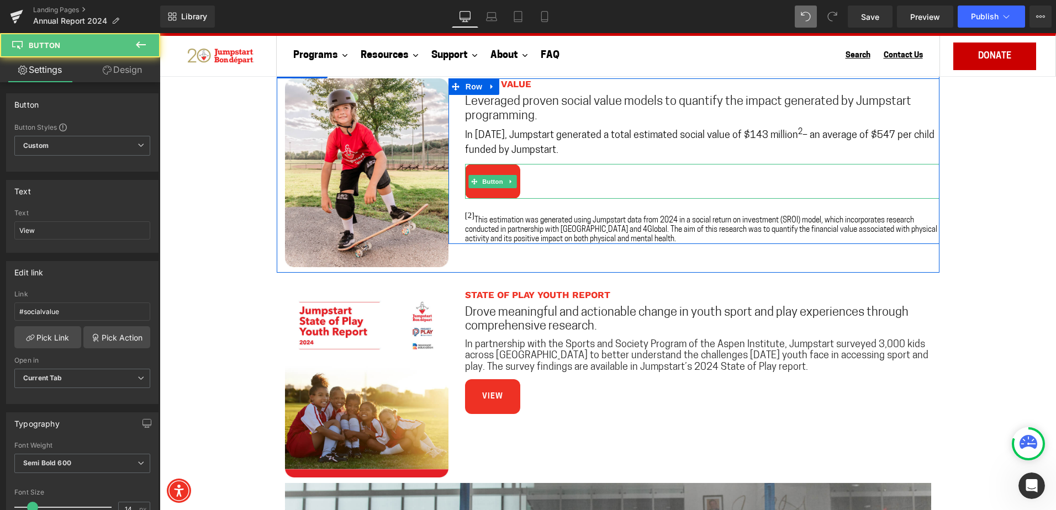
click at [488, 196] on link "View" at bounding box center [492, 181] width 55 height 35
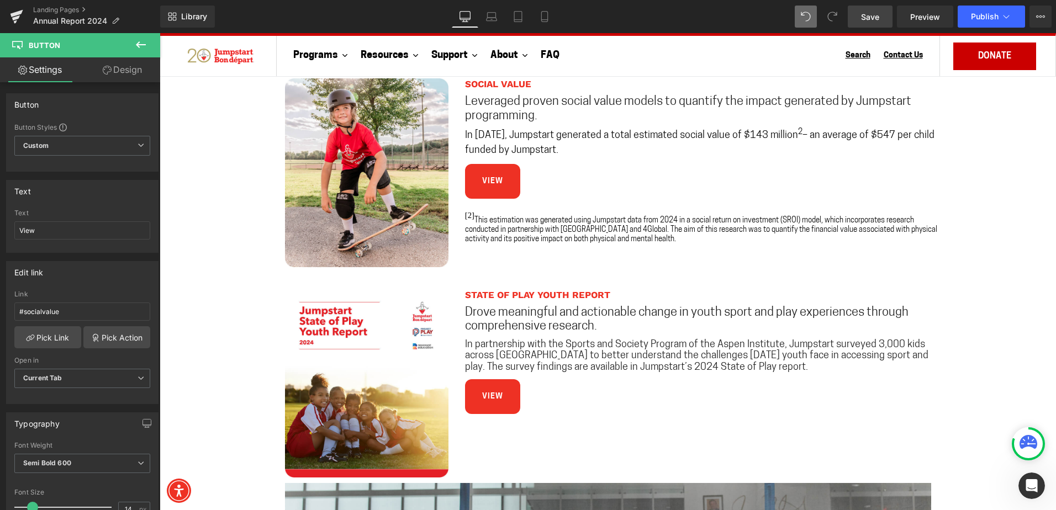
click at [867, 20] on span "Save" at bounding box center [870, 17] width 18 height 12
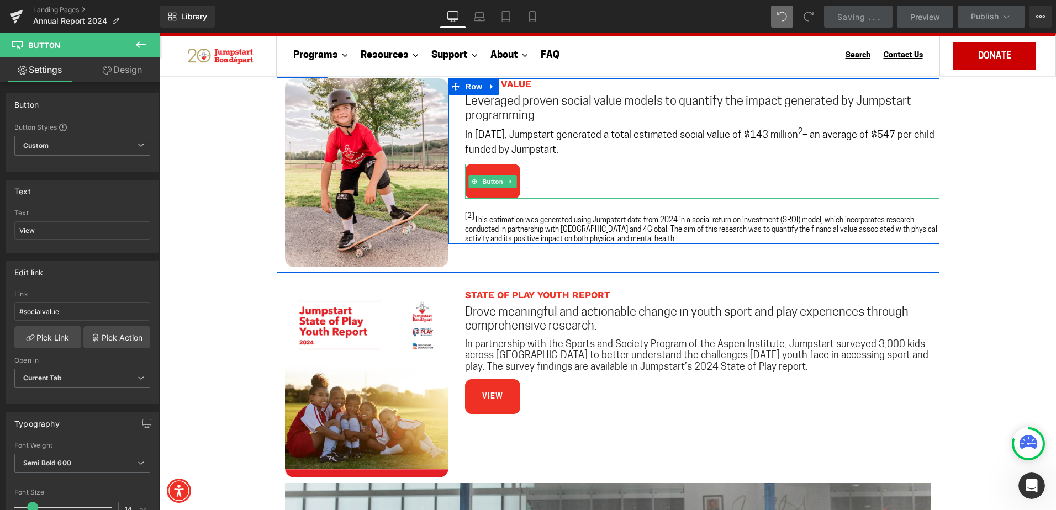
click at [483, 197] on link "View" at bounding box center [492, 181] width 55 height 35
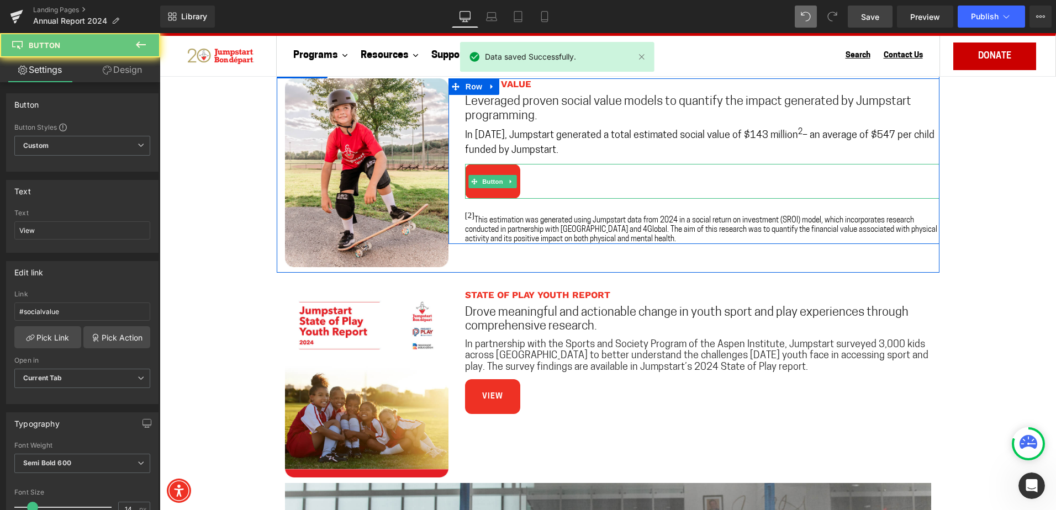
click at [489, 193] on link "View" at bounding box center [492, 181] width 55 height 35
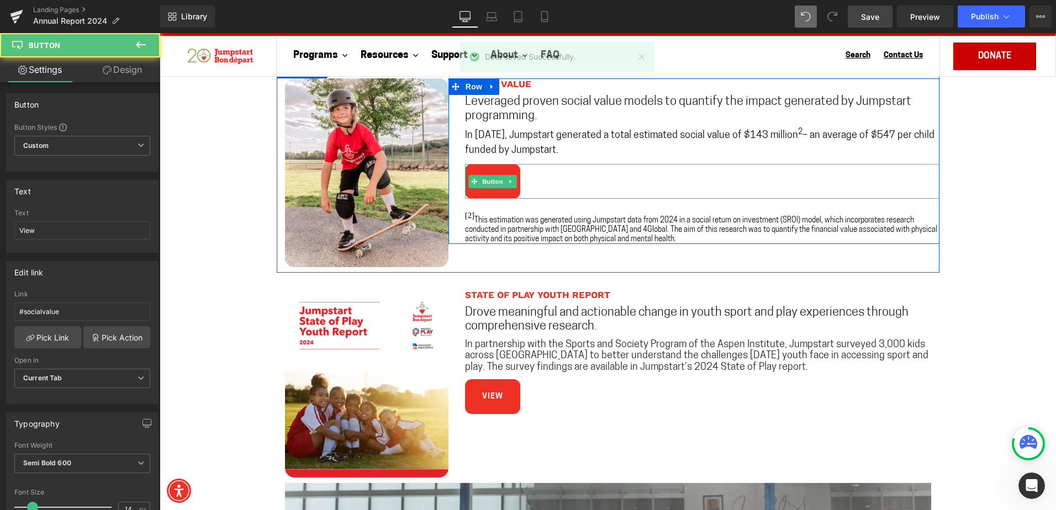
click at [507, 195] on link "View" at bounding box center [492, 181] width 55 height 35
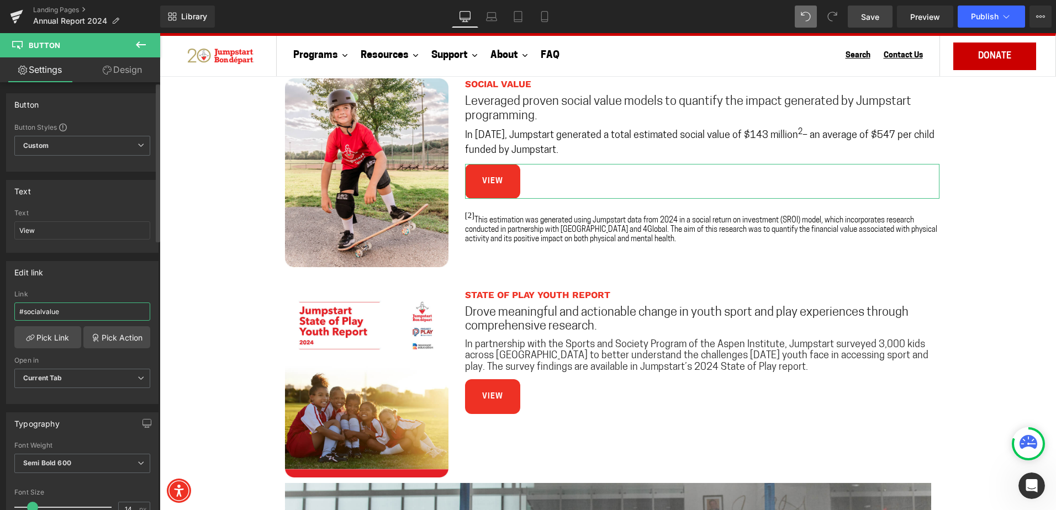
click at [49, 310] on input "#socialvalue" at bounding box center [82, 312] width 136 height 18
type input "#r-1749496720264"
click at [60, 344] on link "Pick Link" at bounding box center [47, 337] width 67 height 22
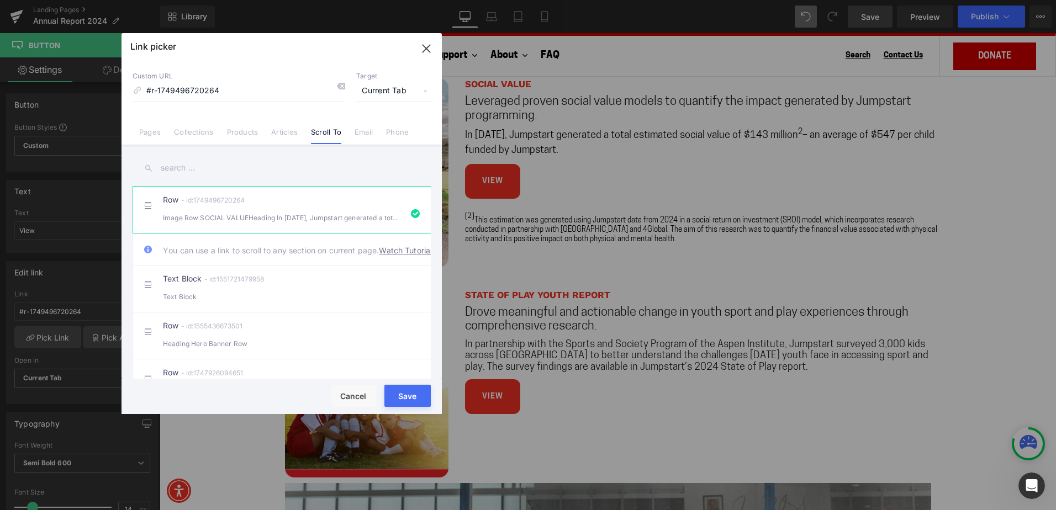
click at [403, 395] on button "Save" at bounding box center [407, 396] width 46 height 22
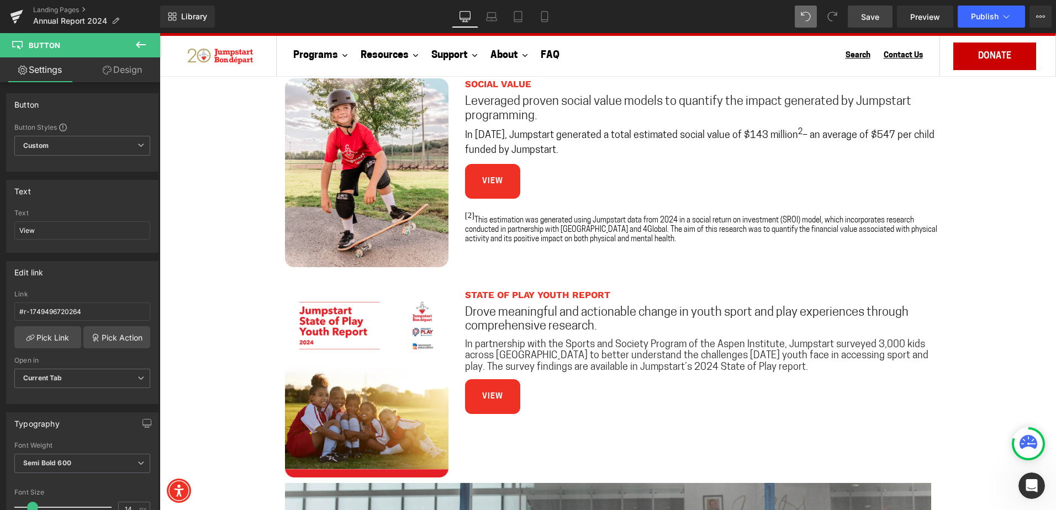
click at [883, 14] on link "Save" at bounding box center [870, 17] width 45 height 22
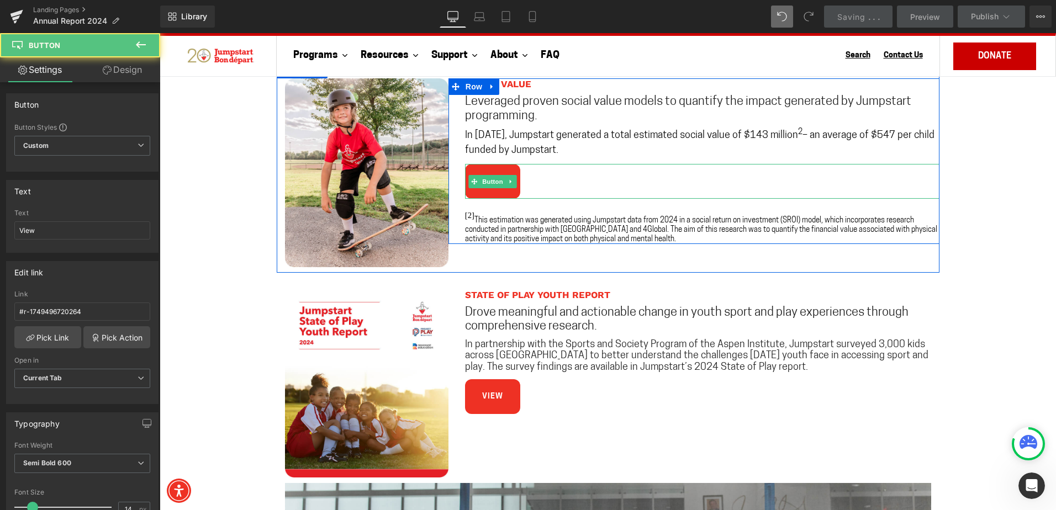
click at [493, 195] on link "View" at bounding box center [492, 181] width 55 height 35
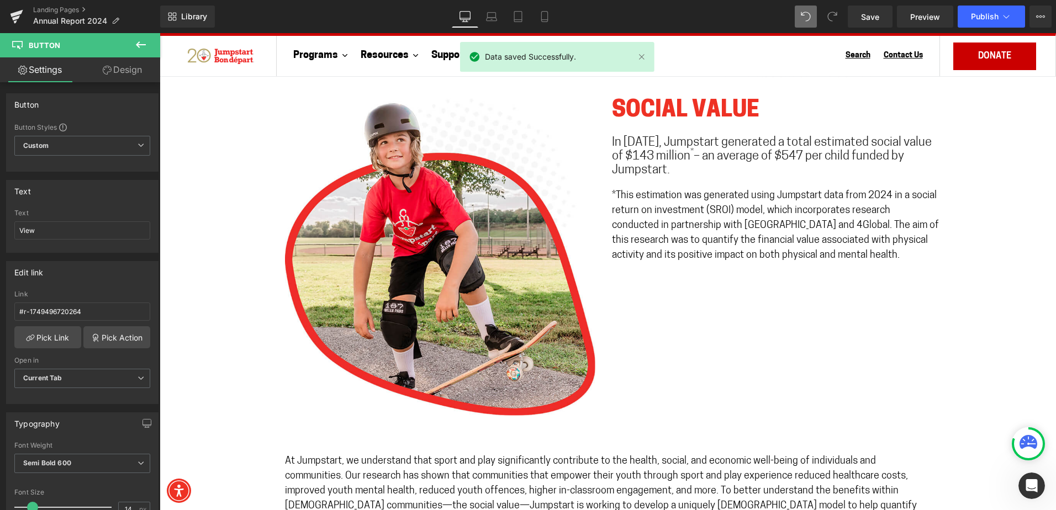
scroll to position [2470, 0]
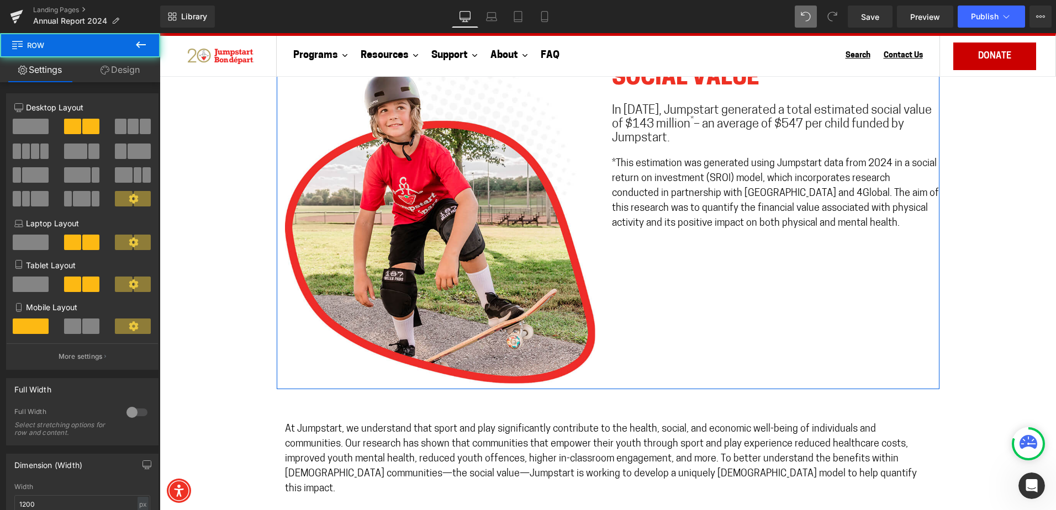
click at [769, 376] on div "Image Row SOCIAL VALUE Heading In [DATE], Jumpstart generated a total estimated…" at bounding box center [608, 220] width 663 height 340
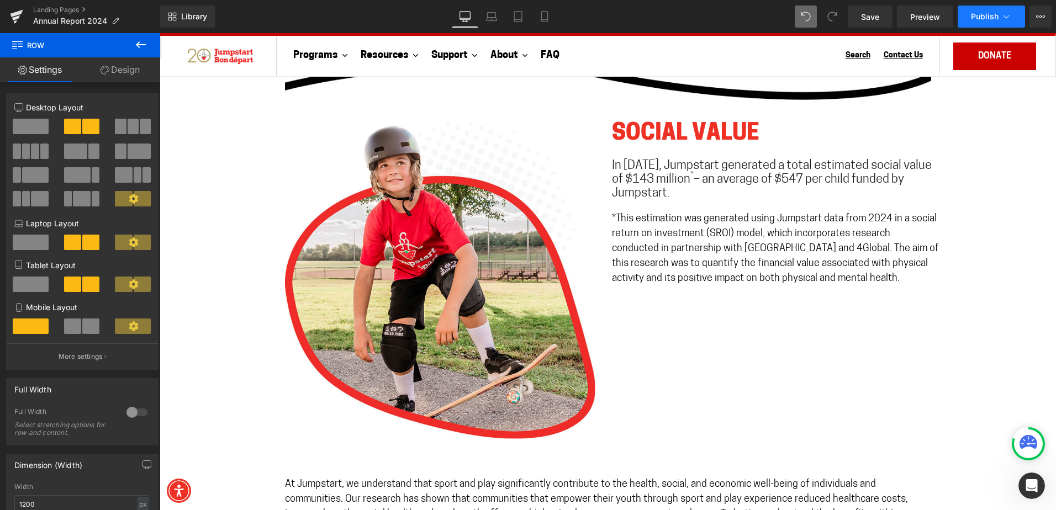
click at [975, 18] on span "Publish" at bounding box center [985, 16] width 28 height 9
click at [1009, 18] on icon at bounding box center [1006, 16] width 11 height 11
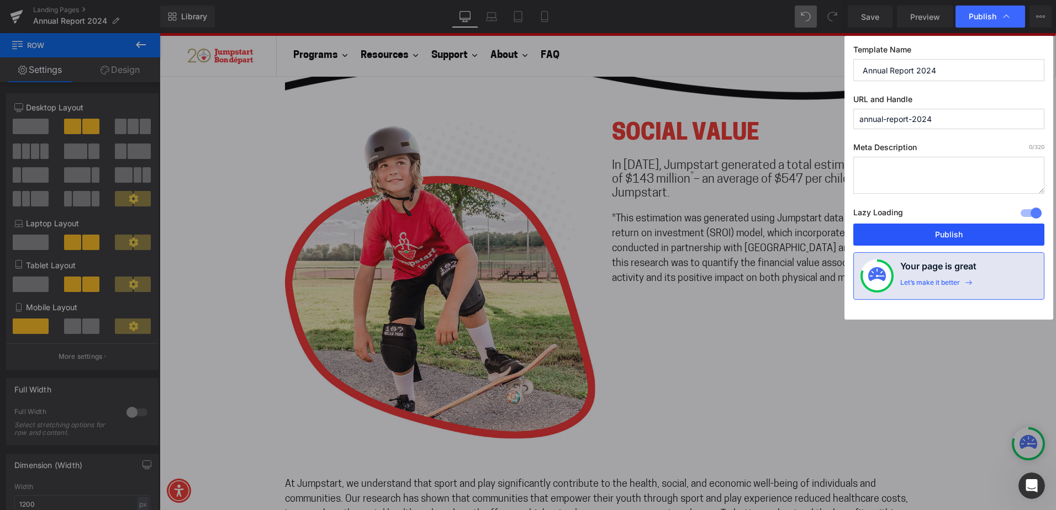
click at [956, 239] on button "Publish" at bounding box center [948, 235] width 191 height 22
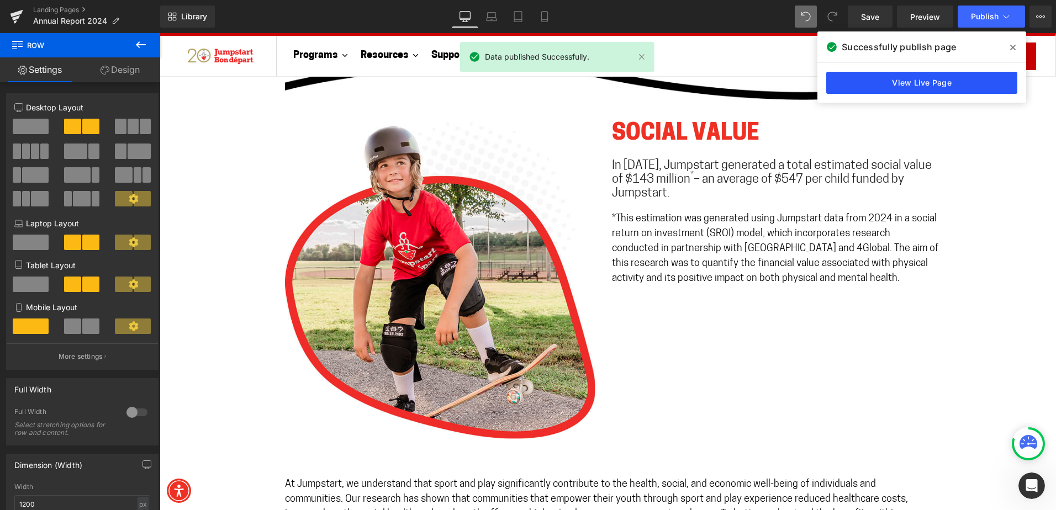
click at [933, 86] on link "View Live Page" at bounding box center [921, 83] width 191 height 22
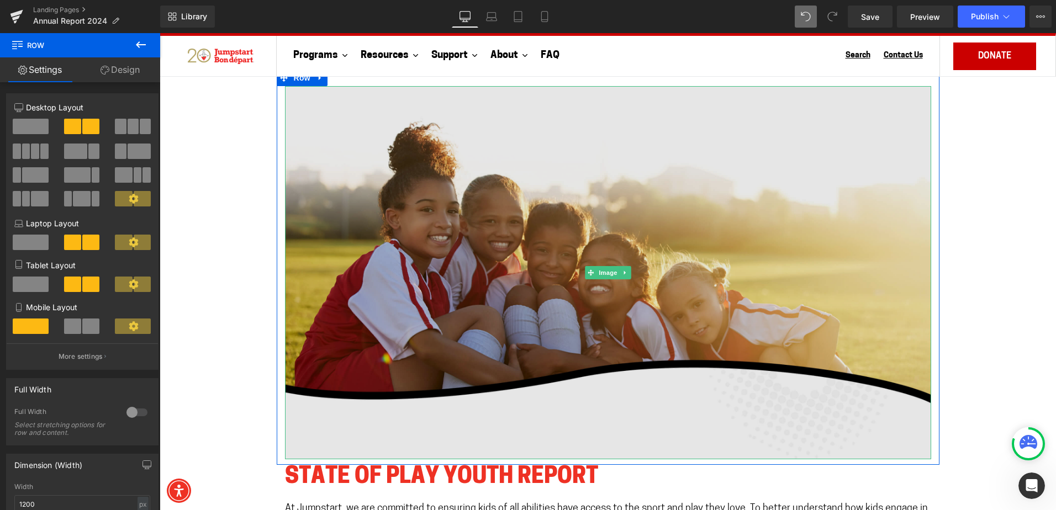
scroll to position [2967, 0]
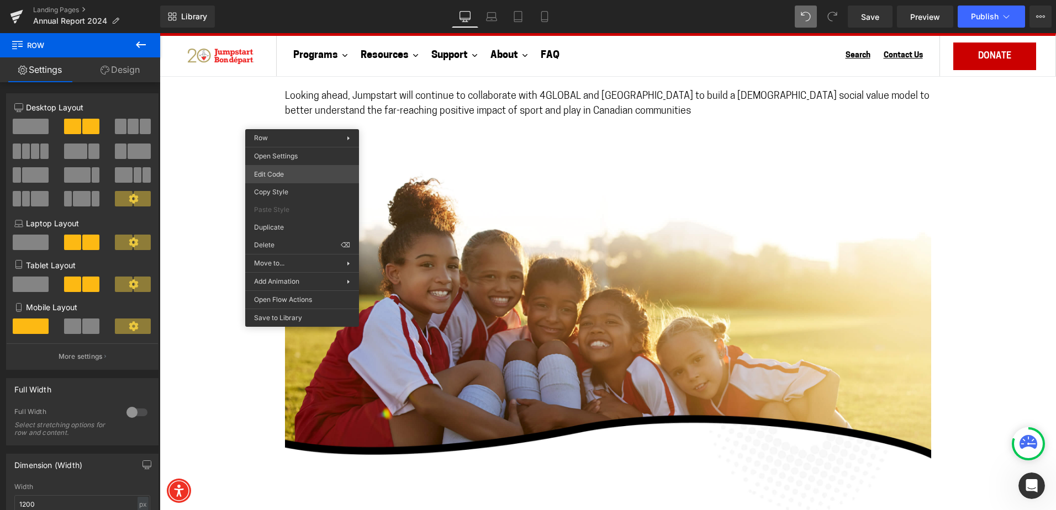
click at [286, 0] on div "Button You are previewing how the will restyle your page. You can not edit Elem…" at bounding box center [528, 0] width 1056 height 0
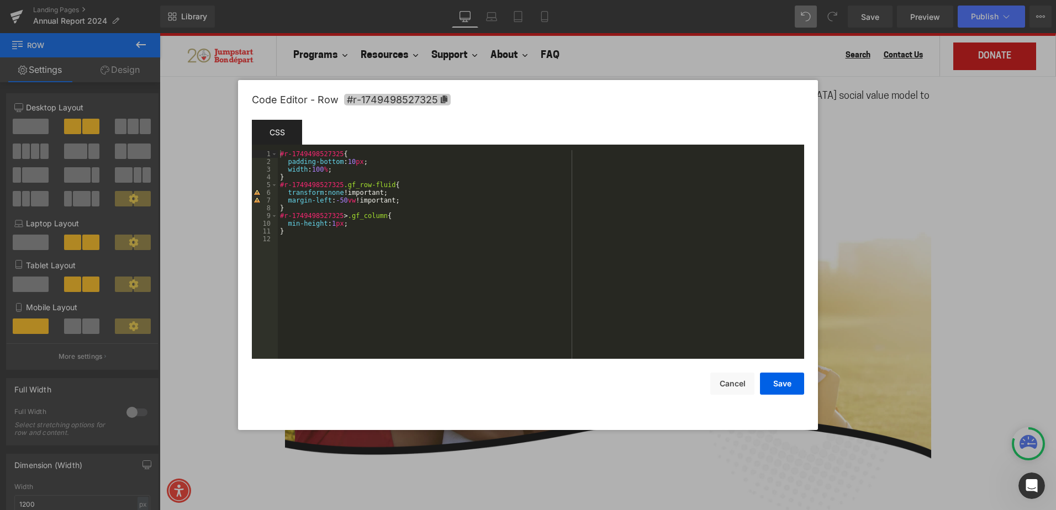
click at [443, 99] on icon at bounding box center [444, 100] width 7 height 8
click at [904, 189] on div at bounding box center [528, 255] width 1056 height 510
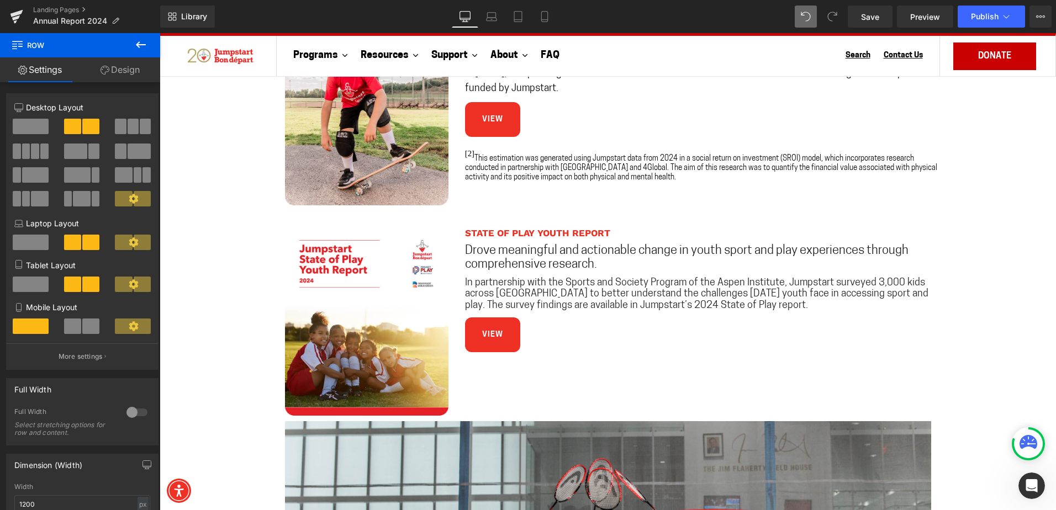
scroll to position [1089, 0]
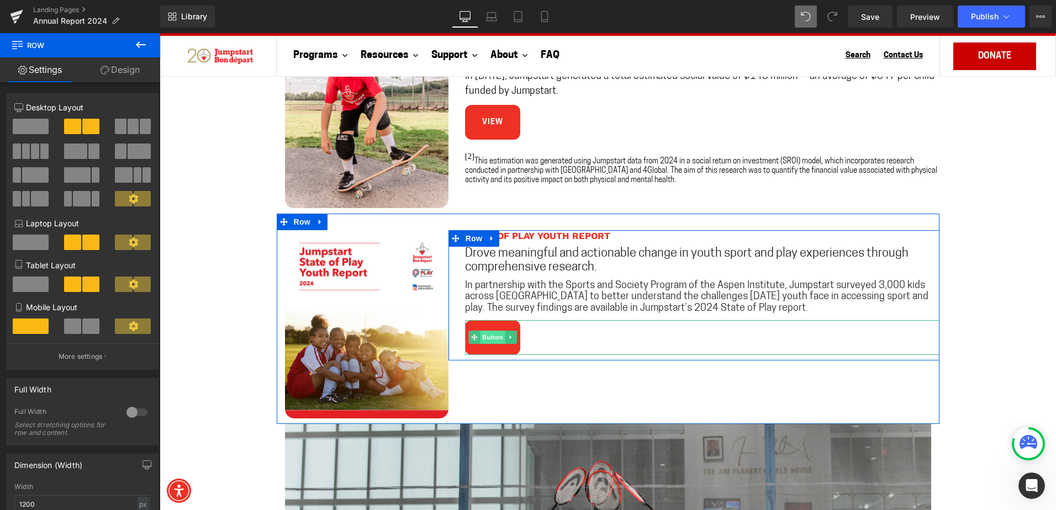
click at [487, 333] on span "Button" at bounding box center [492, 337] width 25 height 13
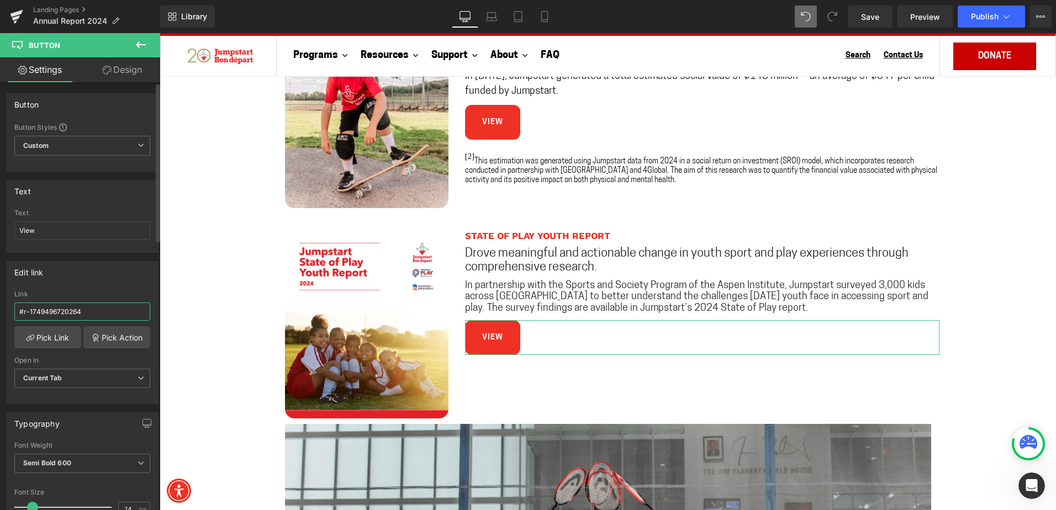
click at [77, 313] on input "#r-1749496720264" at bounding box center [82, 312] width 136 height 18
click at [34, 339] on link "Pick Link" at bounding box center [47, 337] width 67 height 22
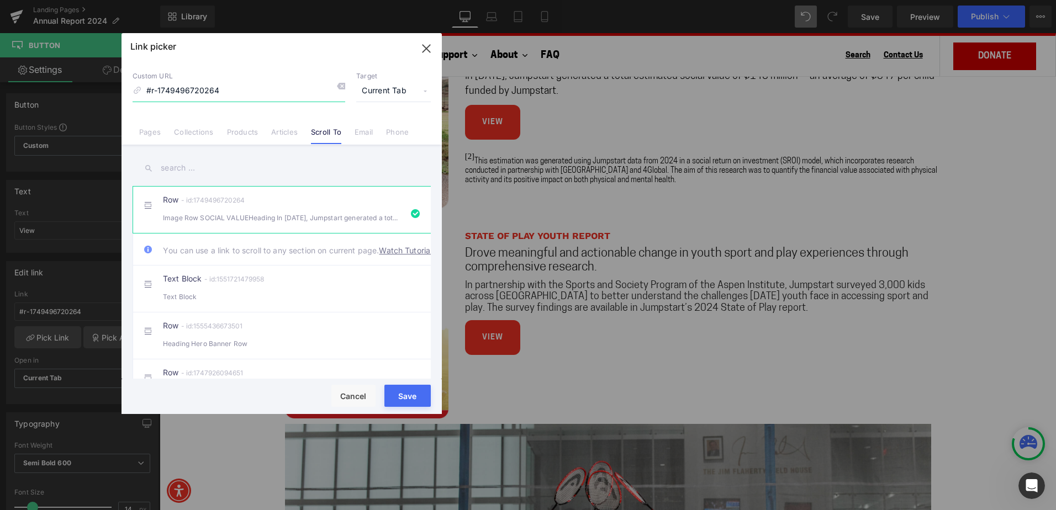
click at [242, 86] on input "#r-1749496720264" at bounding box center [239, 91] width 213 height 21
paste input "8527325"
type input "#r-1749498527325"
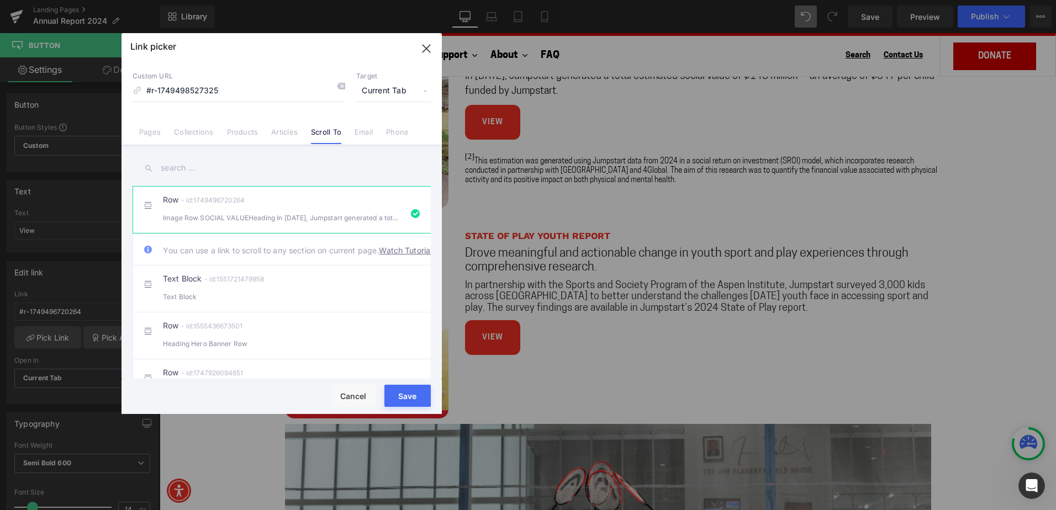
click at [395, 389] on button "Save" at bounding box center [407, 396] width 46 height 22
type input "#r-1749498527325"
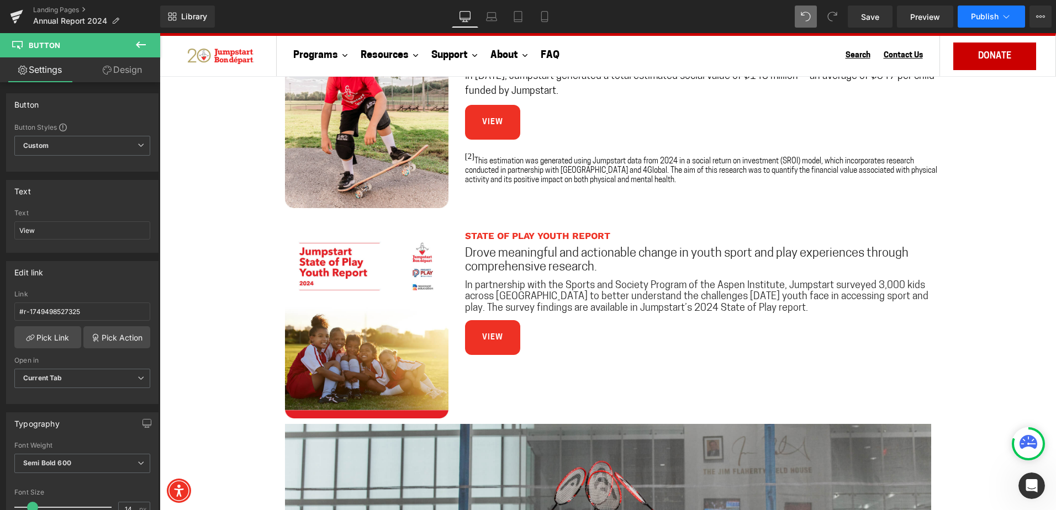
click at [973, 17] on span "Publish" at bounding box center [985, 16] width 28 height 9
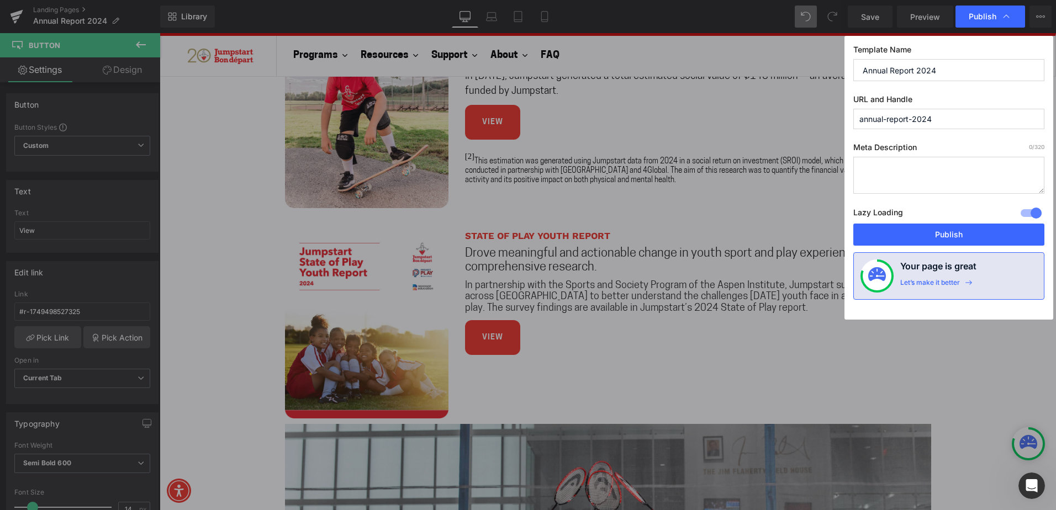
click at [970, 221] on div "Lazy Loading Build Upgrade plan to unlock" at bounding box center [948, 214] width 191 height 18
click at [973, 225] on button "Publish" at bounding box center [948, 235] width 191 height 22
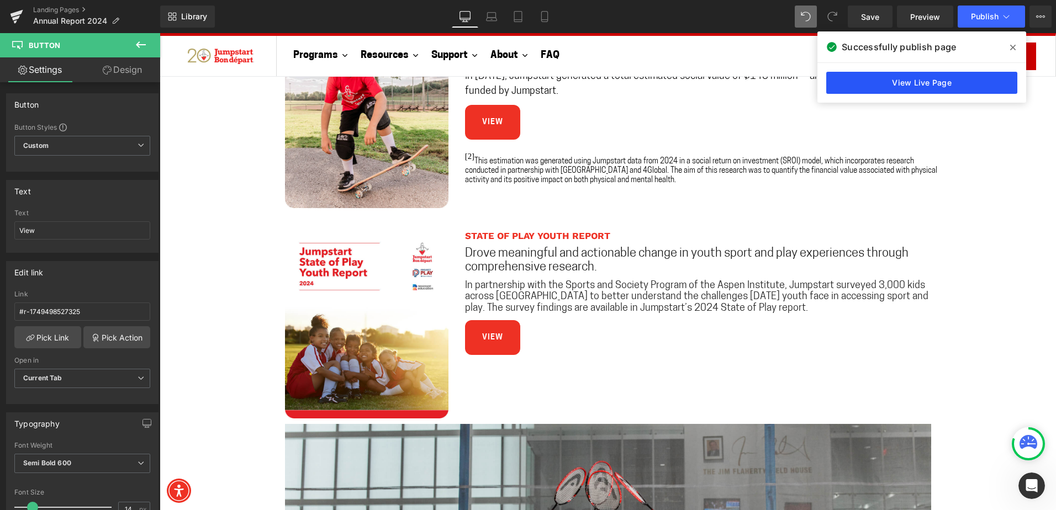
click at [956, 82] on link "View Live Page" at bounding box center [921, 83] width 191 height 22
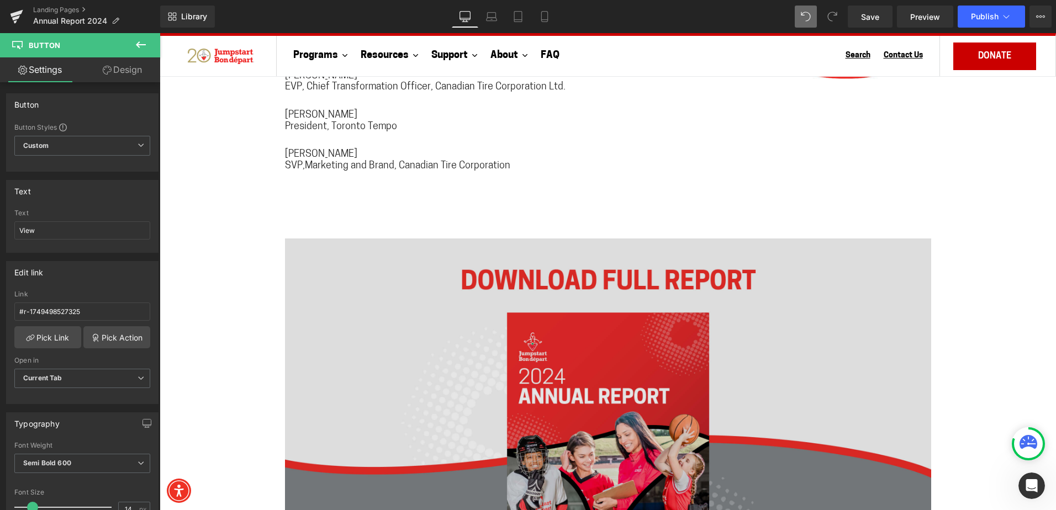
scroll to position [7576, 0]
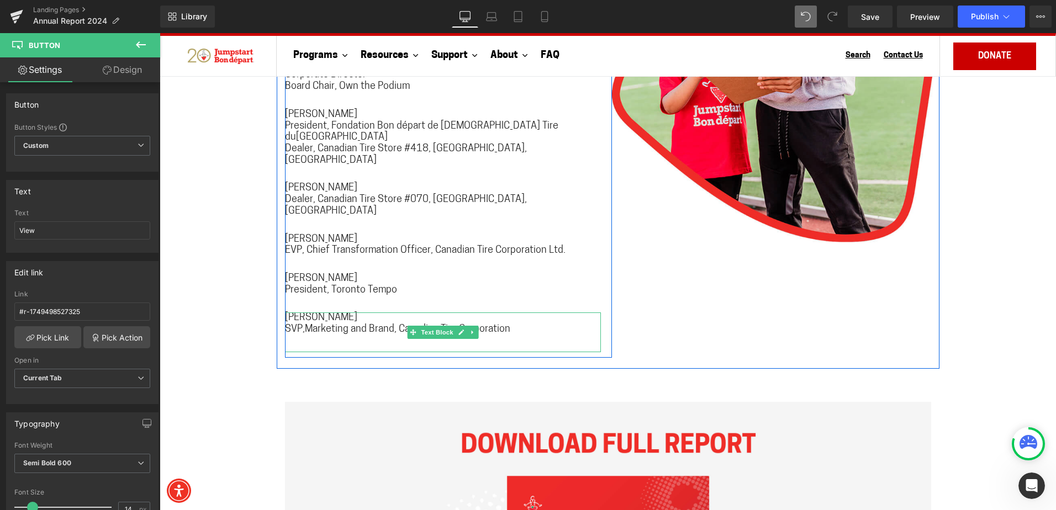
click at [321, 325] on span "SVP,Marketing and Brand, Canadian Tire Corporation" at bounding box center [397, 330] width 225 height 10
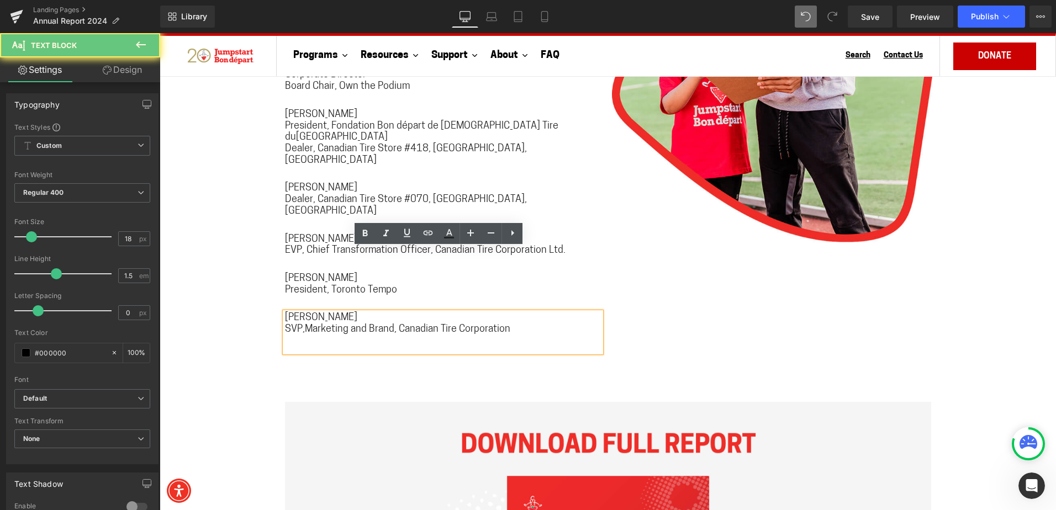
click at [300, 325] on span "SVP,Marketing and Brand, Canadian Tire Corporation" at bounding box center [397, 330] width 225 height 10
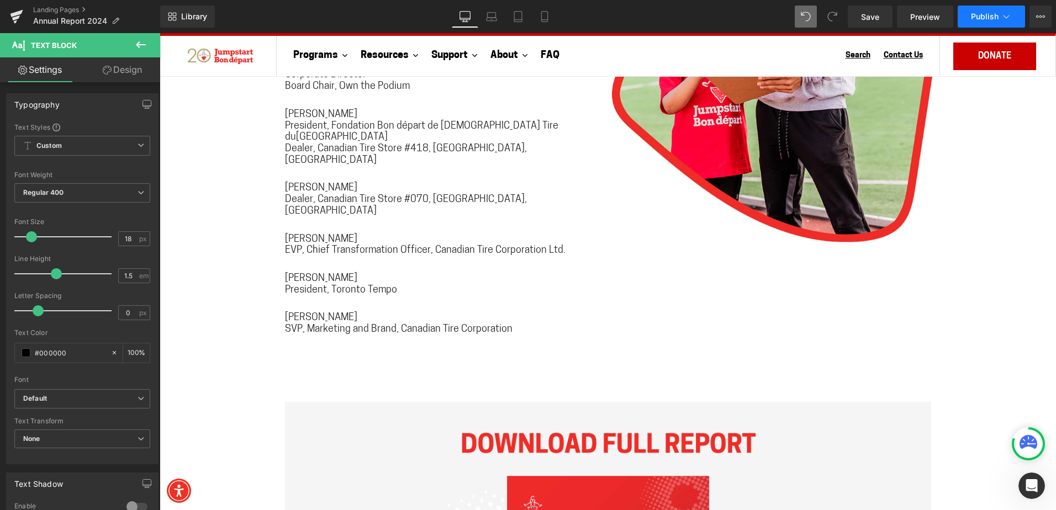
click at [979, 20] on span "Publish" at bounding box center [985, 16] width 28 height 9
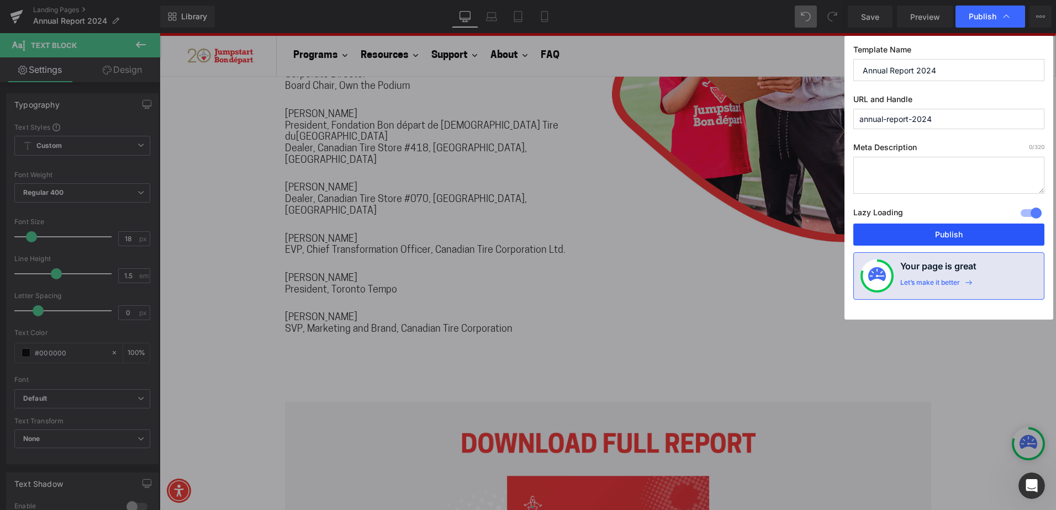
click at [990, 240] on button "Publish" at bounding box center [948, 235] width 191 height 22
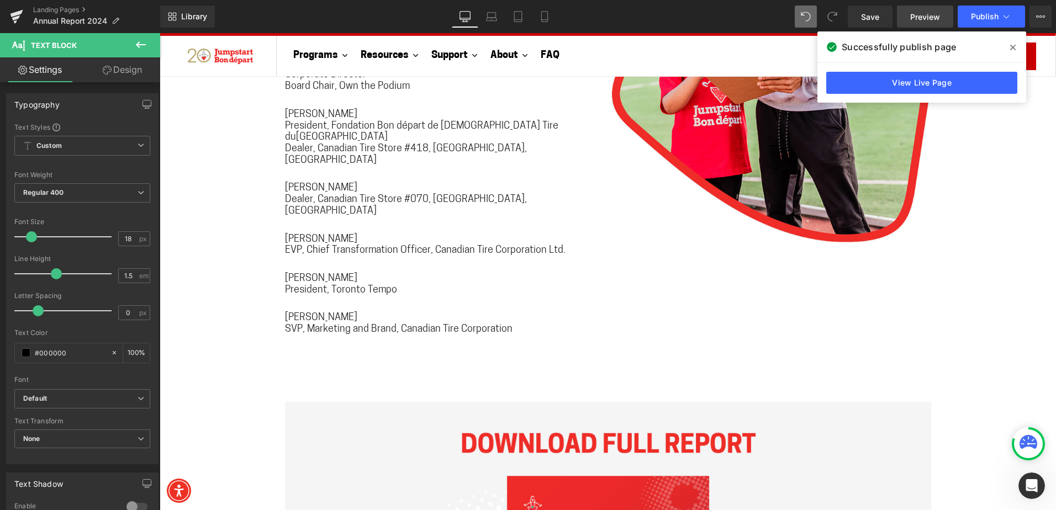
click at [926, 13] on span "Preview" at bounding box center [925, 17] width 30 height 12
